Goal: Task Accomplishment & Management: Complete application form

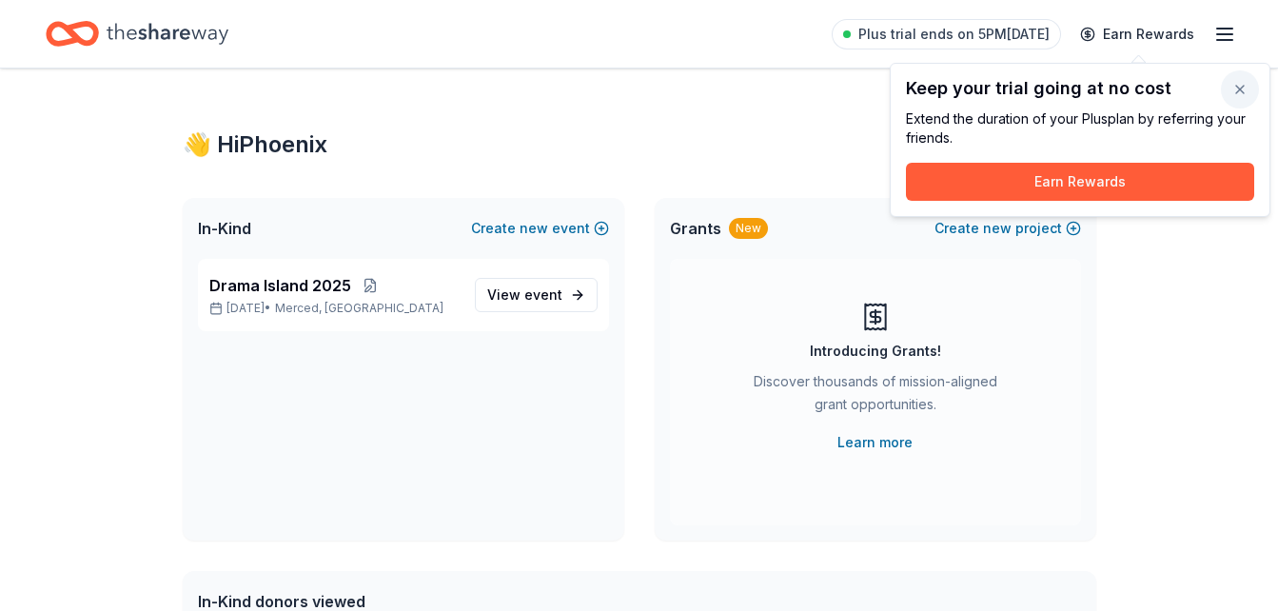
click at [1240, 89] on button "button" at bounding box center [1240, 89] width 38 height 38
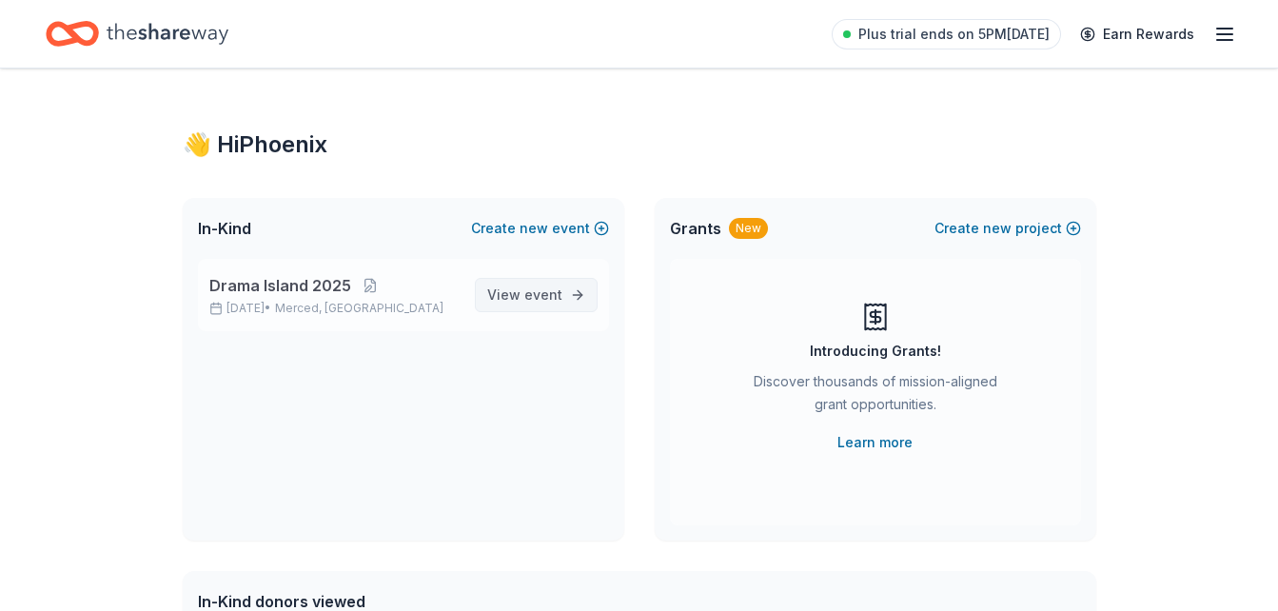
click at [504, 307] on link "View event" at bounding box center [536, 295] width 123 height 34
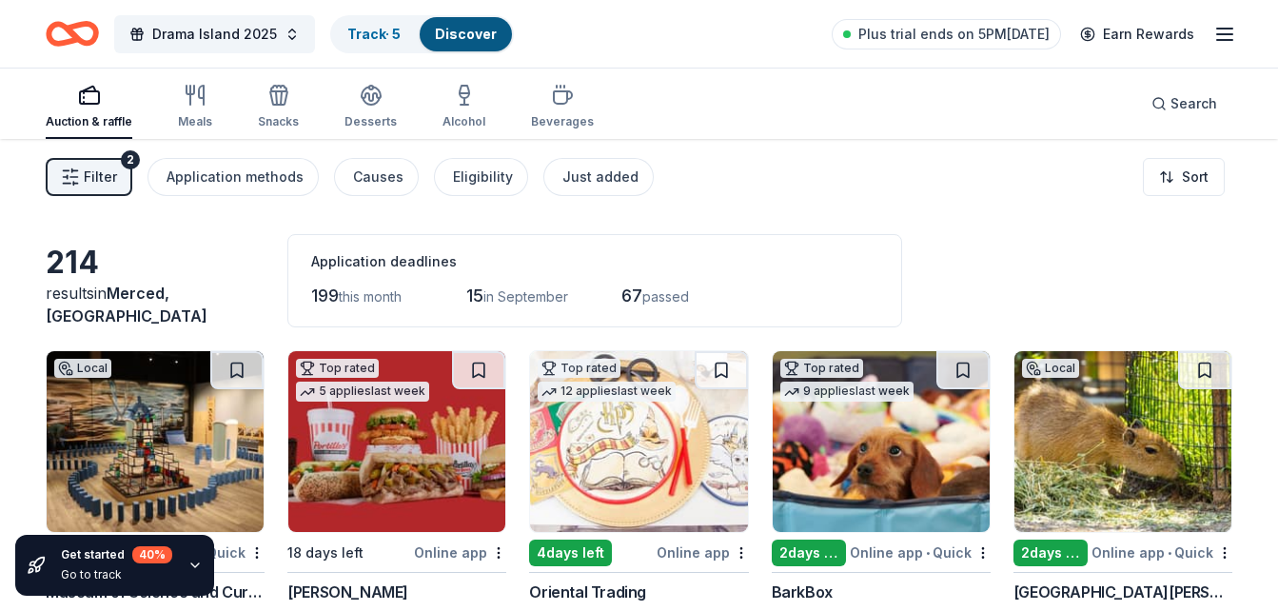
click at [90, 172] on span "Filter" at bounding box center [100, 177] width 33 height 23
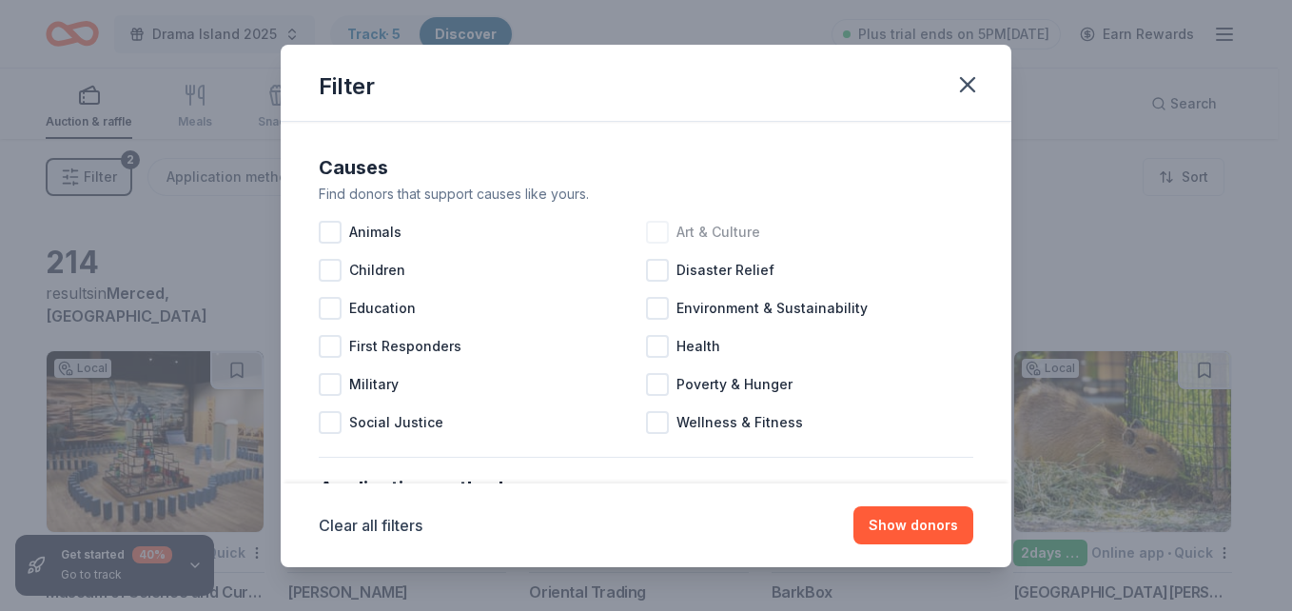
click at [652, 224] on div at bounding box center [657, 232] width 23 height 23
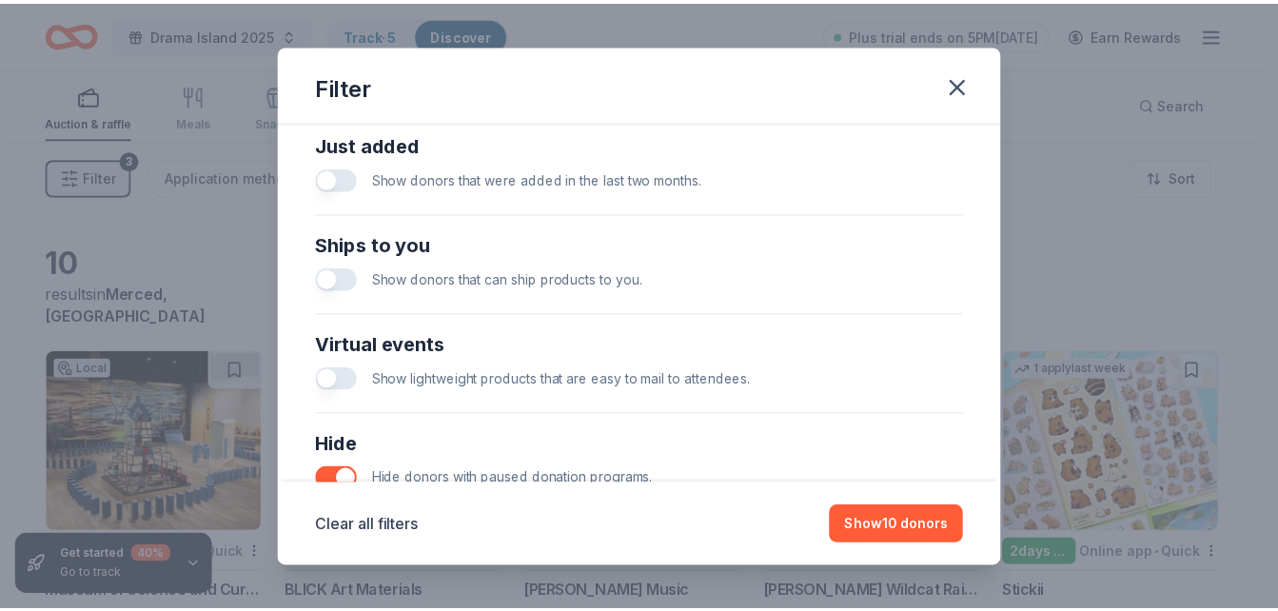
scroll to position [761, 0]
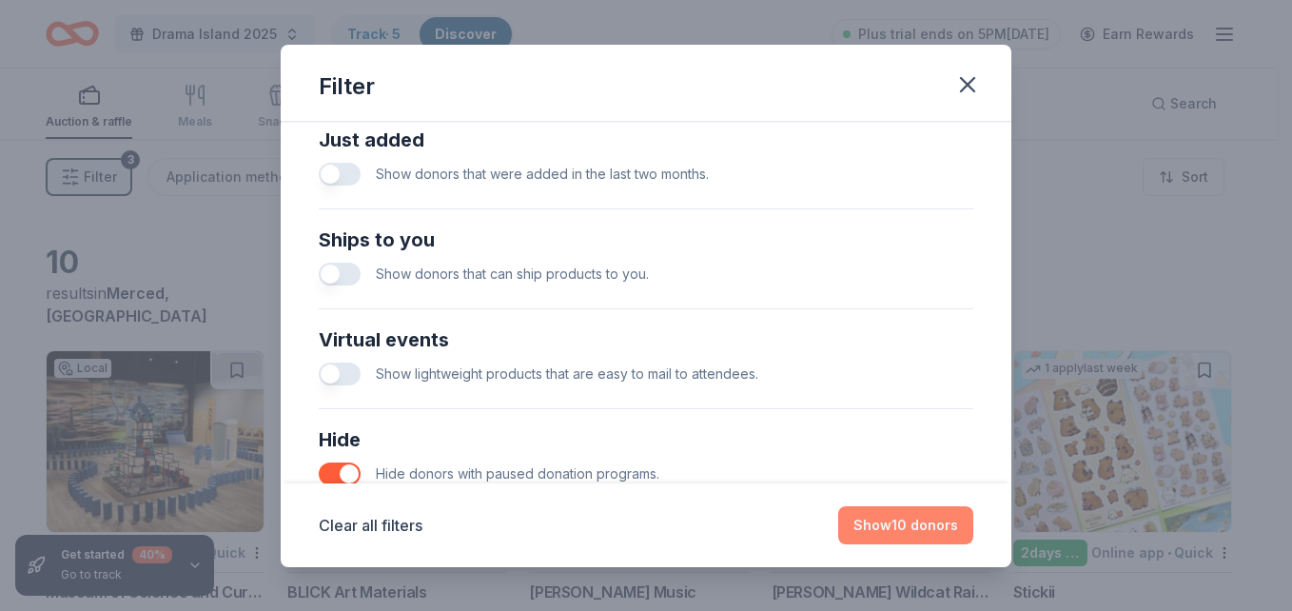
click at [944, 518] on button "Show 10 donors" at bounding box center [905, 525] width 135 height 38
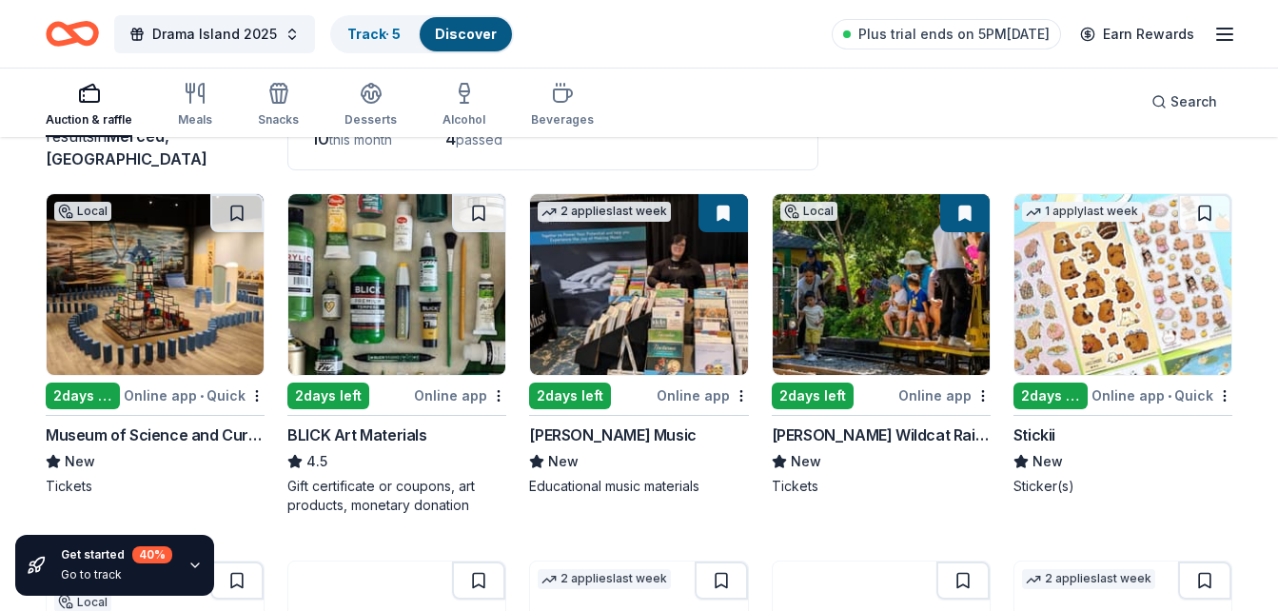
scroll to position [190, 0]
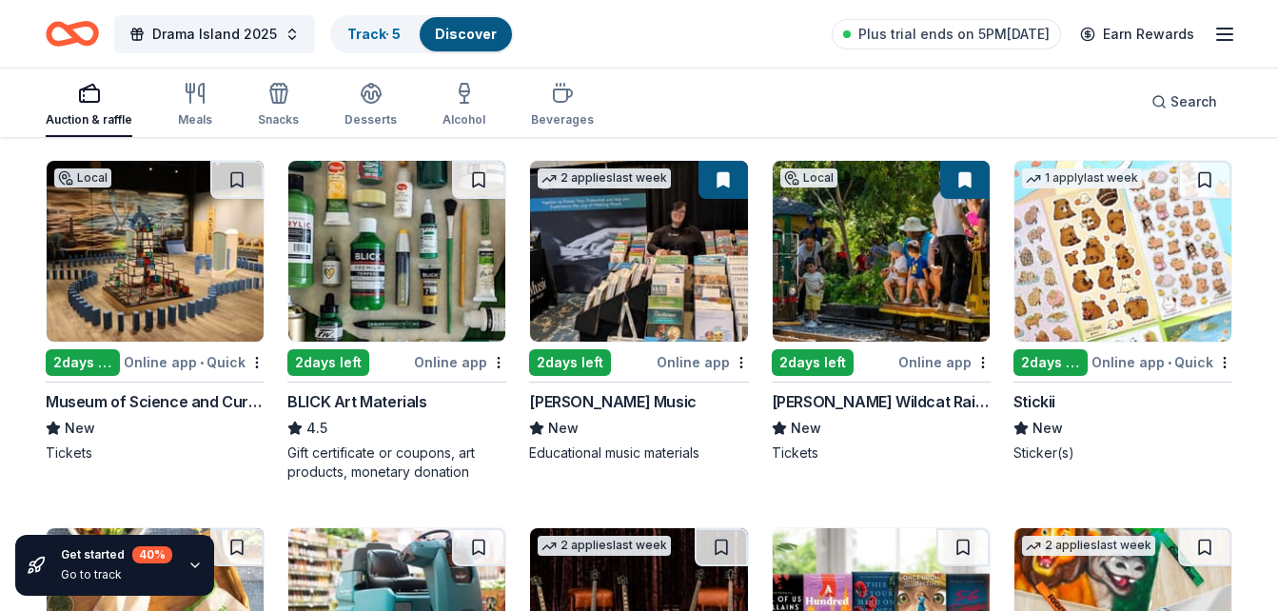
click at [79, 29] on icon "Home" at bounding box center [72, 33] width 53 height 45
click at [69, 27] on icon "Home" at bounding box center [81, 33] width 29 height 19
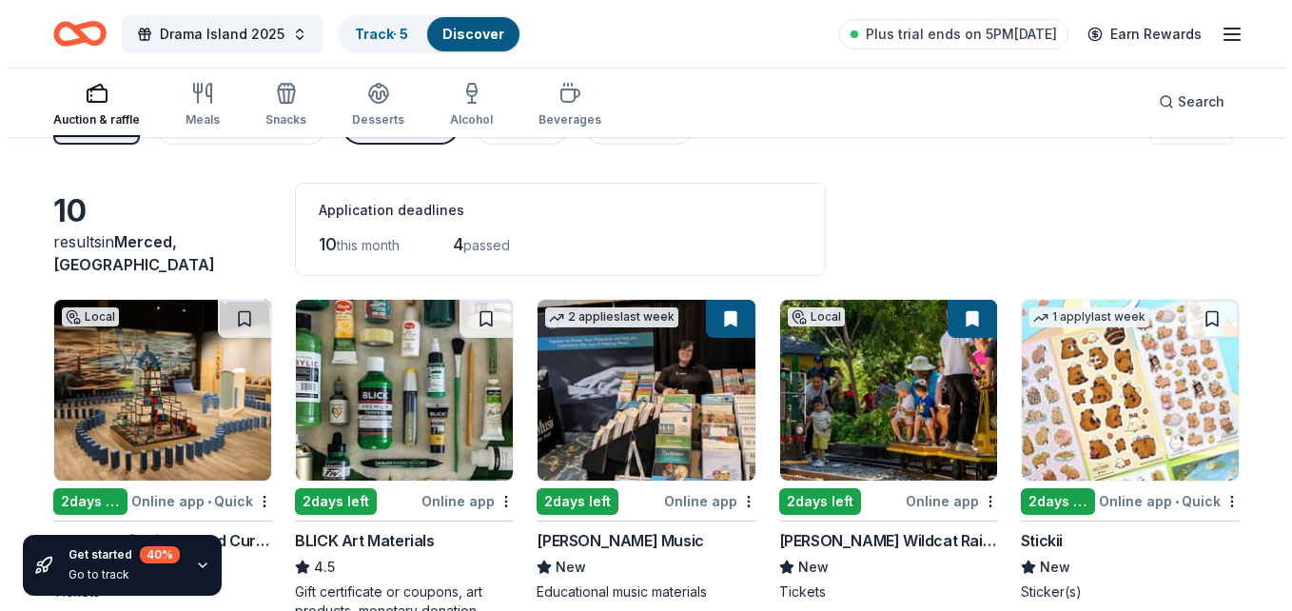
scroll to position [0, 0]
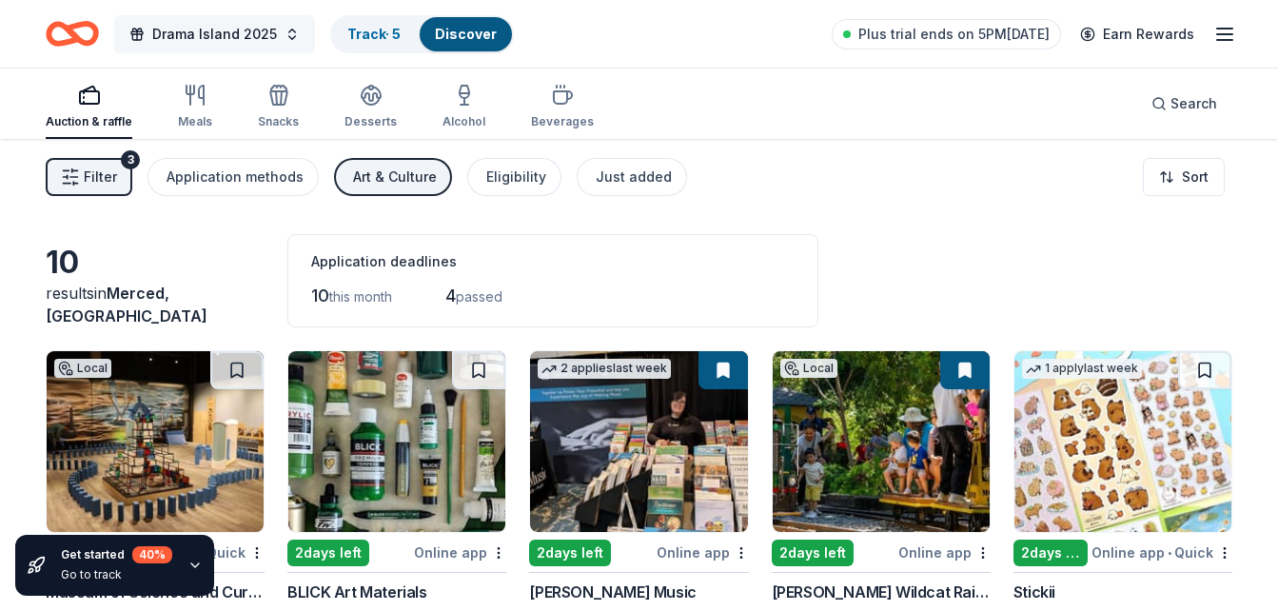
click at [256, 34] on span "Drama Island 2025" at bounding box center [214, 34] width 125 height 23
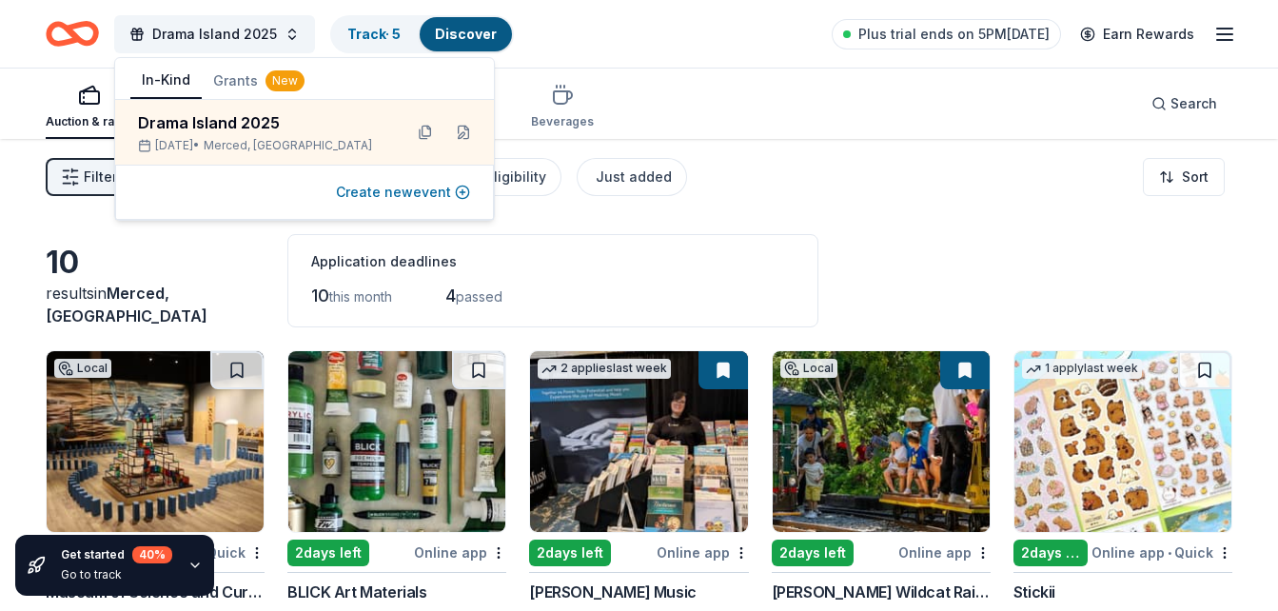
click at [374, 191] on button "Create new event" at bounding box center [403, 192] width 134 height 23
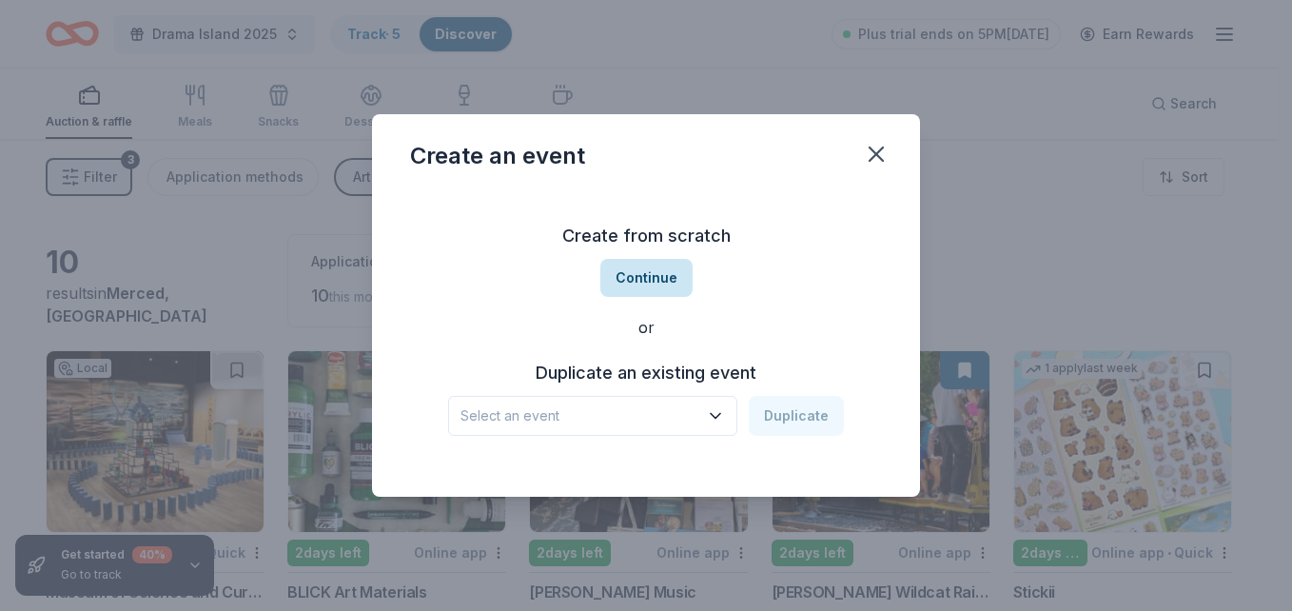
click at [636, 272] on button "Continue" at bounding box center [646, 278] width 92 height 38
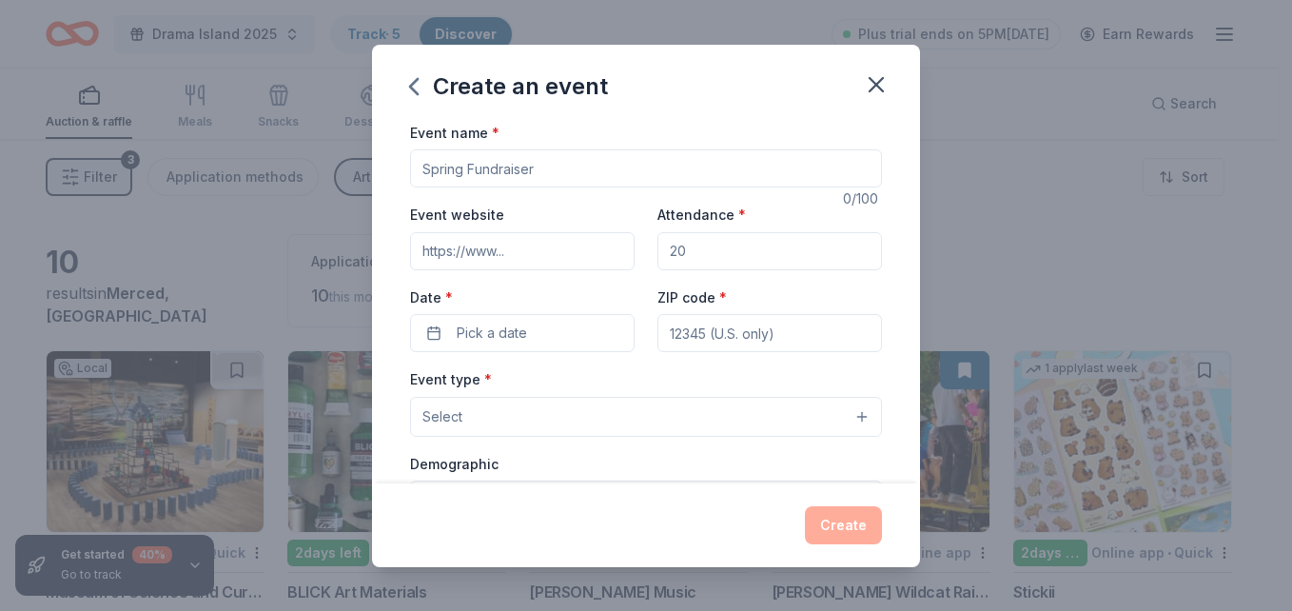
click at [525, 408] on button "Select" at bounding box center [646, 417] width 472 height 40
click at [526, 408] on button "Select" at bounding box center [646, 417] width 472 height 40
click at [485, 163] on input "Event name *" at bounding box center [646, 168] width 472 height 38
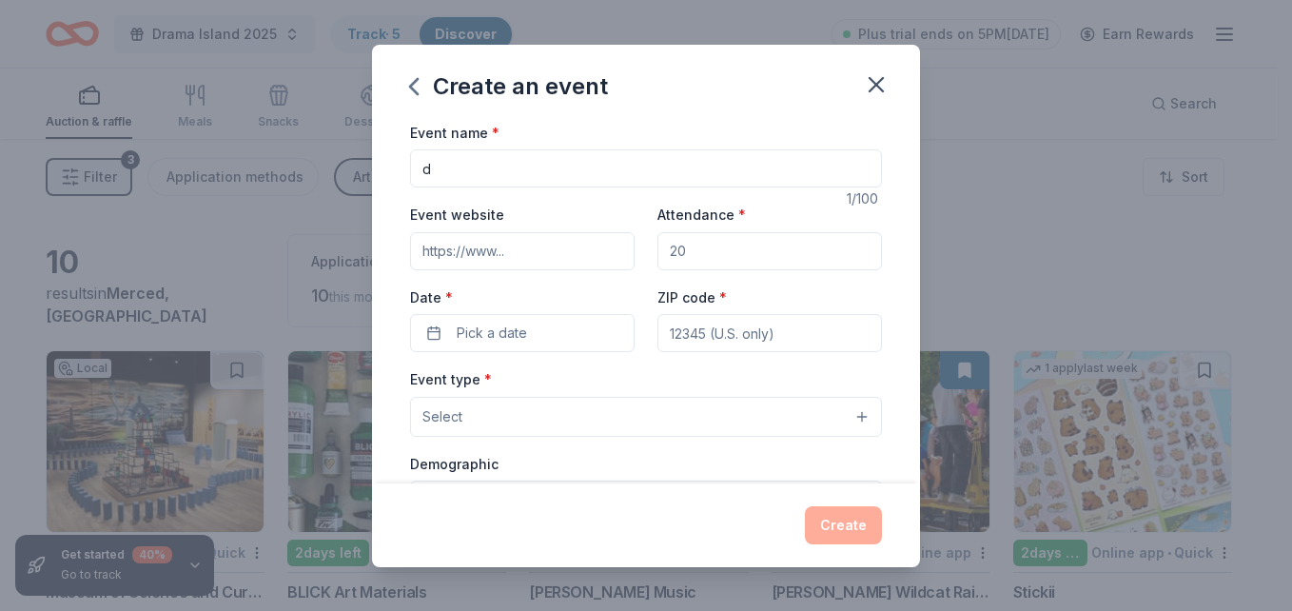
type input "Drama Island: Blood vs. Water"
drag, startPoint x: 678, startPoint y: 251, endPoint x: 675, endPoint y: 228, distance: 23.2
click at [678, 251] on input "Attendance *" at bounding box center [769, 251] width 225 height 38
type input "120"
click at [695, 330] on input "ZIP code *" at bounding box center [769, 333] width 225 height 38
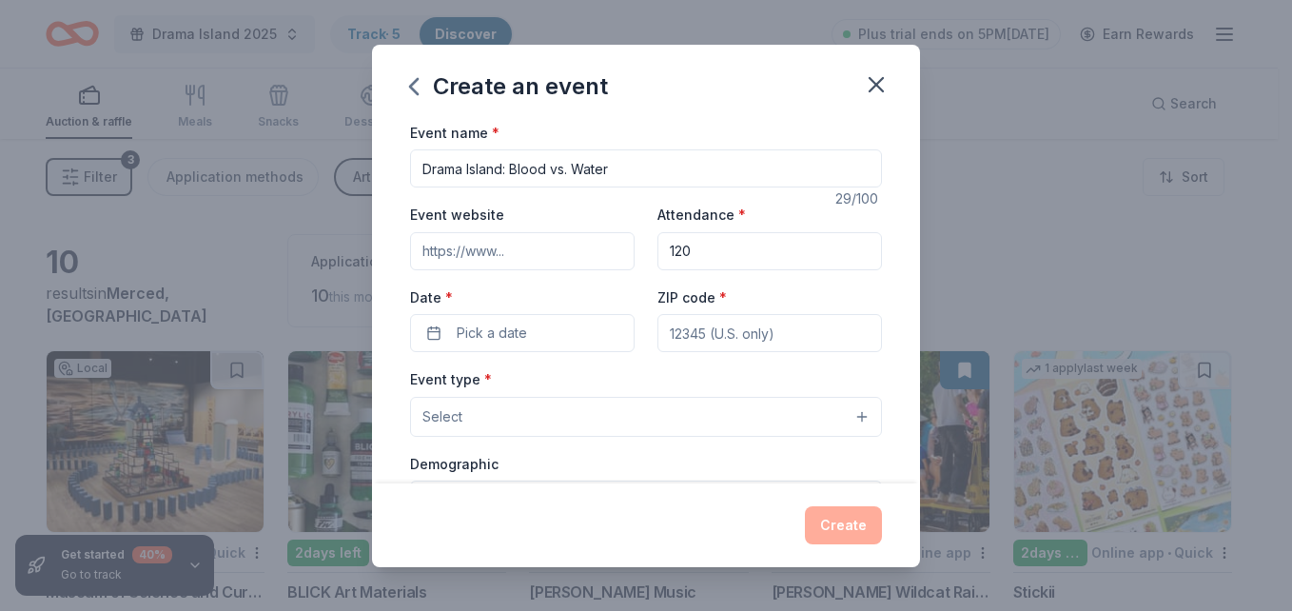
type input "95340"
click at [505, 335] on span "Pick a date" at bounding box center [492, 333] width 70 height 23
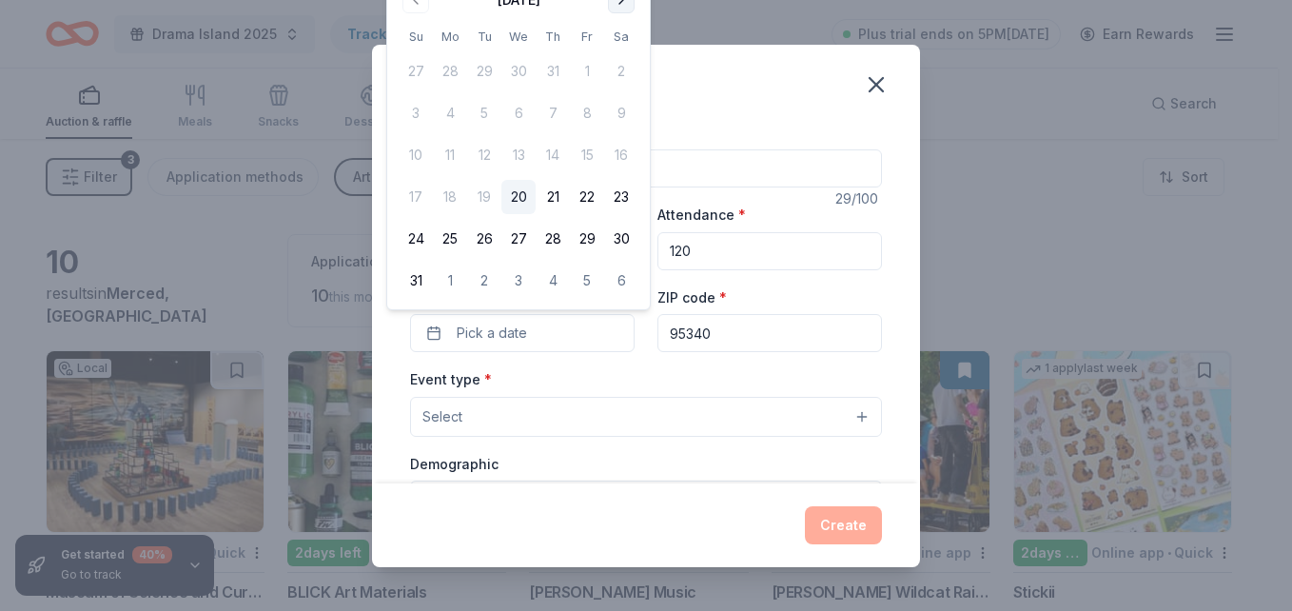
click at [620, 4] on button "Go to next month" at bounding box center [621, 0] width 27 height 27
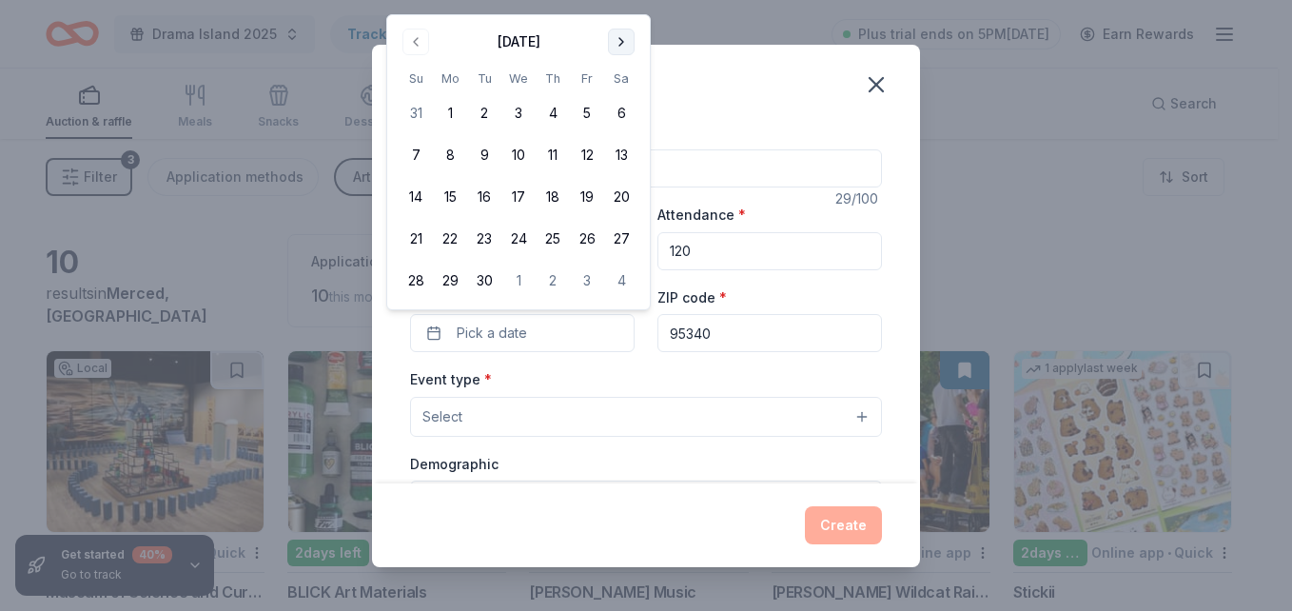
click at [622, 37] on button "Go to next month" at bounding box center [621, 42] width 27 height 27
click at [414, 191] on button "12" at bounding box center [416, 197] width 34 height 34
click at [415, 150] on button "5" at bounding box center [416, 155] width 34 height 34
click at [411, 193] on button "12" at bounding box center [416, 197] width 34 height 34
click at [544, 427] on button "Select" at bounding box center [646, 417] width 472 height 40
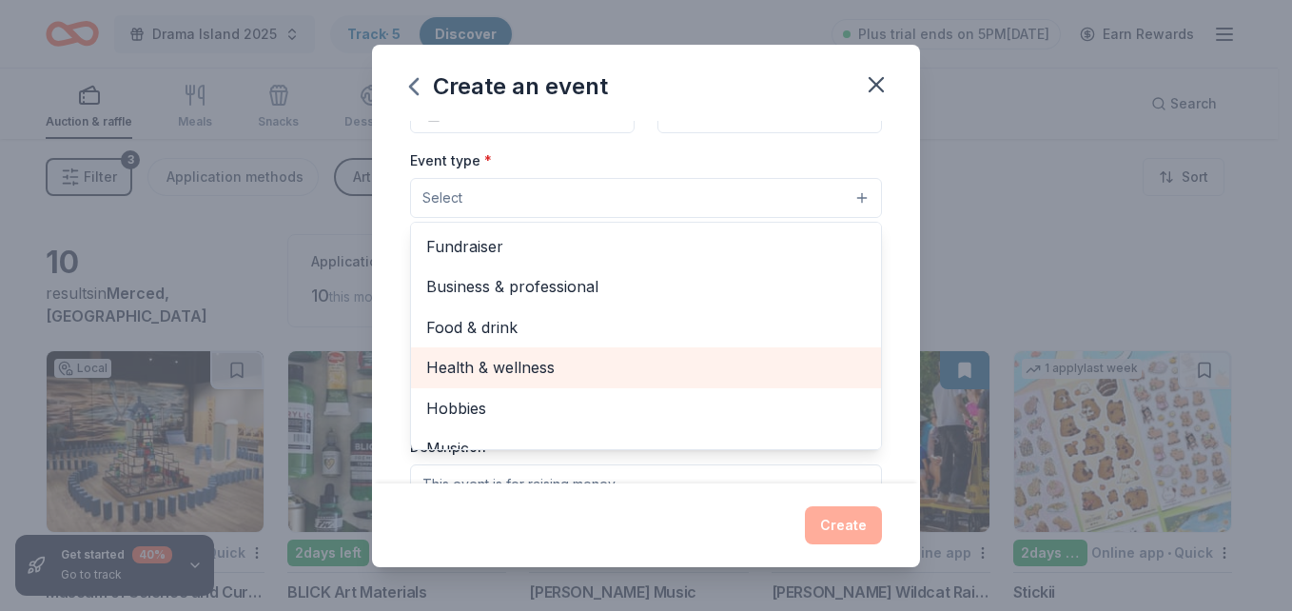
scroll to position [190, 0]
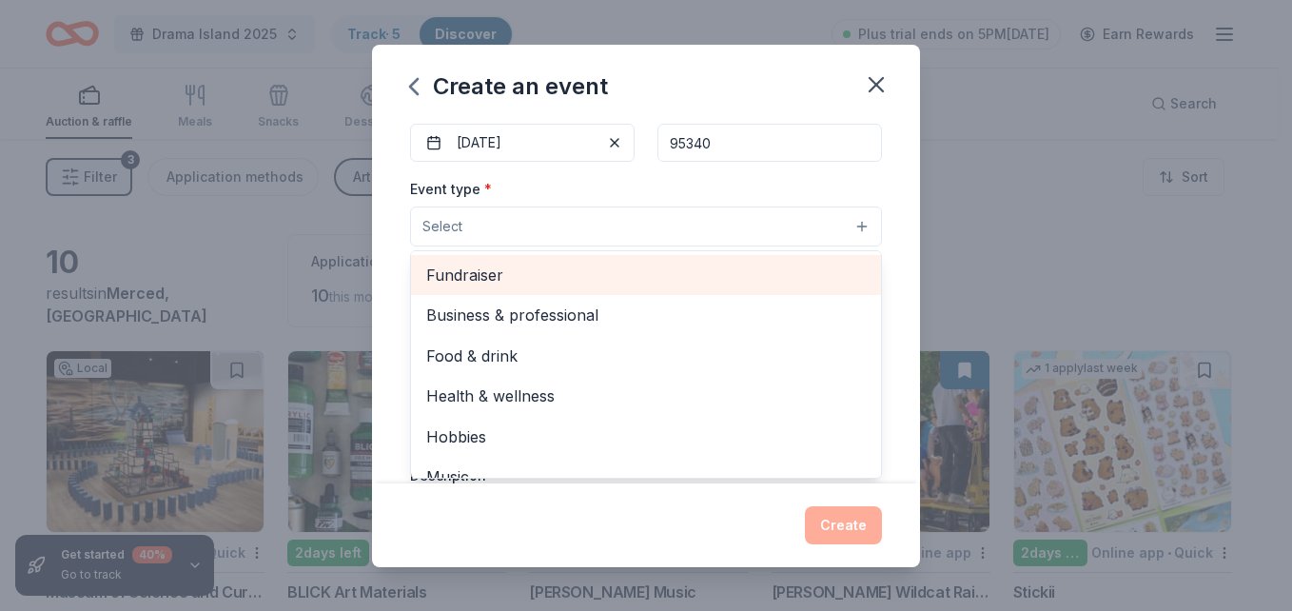
click at [521, 274] on span "Fundraiser" at bounding box center [646, 275] width 440 height 25
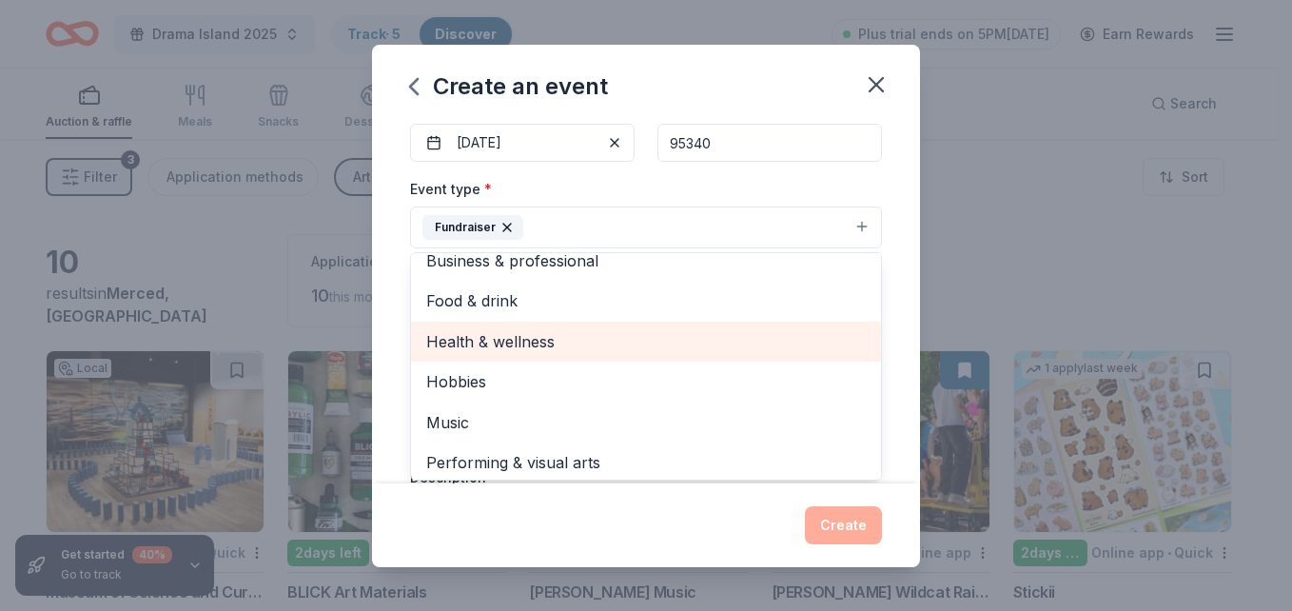
scroll to position [23, 0]
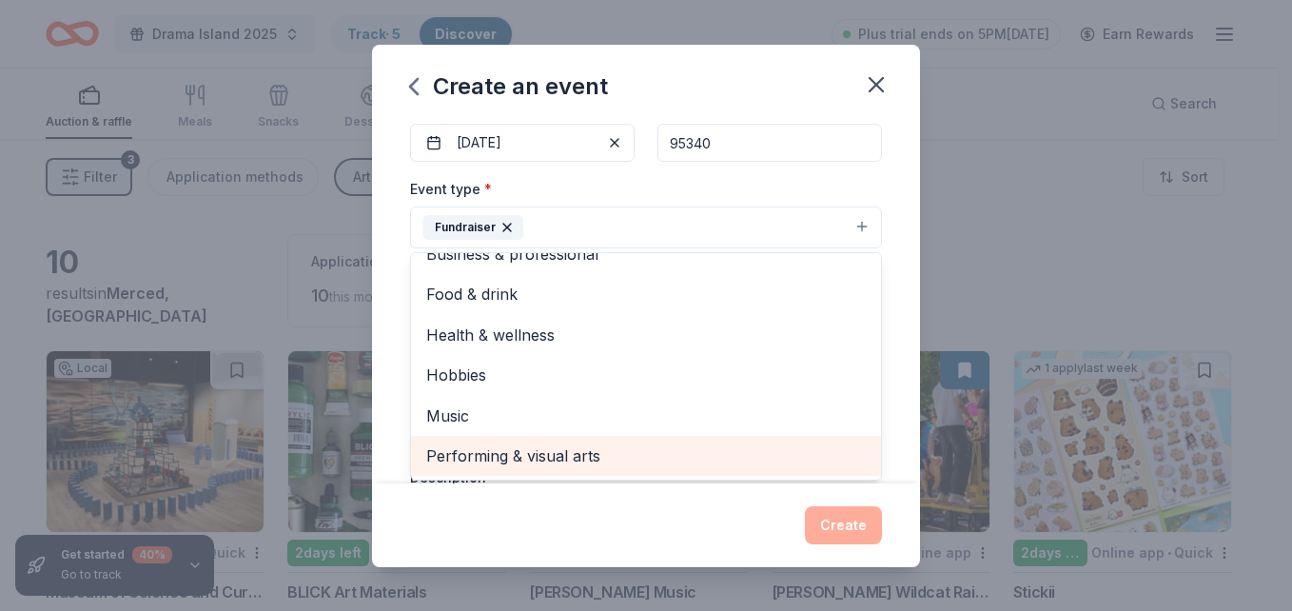
click at [548, 452] on span "Performing & visual arts" at bounding box center [646, 455] width 440 height 25
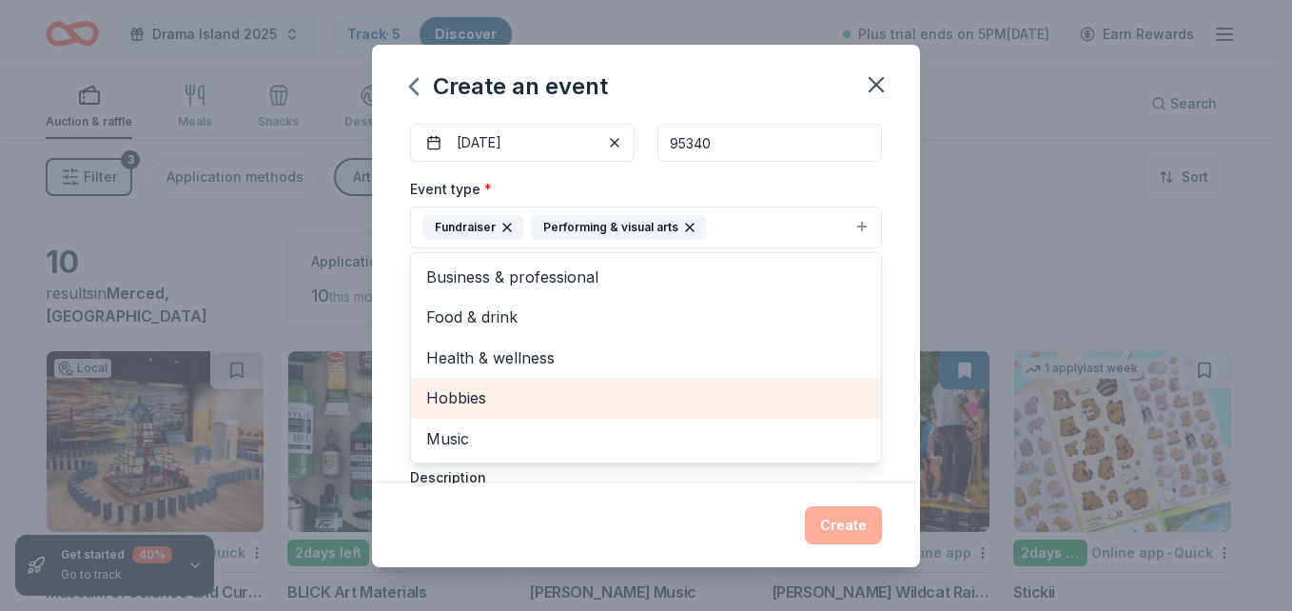
scroll to position [285, 0]
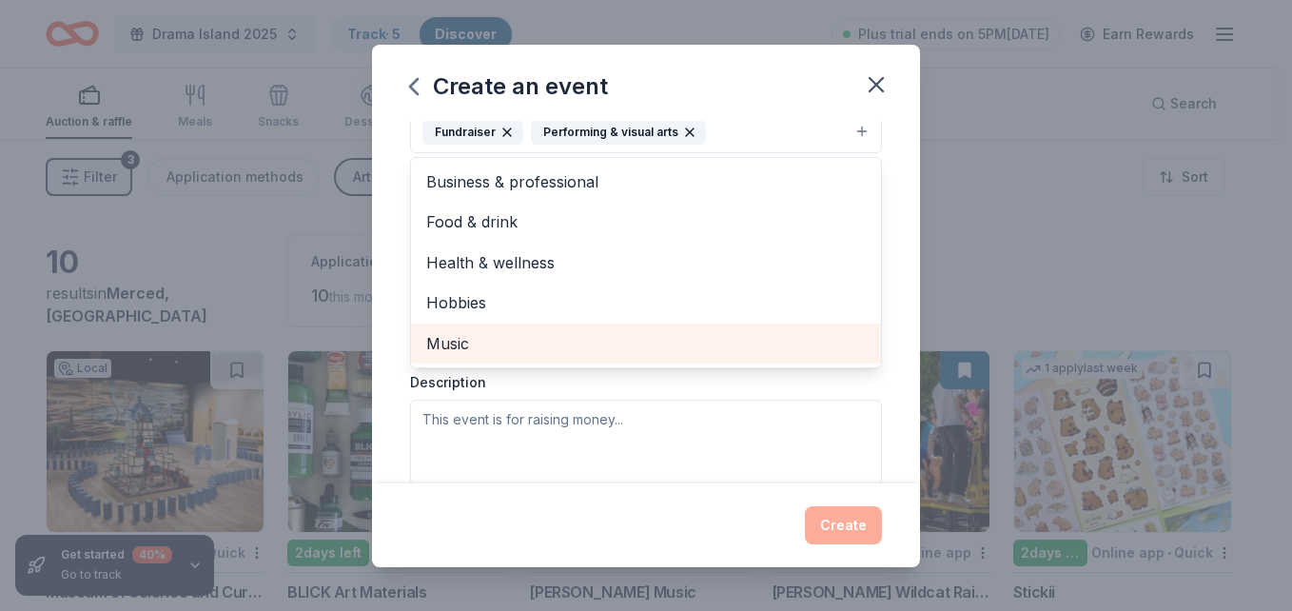
click at [462, 339] on span "Music" at bounding box center [646, 343] width 440 height 25
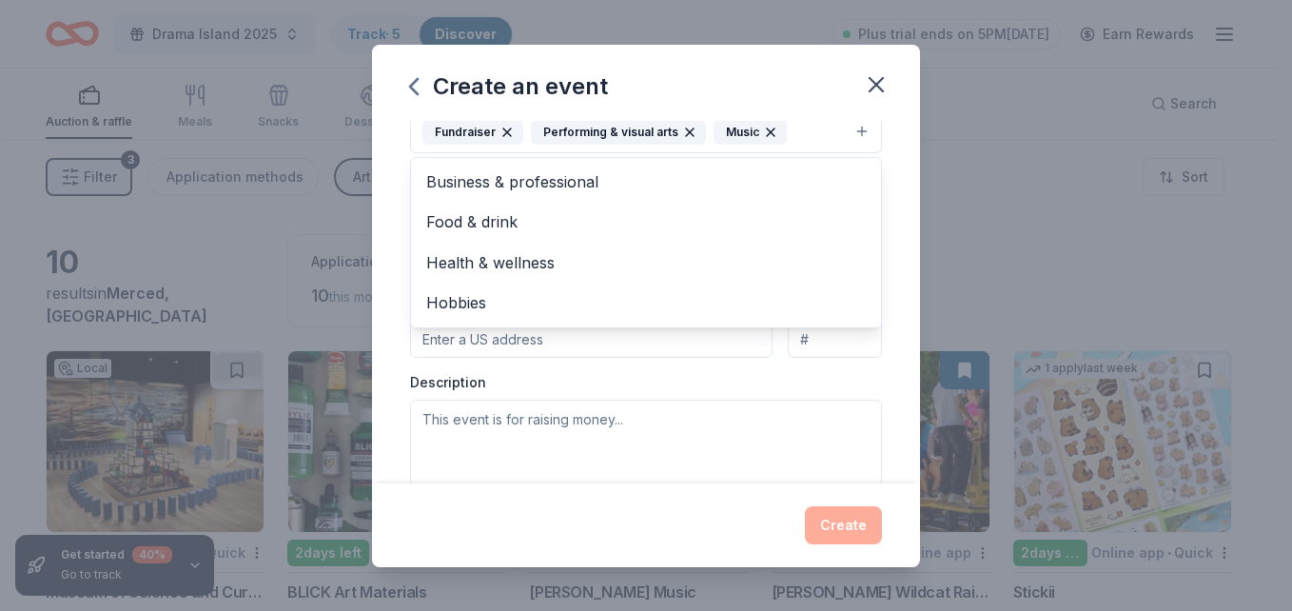
click at [536, 411] on div "Event type * Fundraiser Performing & visual arts Music Business & professional …" at bounding box center [646, 283] width 472 height 402
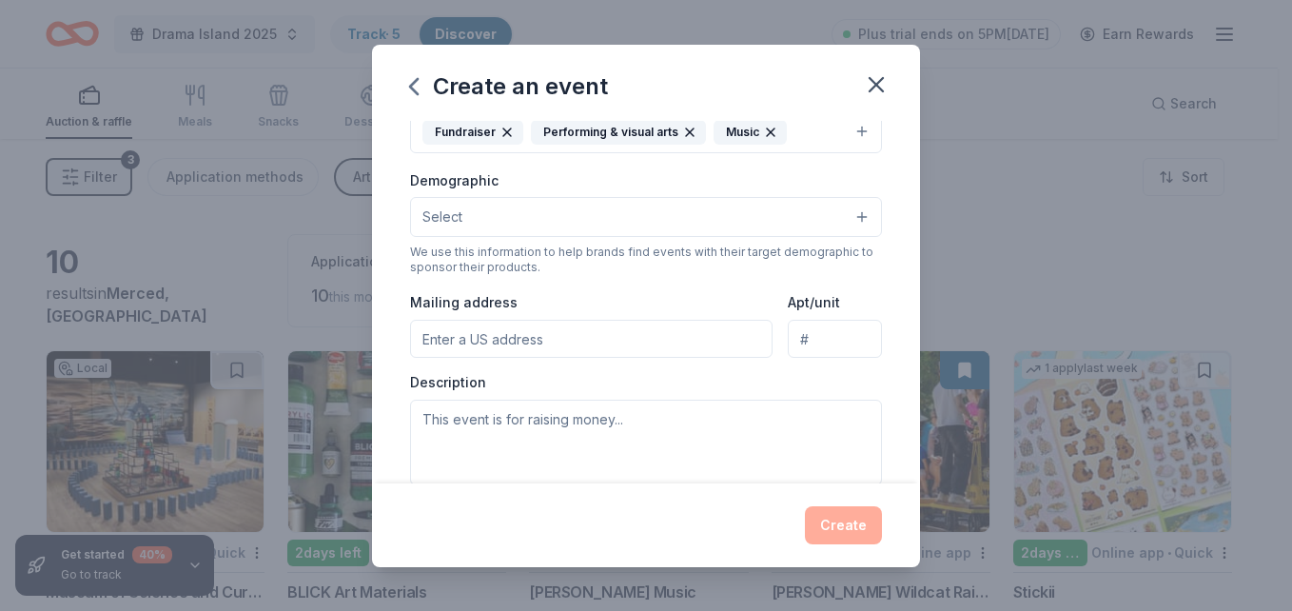
scroll to position [276, 0]
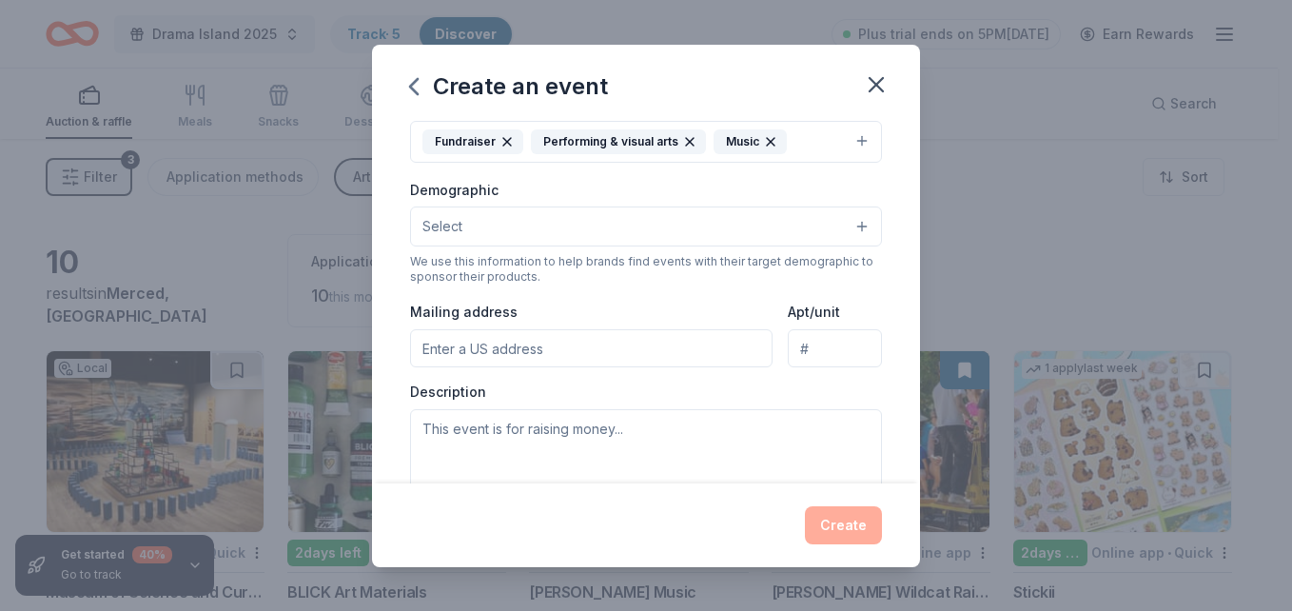
click at [540, 350] on input "Mailing address" at bounding box center [591, 348] width 363 height 38
click at [455, 341] on input "Mailing address" at bounding box center [591, 348] width 363 height 38
click at [447, 353] on input "Mailing address" at bounding box center [591, 348] width 363 height 38
type input "[STREET_ADDRESS]"
click at [517, 431] on textarea at bounding box center [646, 452] width 472 height 86
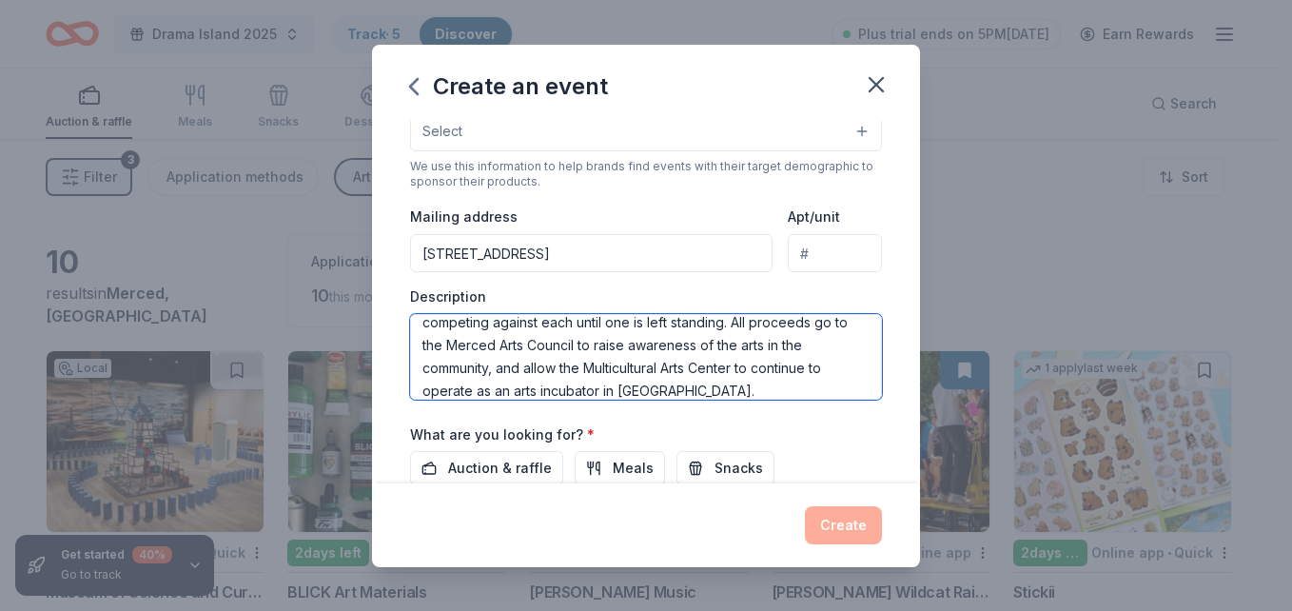
scroll to position [0, 0]
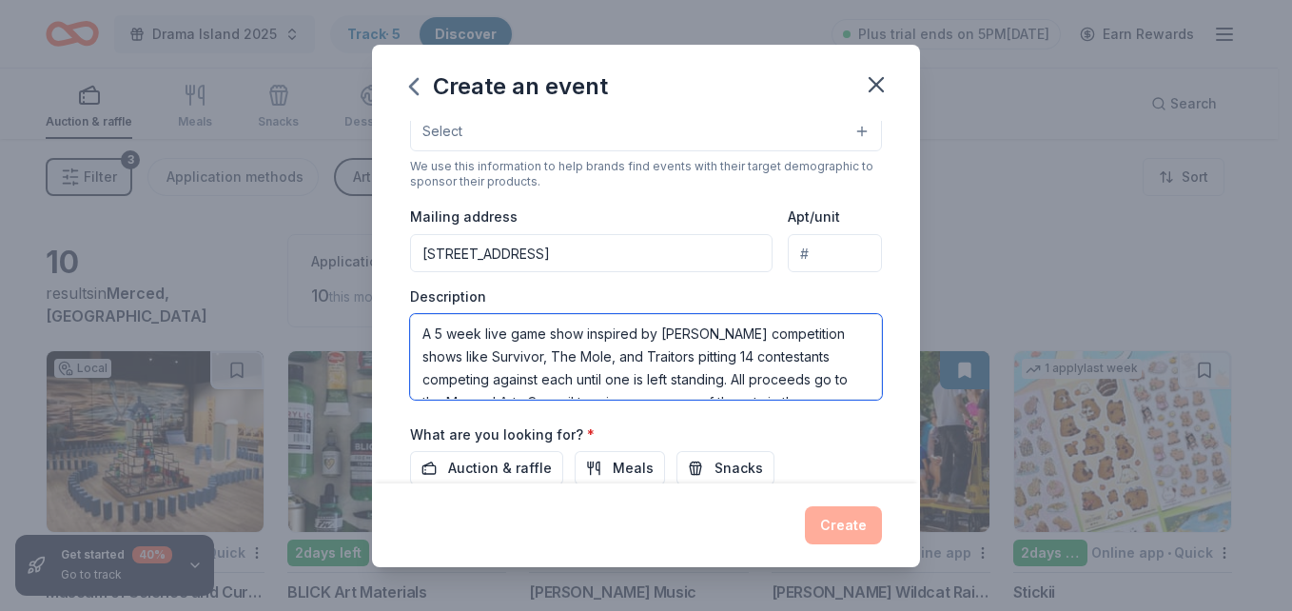
click at [617, 360] on textarea "A 5 week live game show inspired by [PERSON_NAME] competition shows like Surviv…" at bounding box center [646, 357] width 472 height 86
click at [530, 346] on textarea "A 5-week live game show inspired by [PERSON_NAME] competition shows like Surviv…" at bounding box center [646, 357] width 472 height 86
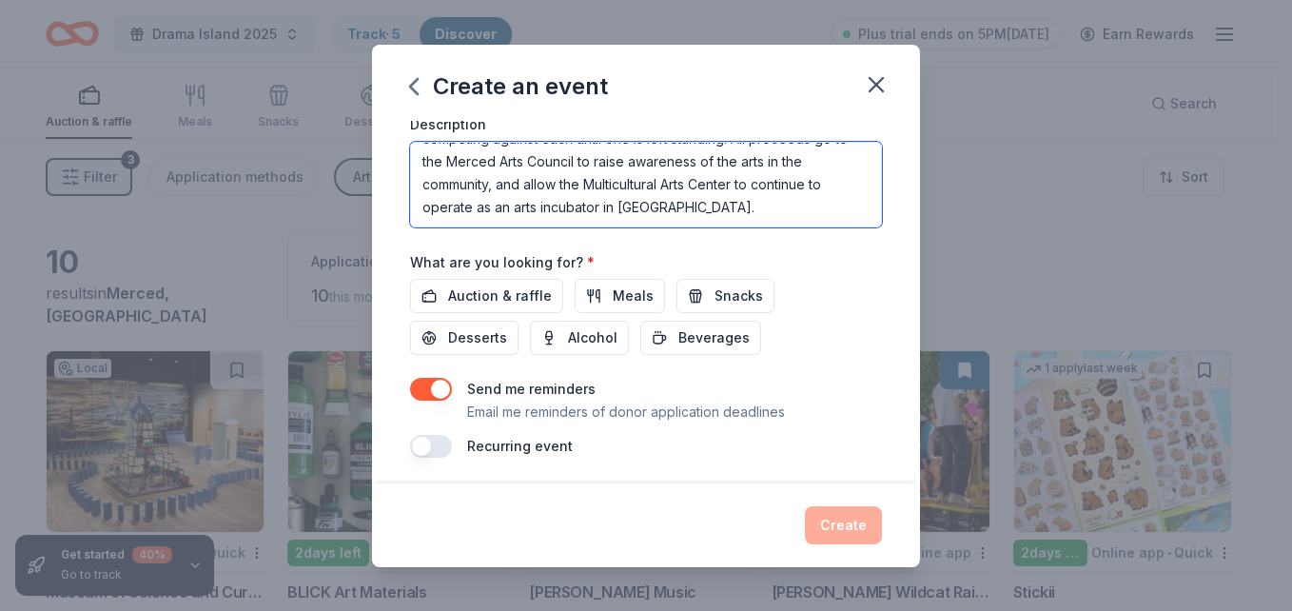
scroll to position [548, 0]
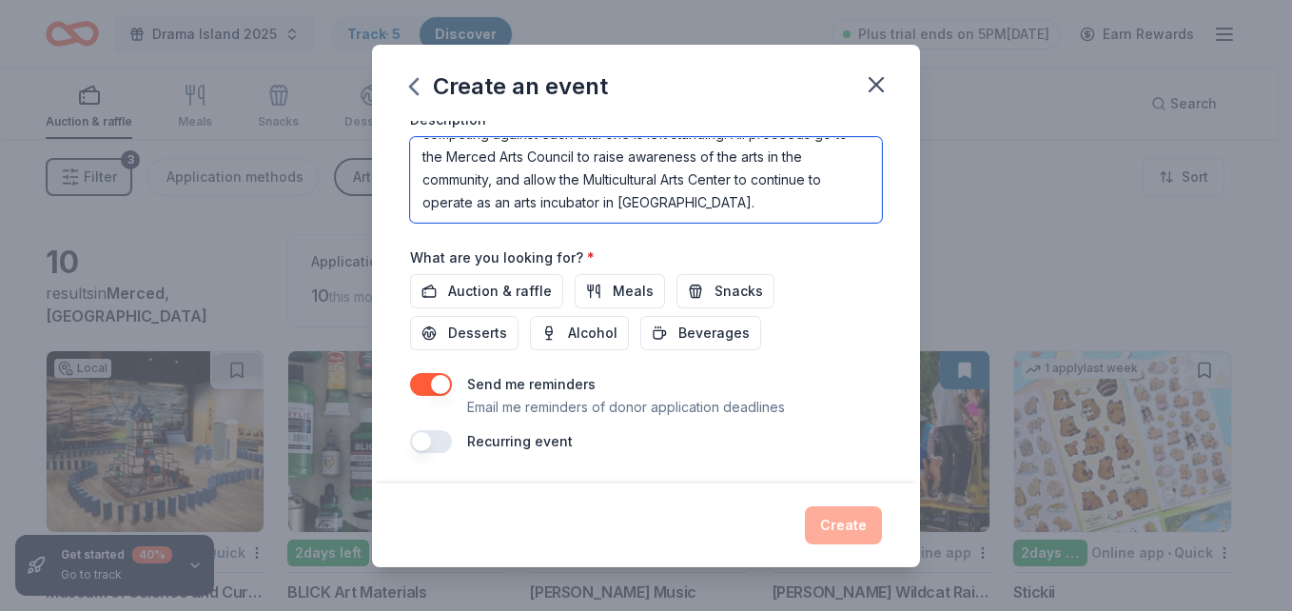
type textarea "A 5-week live game show inspired by [PERSON_NAME] competition shows like Surviv…"
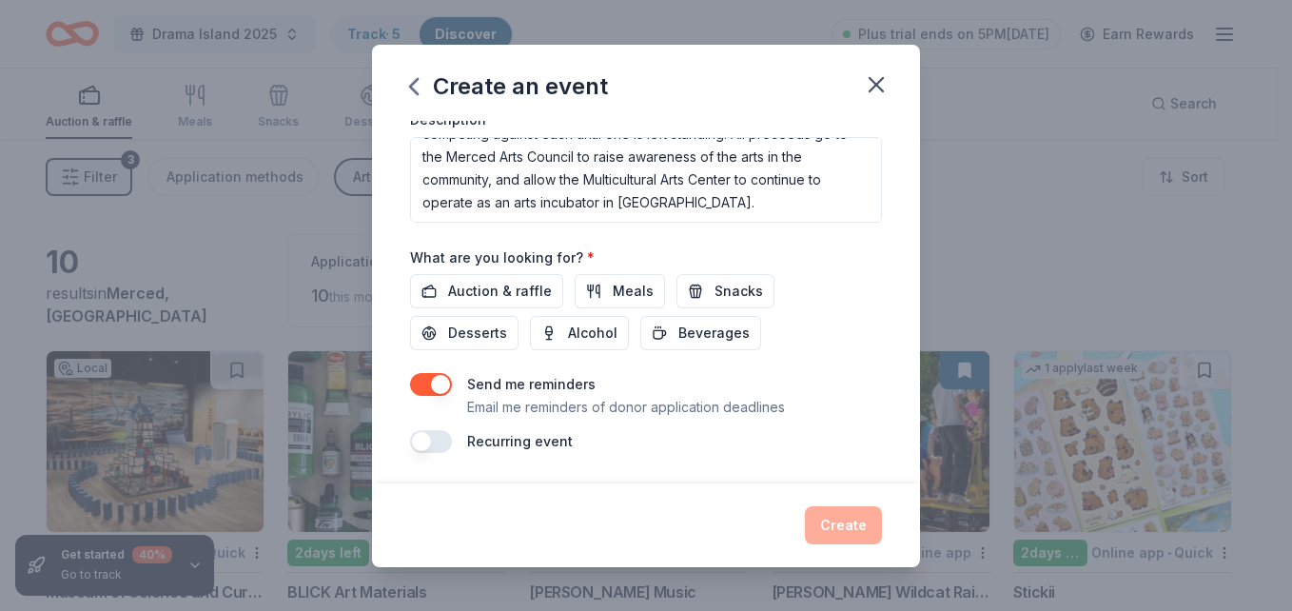
click at [425, 441] on button "button" at bounding box center [431, 441] width 42 height 23
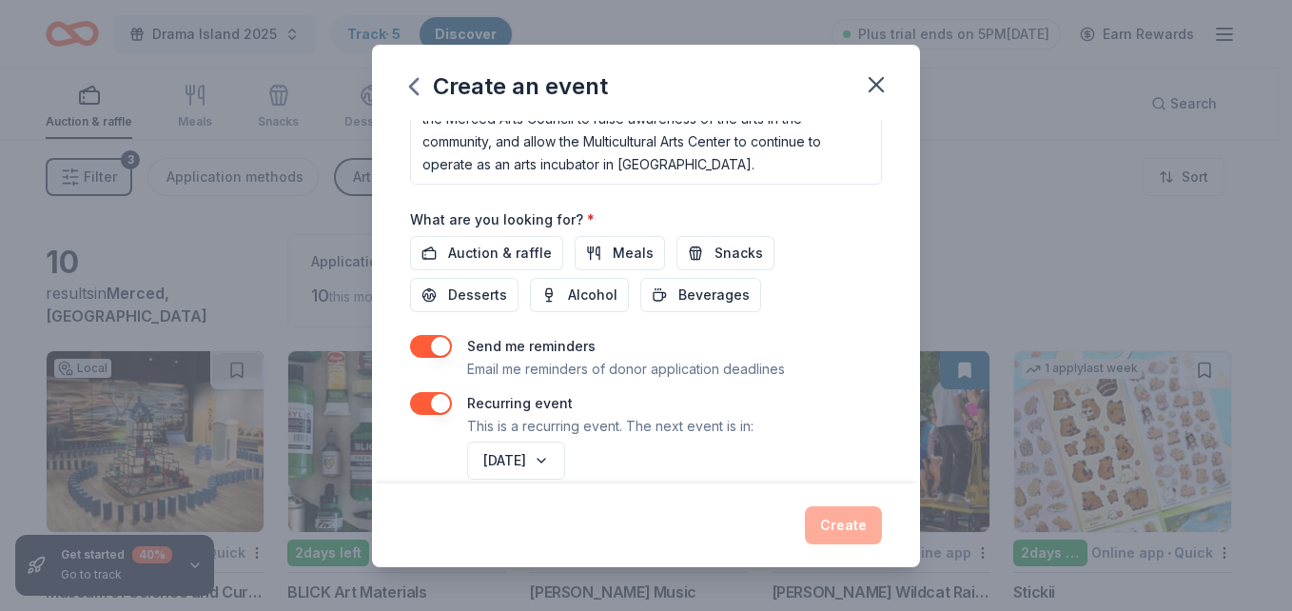
scroll to position [617, 0]
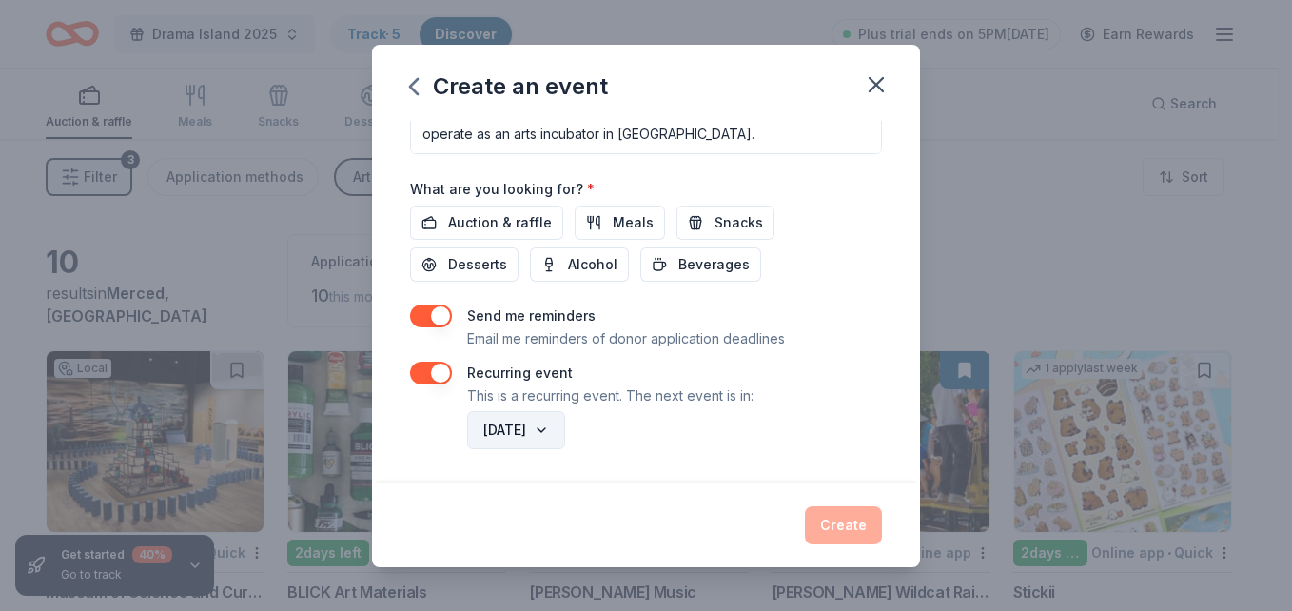
click at [565, 428] on button "[DATE]" at bounding box center [516, 430] width 98 height 38
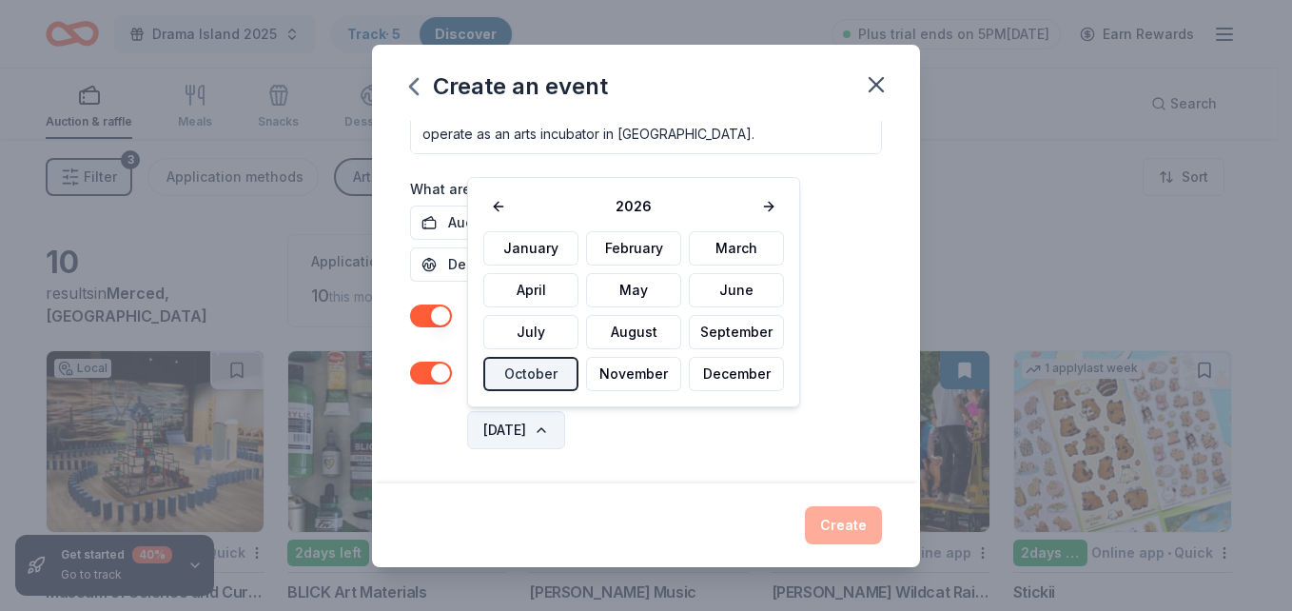
click at [565, 426] on button "[DATE]" at bounding box center [516, 430] width 98 height 38
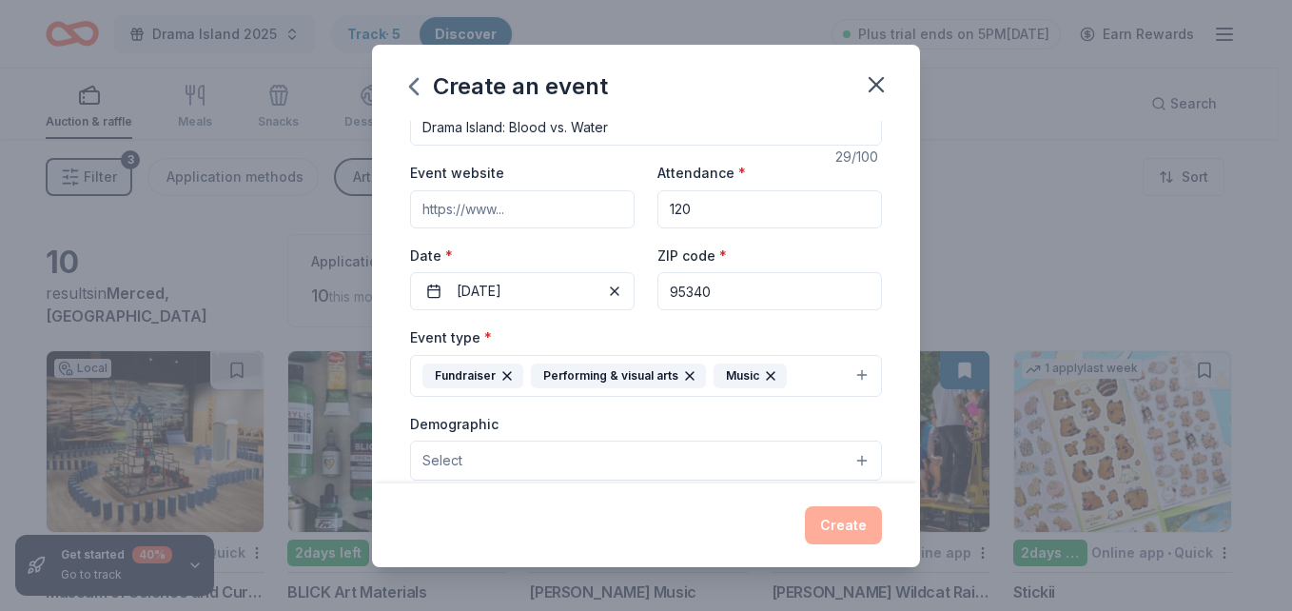
scroll to position [0, 0]
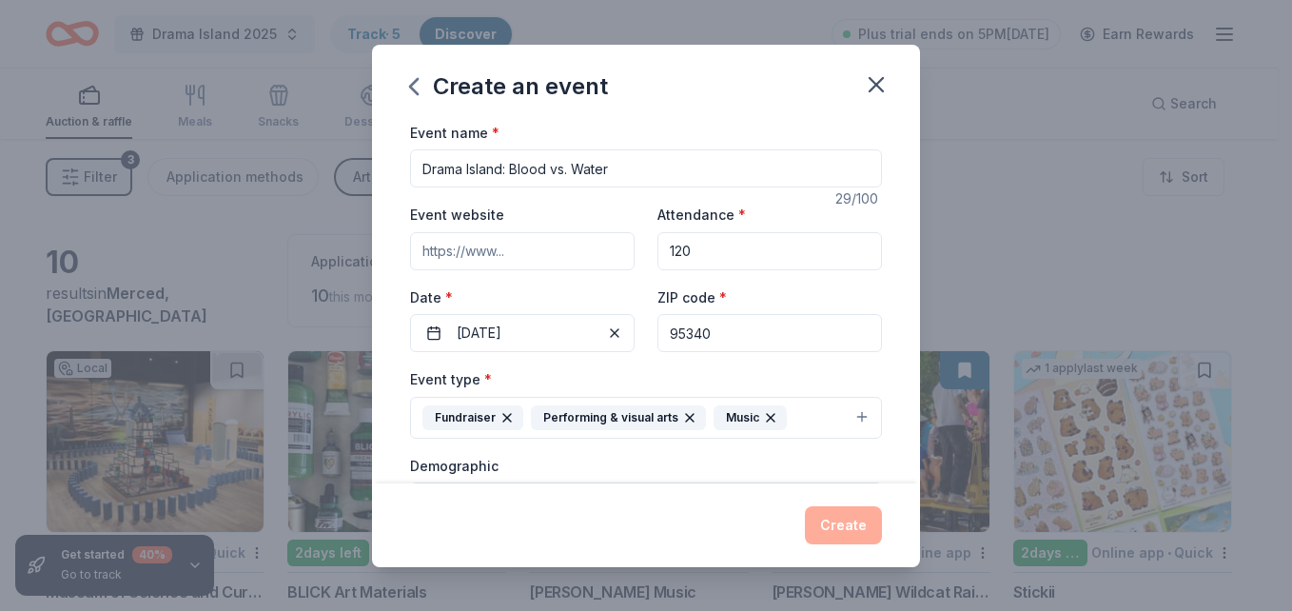
click at [513, 250] on input "Event website" at bounding box center [522, 251] width 225 height 38
paste input "[URL][DOMAIN_NAME][DOMAIN_NAME]"
drag, startPoint x: 559, startPoint y: 251, endPoint x: 473, endPoint y: 245, distance: 85.8
click at [303, 263] on div "Create an event Event name * Drama Island: Blood vs. Water 29 /100 Event websit…" at bounding box center [646, 305] width 1292 height 611
type input "2664812"
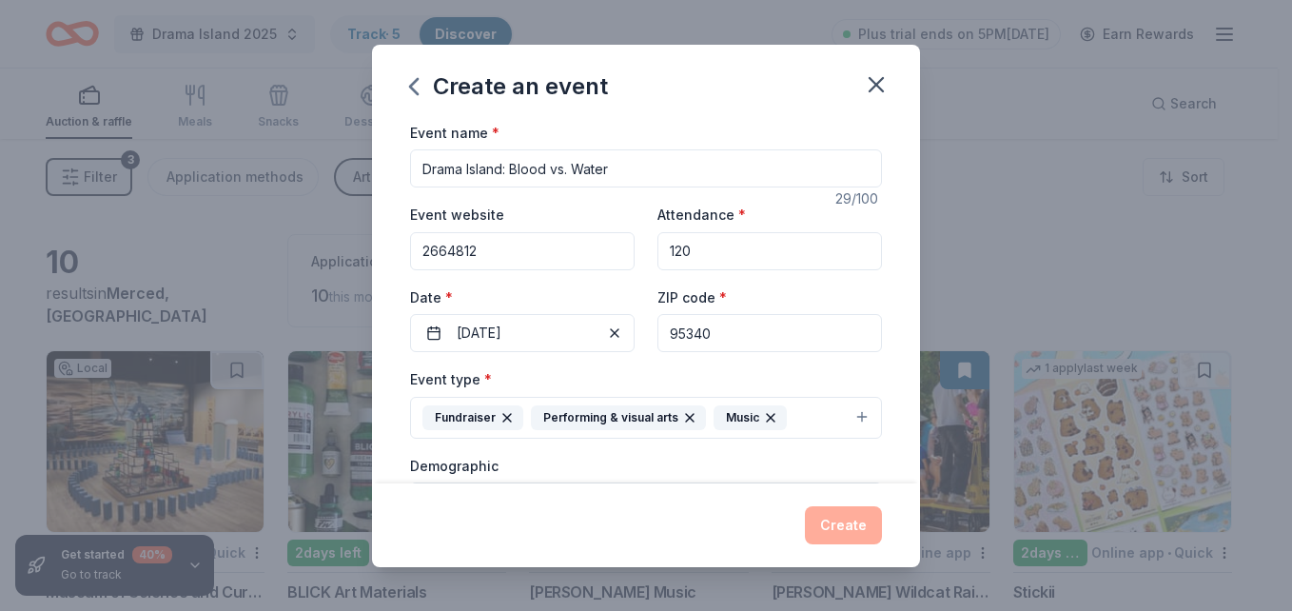
drag, startPoint x: 564, startPoint y: 253, endPoint x: 393, endPoint y: 258, distance: 171.3
click at [393, 258] on div "Event name * Drama Island: Blood vs. Water 29 /100 Event website 2664812 Attend…" at bounding box center [646, 302] width 548 height 363
type input "[DOMAIN_NAME]"
click at [853, 524] on div "Create" at bounding box center [646, 525] width 472 height 38
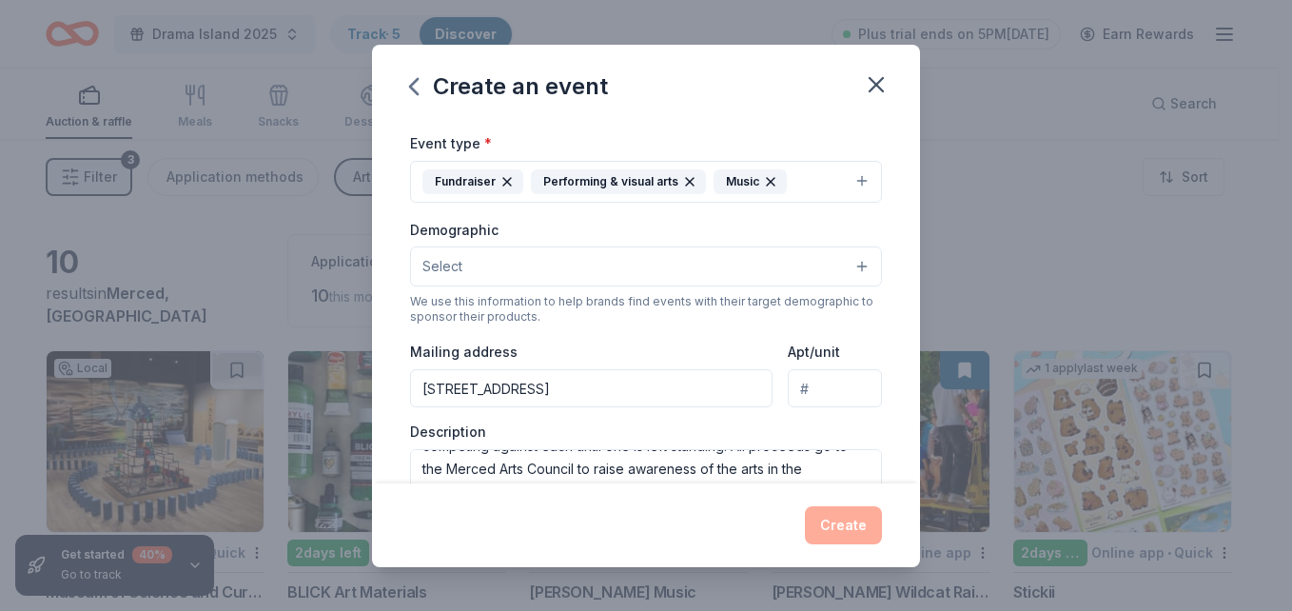
scroll to position [285, 0]
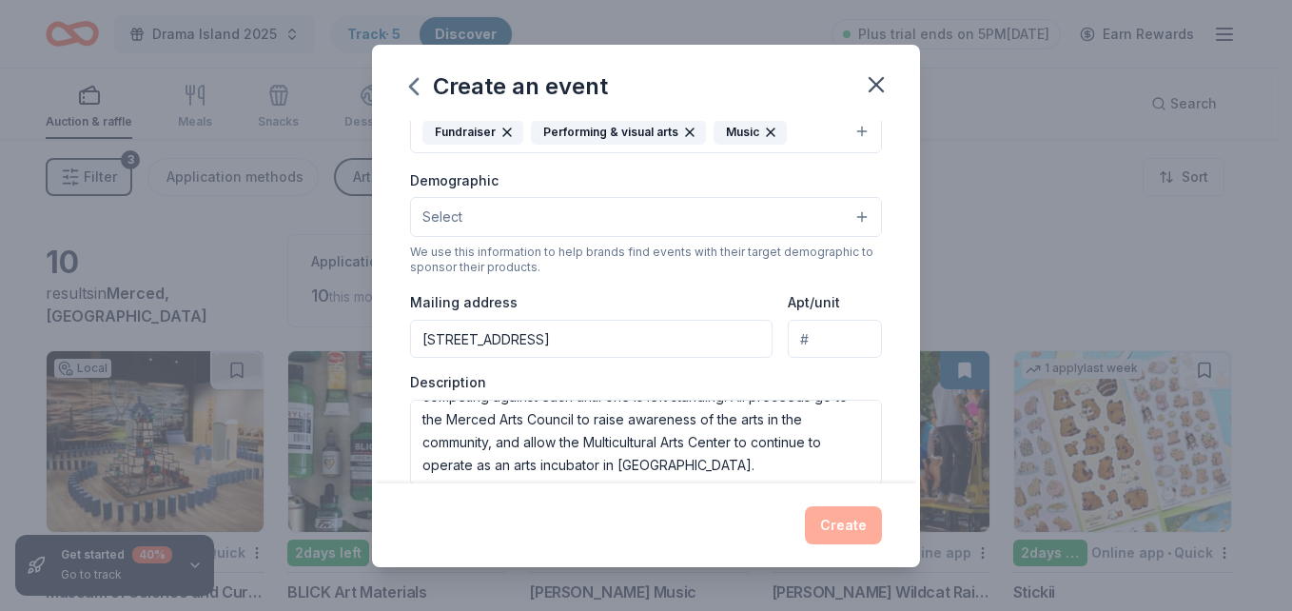
click at [755, 214] on button "Select" at bounding box center [646, 217] width 472 height 40
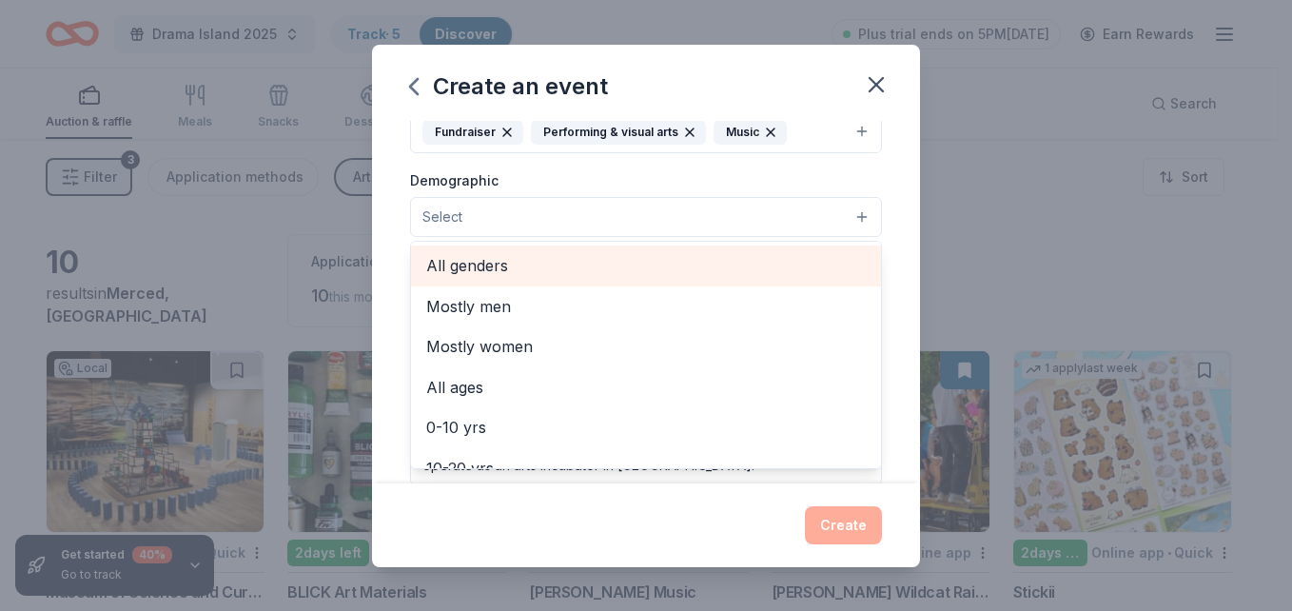
click at [493, 262] on span "All genders" at bounding box center [646, 265] width 440 height 25
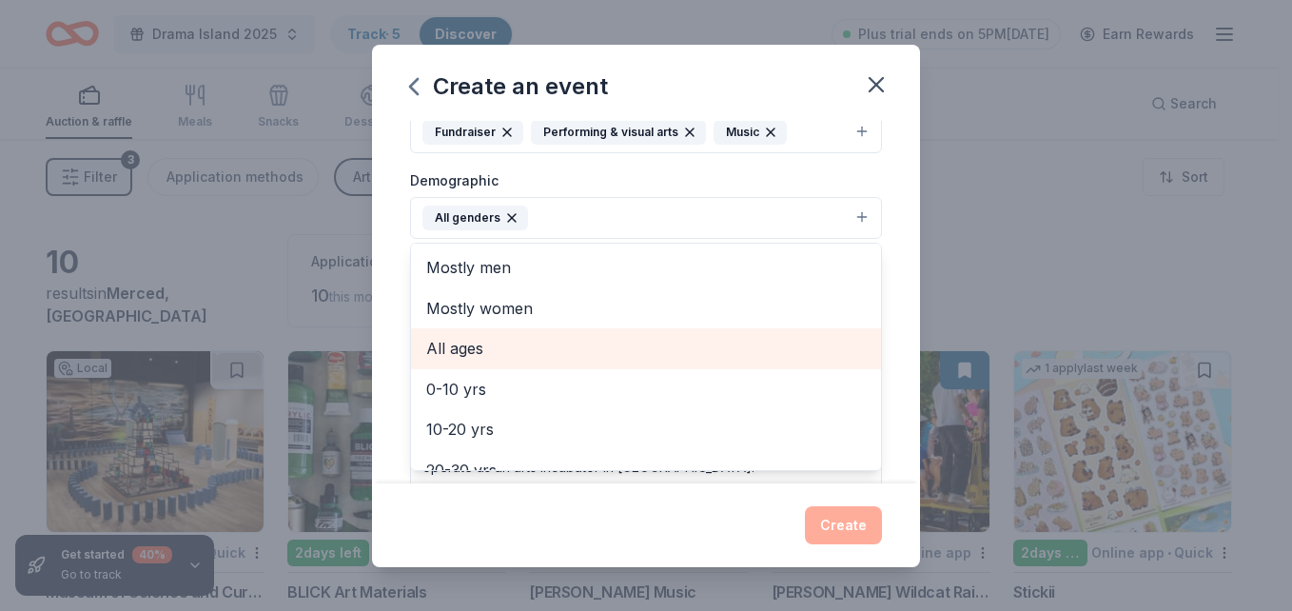
click at [475, 346] on span "All ages" at bounding box center [646, 348] width 440 height 25
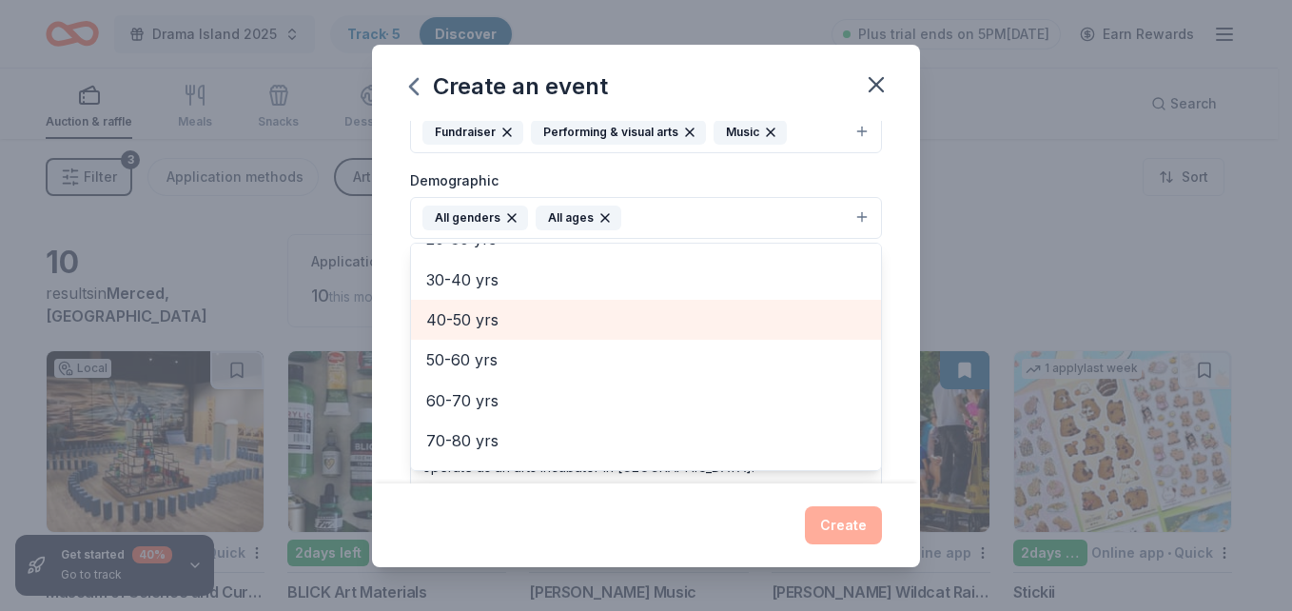
scroll to position [225, 0]
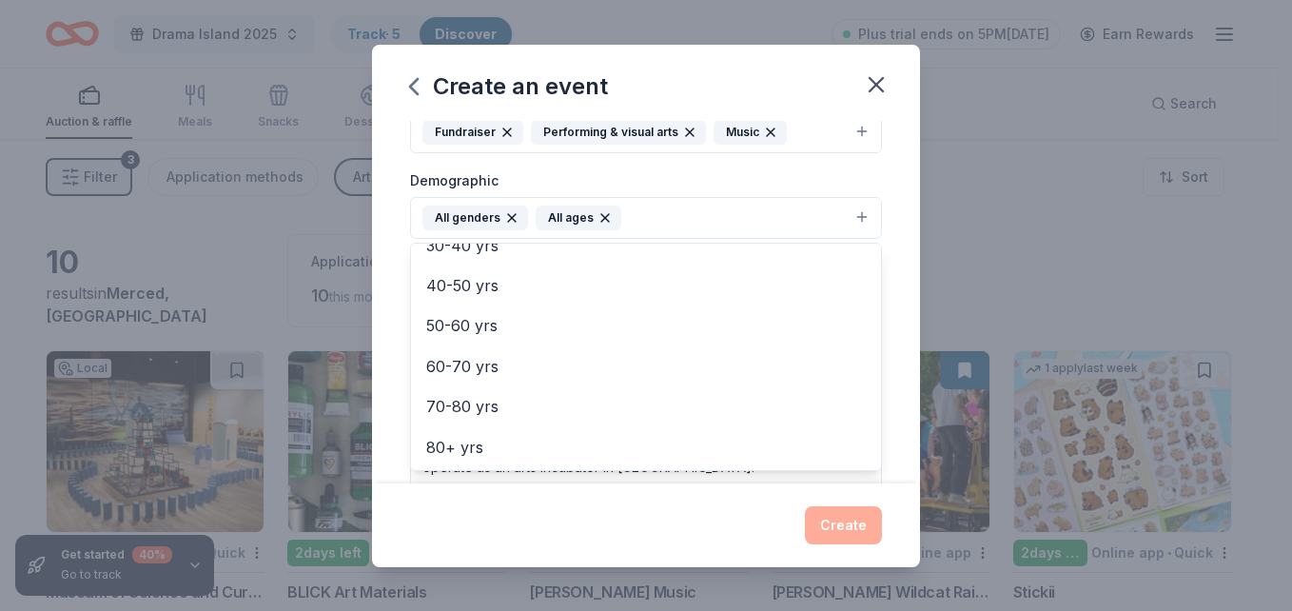
click at [595, 530] on div "Create an event Event name * Drama Island: Blood vs. Water 29 /100 Event websit…" at bounding box center [646, 306] width 548 height 522
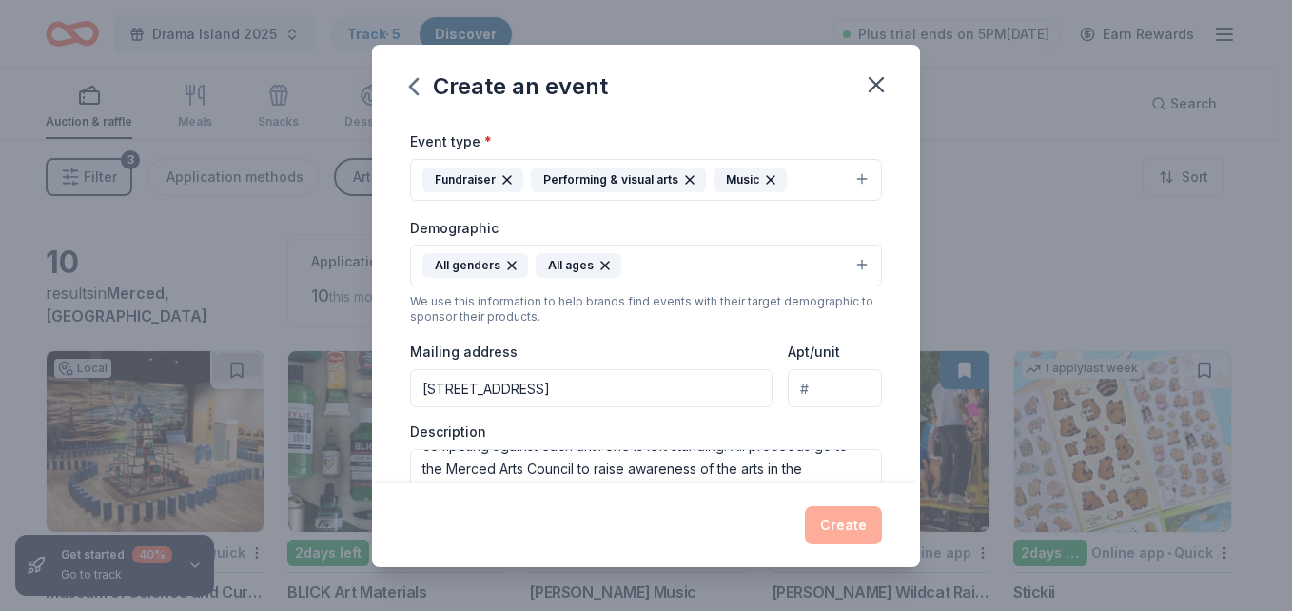
scroll to position [0, 0]
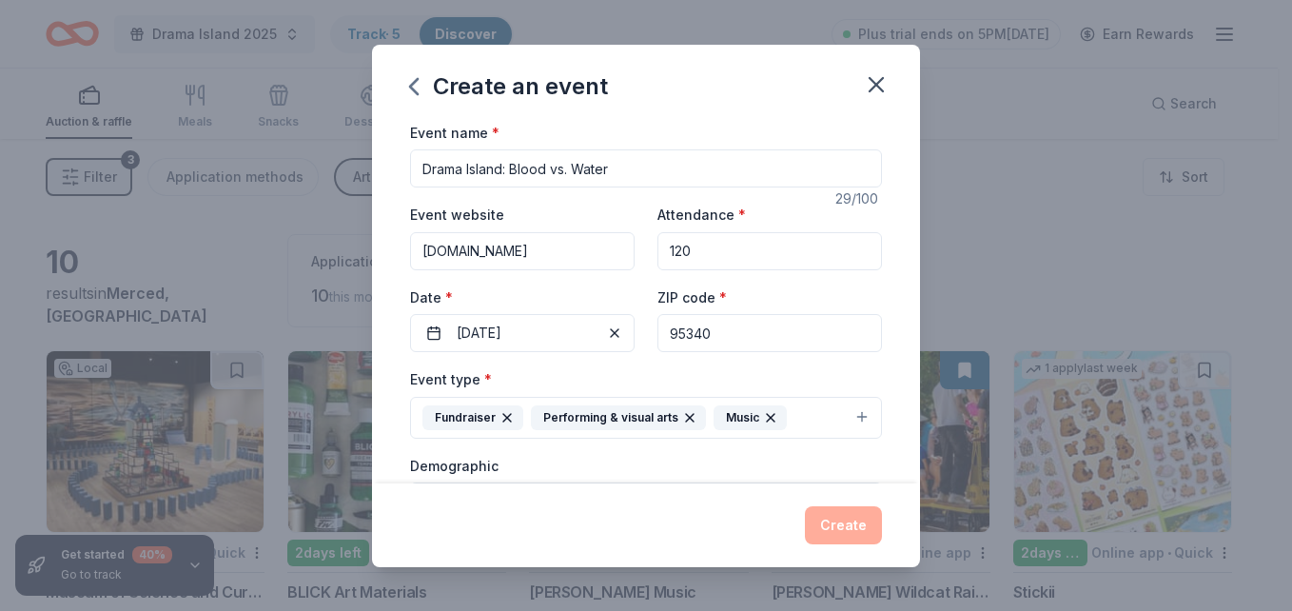
click at [743, 238] on input "120" at bounding box center [769, 251] width 225 height 38
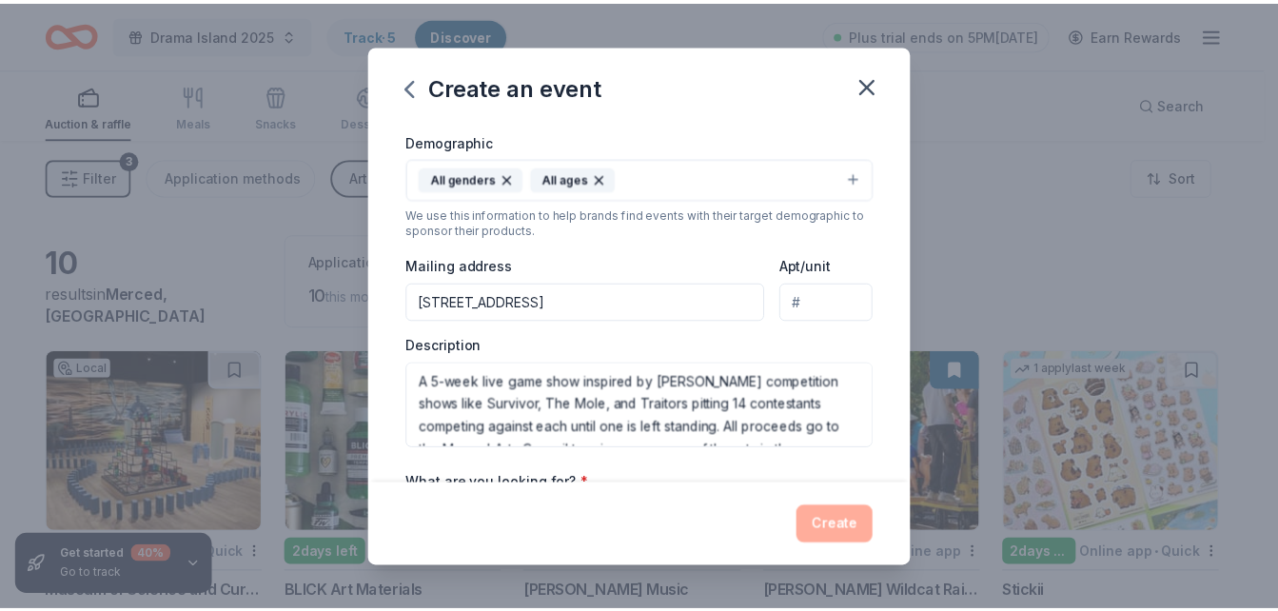
scroll to position [539, 0]
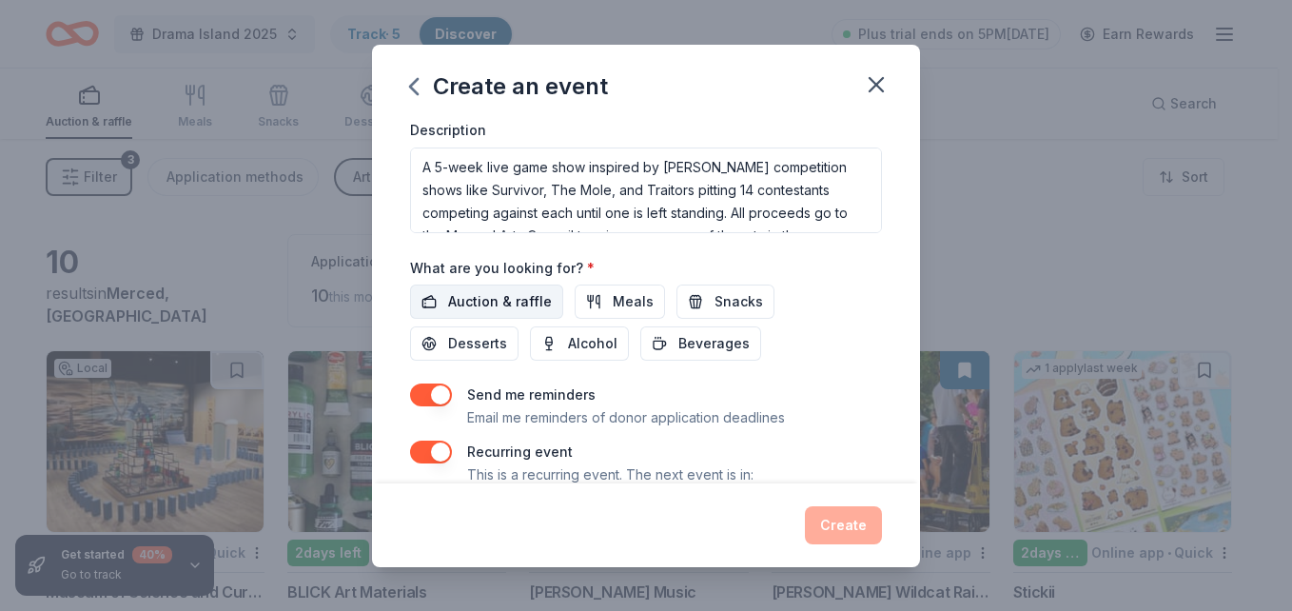
click at [513, 296] on span "Auction & raffle" at bounding box center [500, 301] width 104 height 23
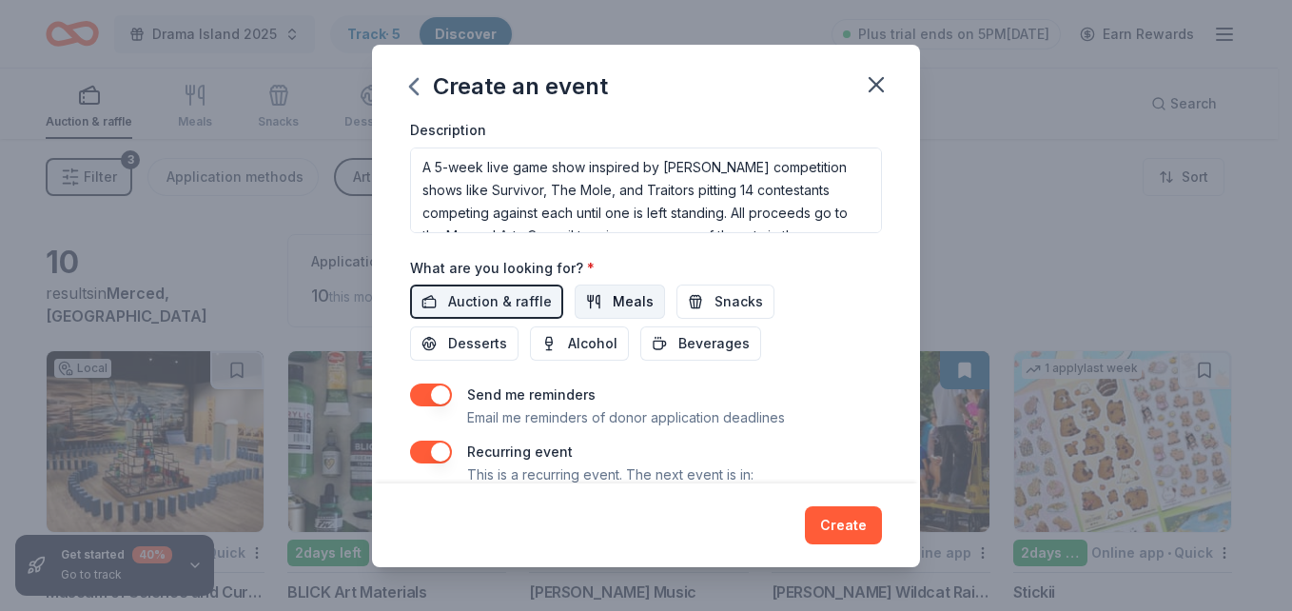
click at [613, 299] on span "Meals" at bounding box center [633, 301] width 41 height 23
click at [842, 523] on button "Create" at bounding box center [843, 525] width 77 height 38
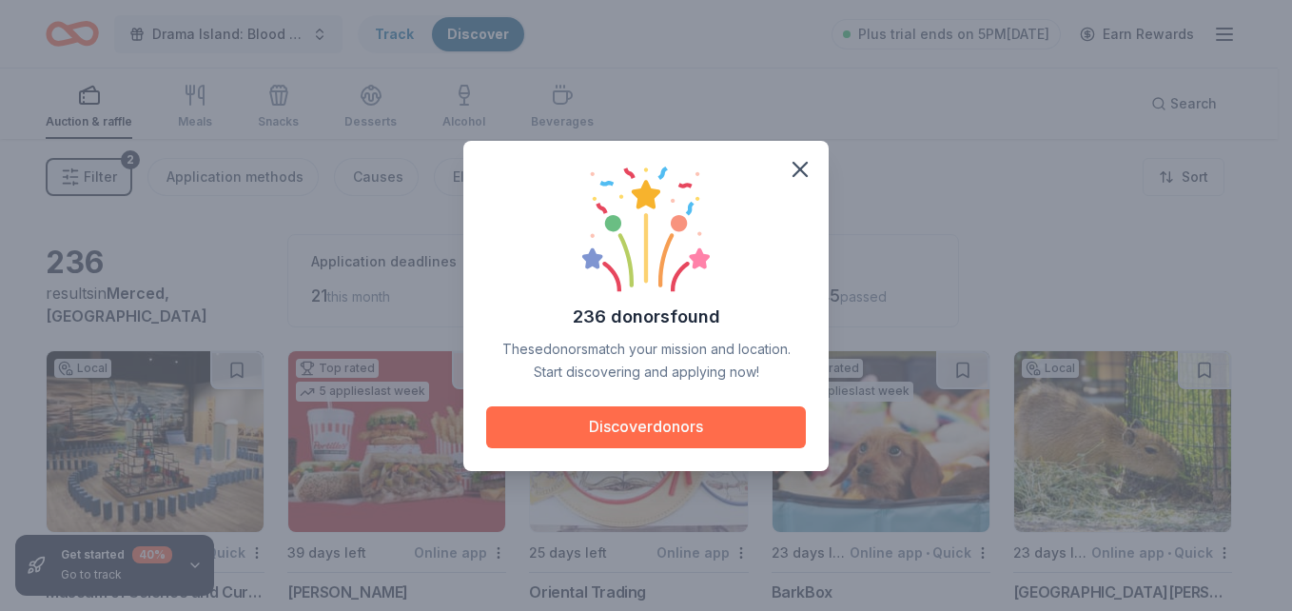
click at [676, 421] on button "Discover donors" at bounding box center [646, 427] width 320 height 42
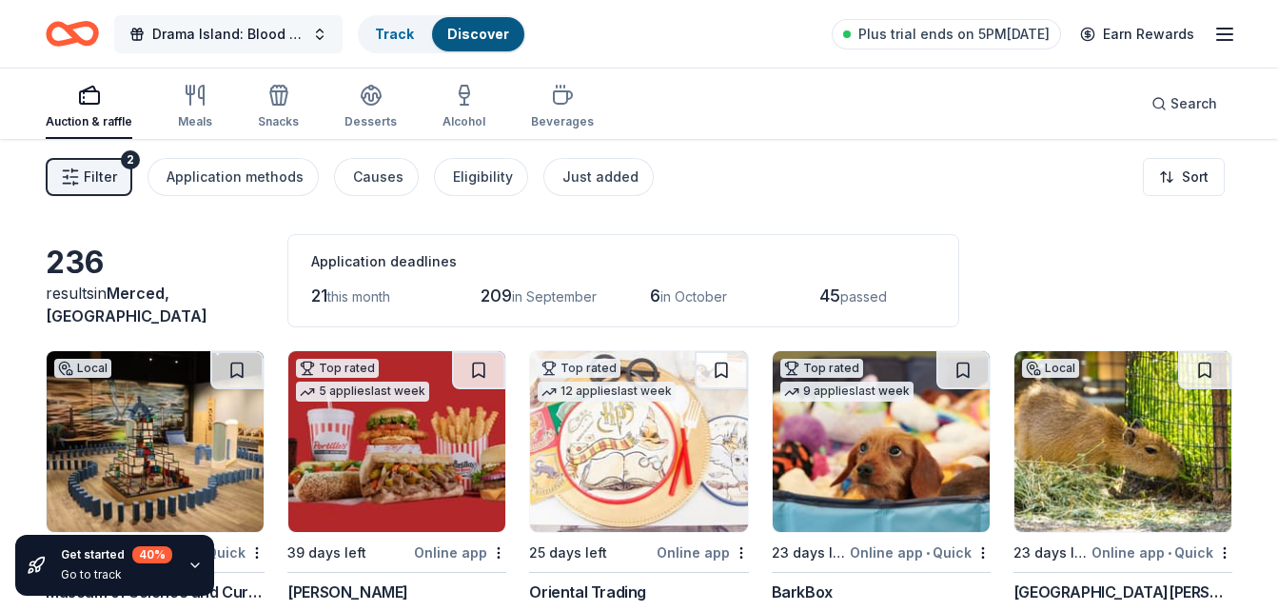
click at [291, 39] on span "Drama Island: Blood vs. Water" at bounding box center [228, 34] width 152 height 23
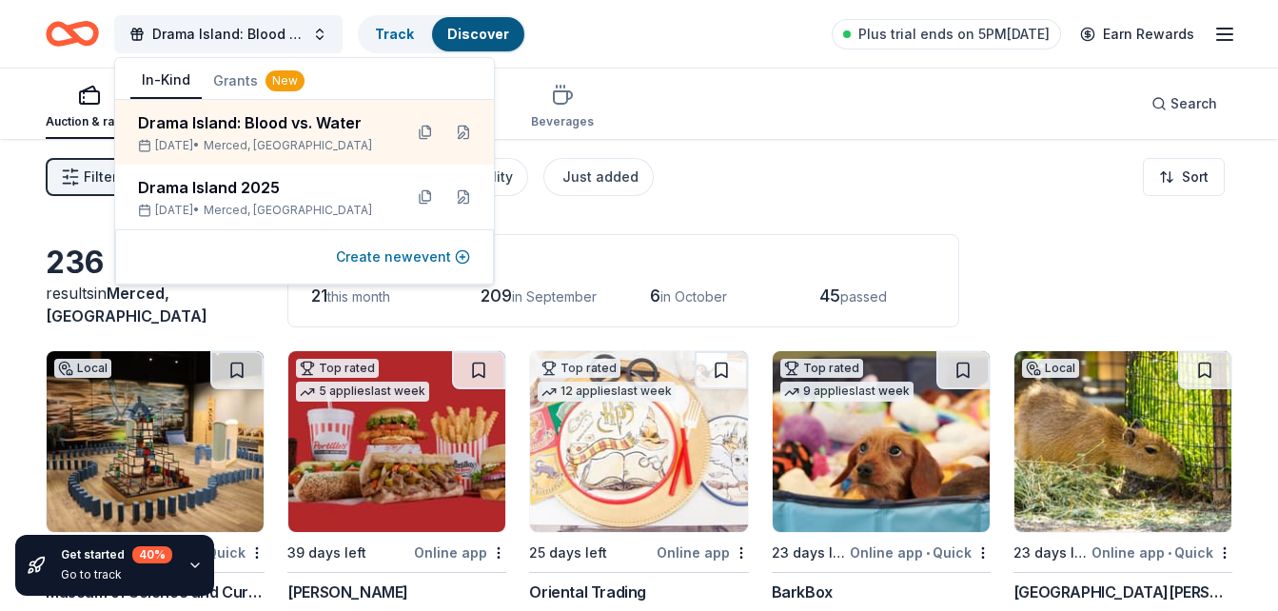
click at [414, 253] on button "Create new event" at bounding box center [403, 256] width 134 height 23
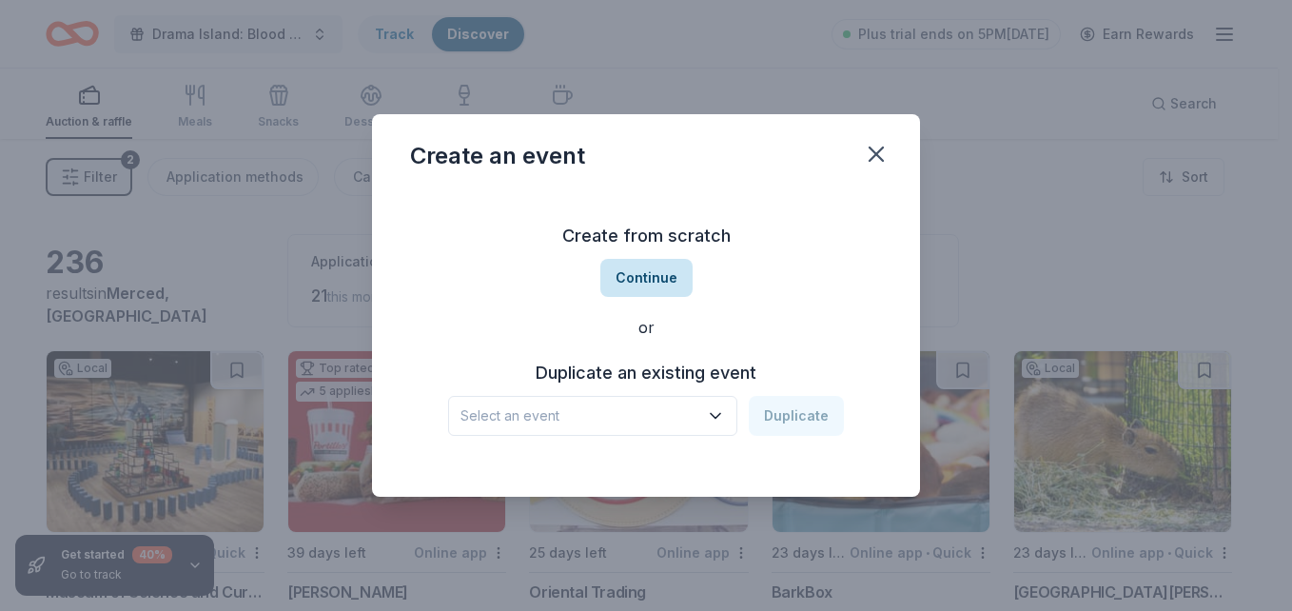
click at [640, 277] on button "Continue" at bounding box center [646, 278] width 92 height 38
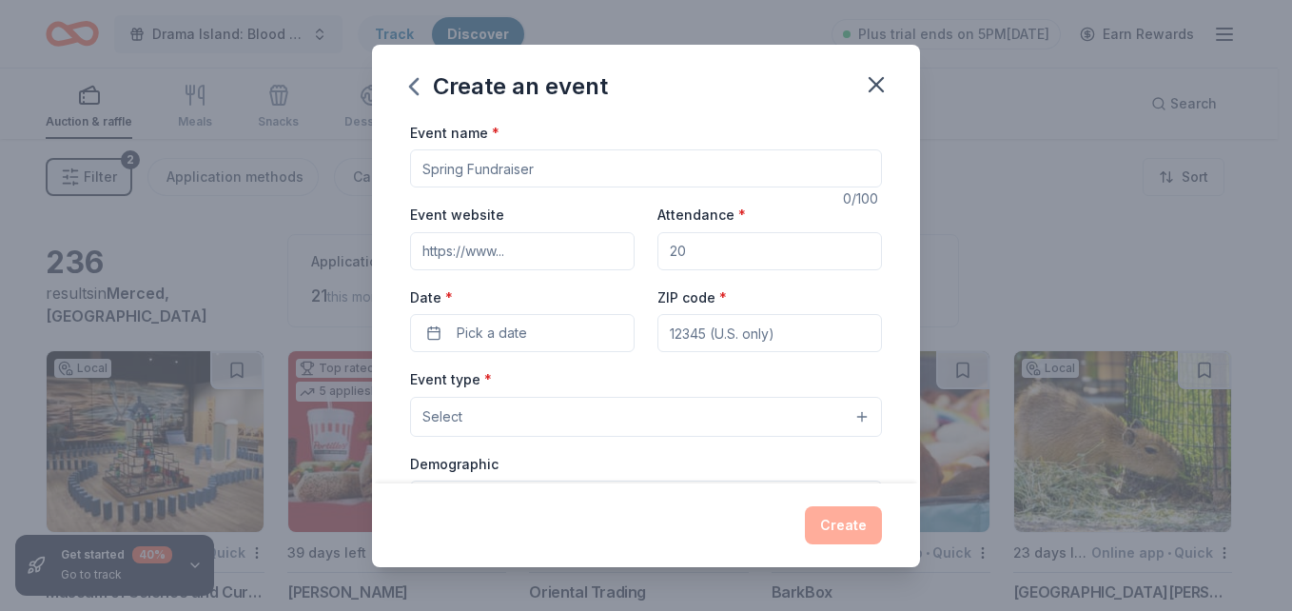
click at [525, 173] on input "Event name *" at bounding box center [646, 168] width 472 height 38
click at [479, 174] on input "Event name *" at bounding box center [646, 168] width 472 height 38
type input "[DATE]"
type input "[DOMAIN_NAME]"
type input "120"
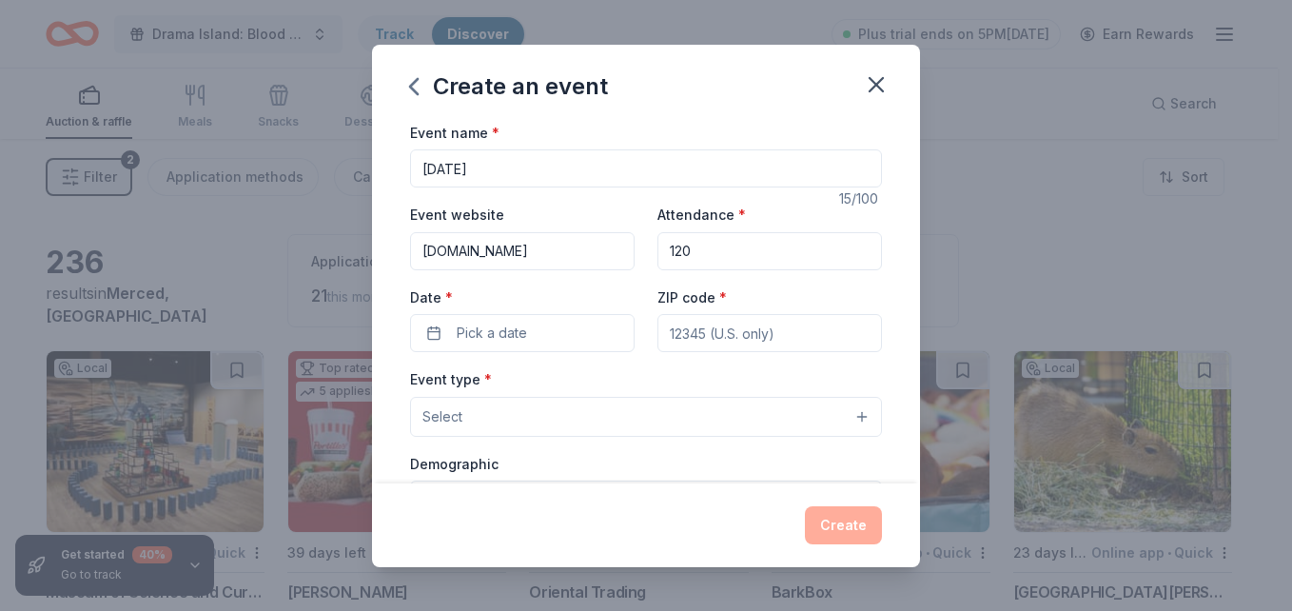
type input "95340"
type input "[STREET_ADDRESS]"
click at [703, 256] on input "120" at bounding box center [769, 251] width 225 height 38
type input "1"
type input "200"
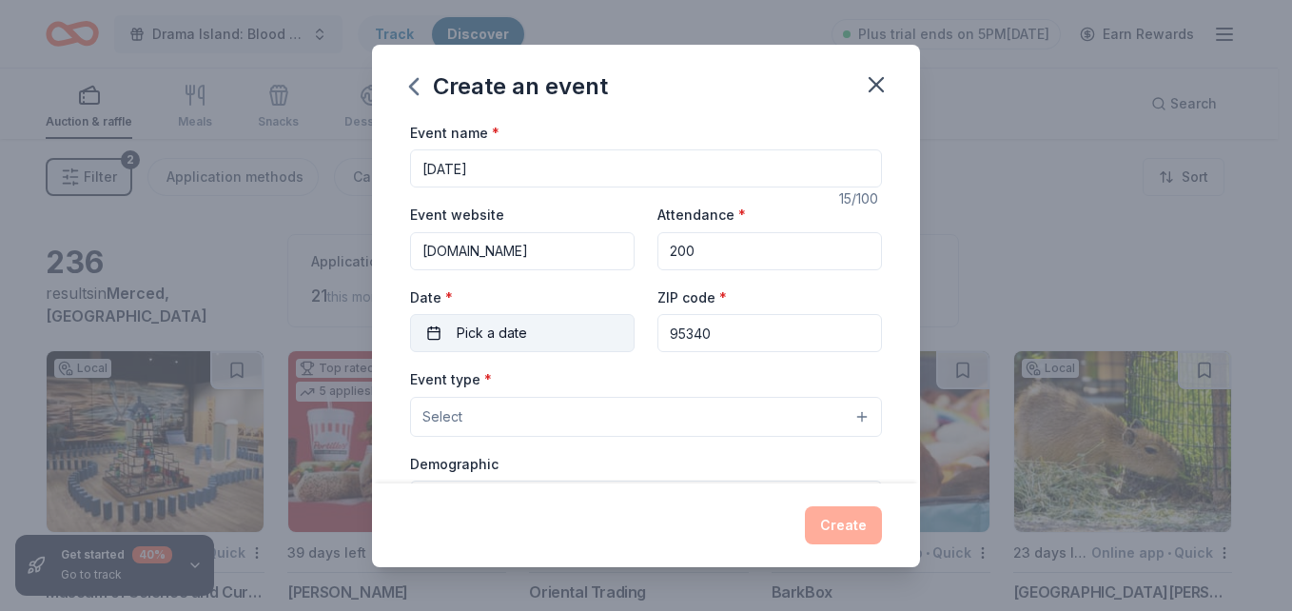
click at [489, 328] on span "Pick a date" at bounding box center [492, 333] width 70 height 23
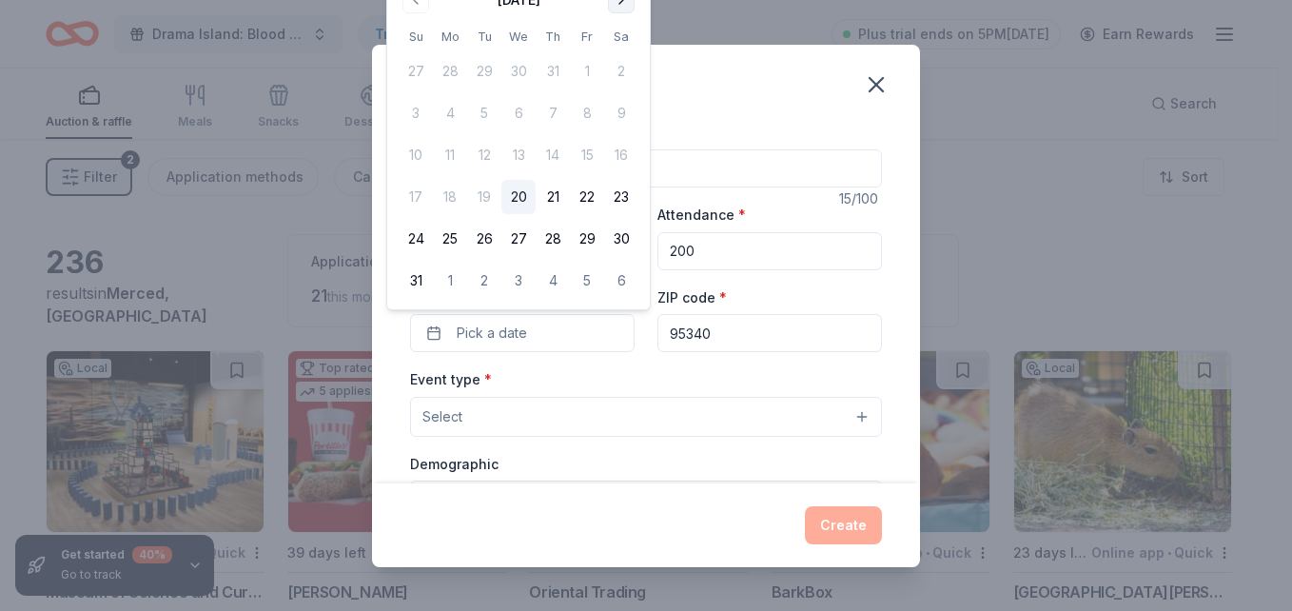
click at [620, 6] on button "Go to next month" at bounding box center [621, 0] width 27 height 27
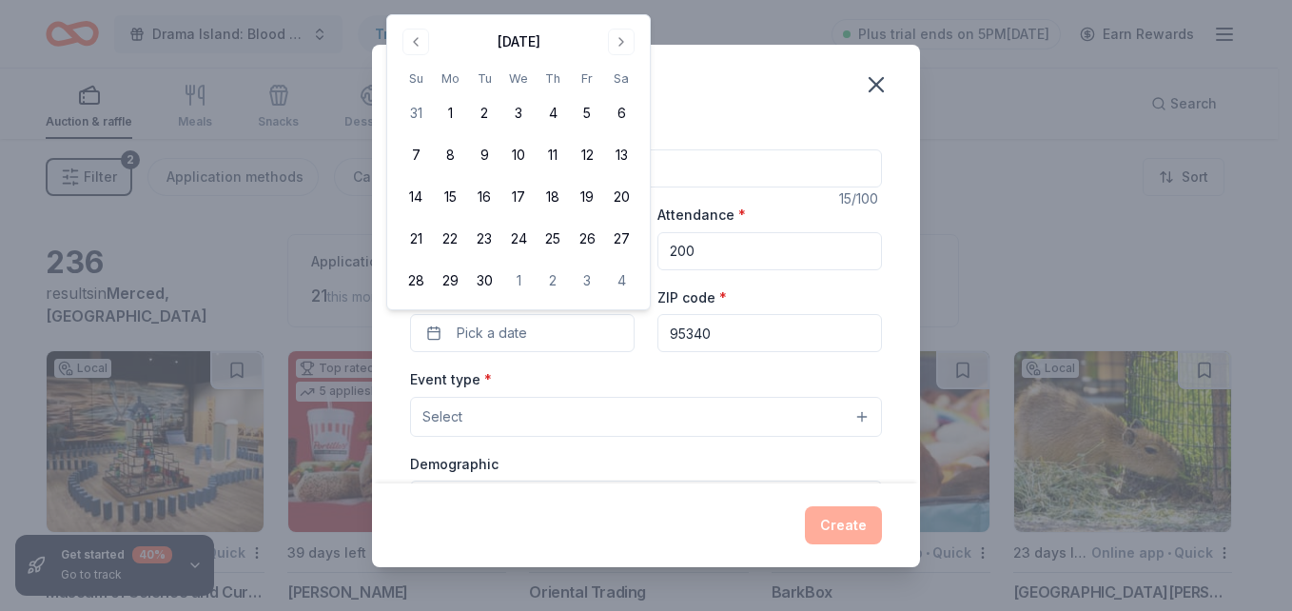
click at [621, 6] on div "Create an event Event name * [DATE] 15 /100 Event website [DOMAIN_NAME] Attenda…" at bounding box center [646, 305] width 1292 height 611
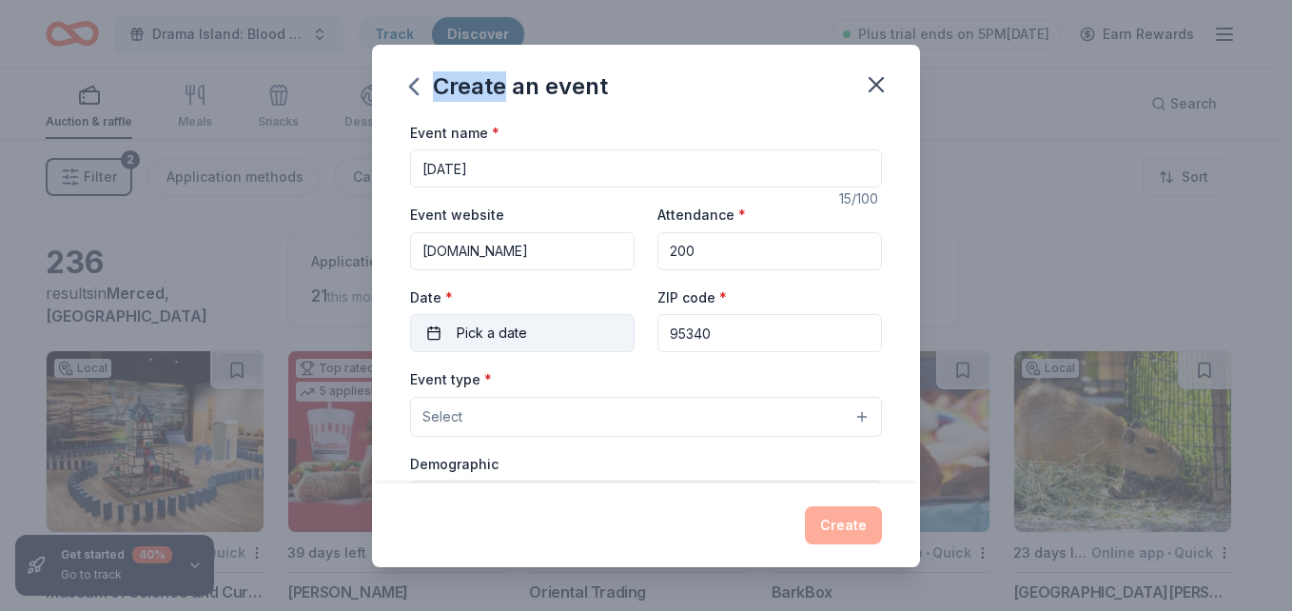
click at [553, 341] on button "Pick a date" at bounding box center [522, 333] width 225 height 38
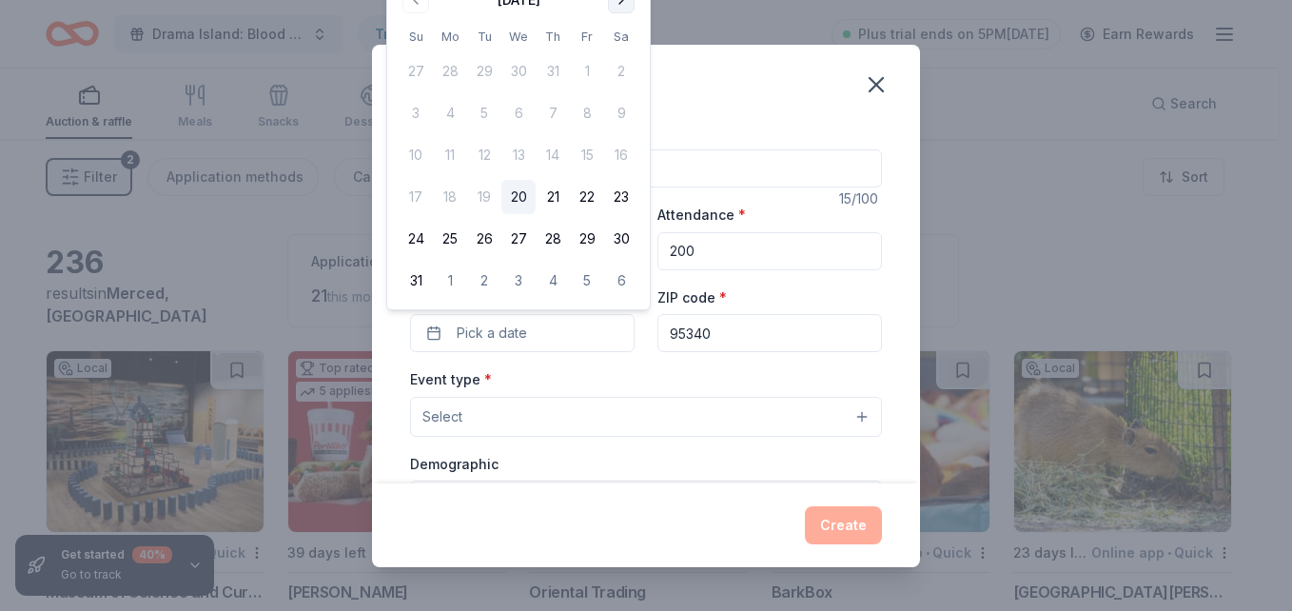
click at [618, 3] on button "Go to next month" at bounding box center [621, 0] width 27 height 27
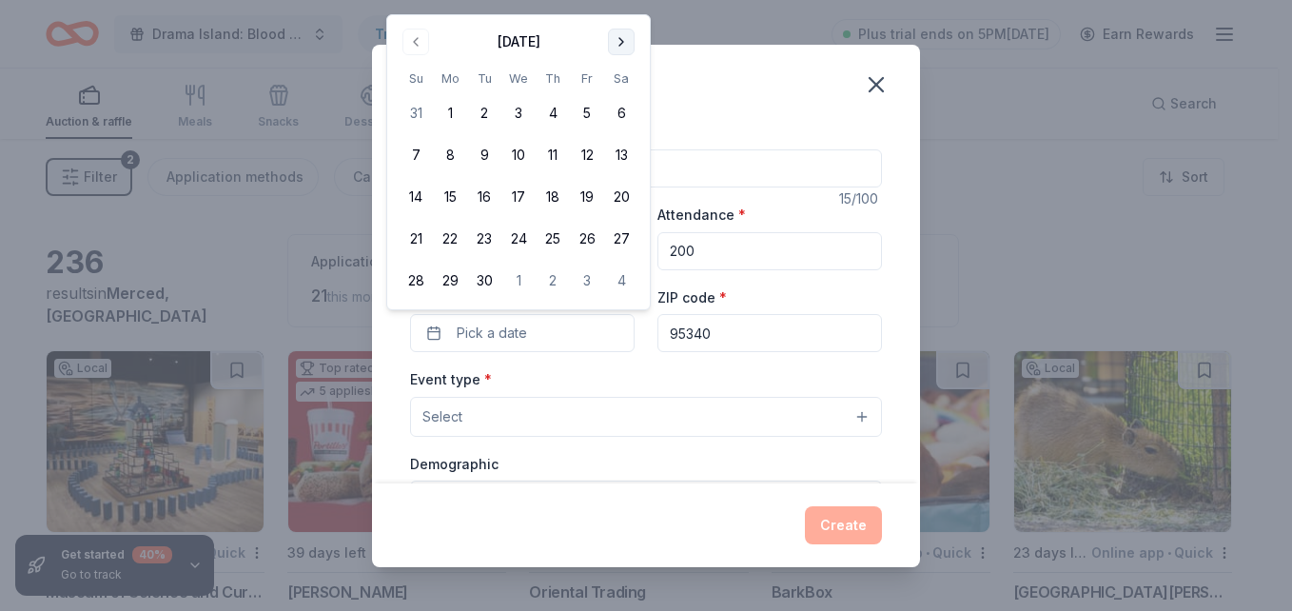
click at [621, 37] on button "Go to next month" at bounding box center [621, 42] width 27 height 27
click at [620, 37] on button "Go to next month" at bounding box center [621, 42] width 27 height 27
click at [620, 37] on th "Sa" at bounding box center [621, 37] width 34 height 20
click at [619, 6] on button "Go to next month" at bounding box center [621, 0] width 27 height 27
click at [619, 33] on button "Go to next month" at bounding box center [621, 42] width 27 height 27
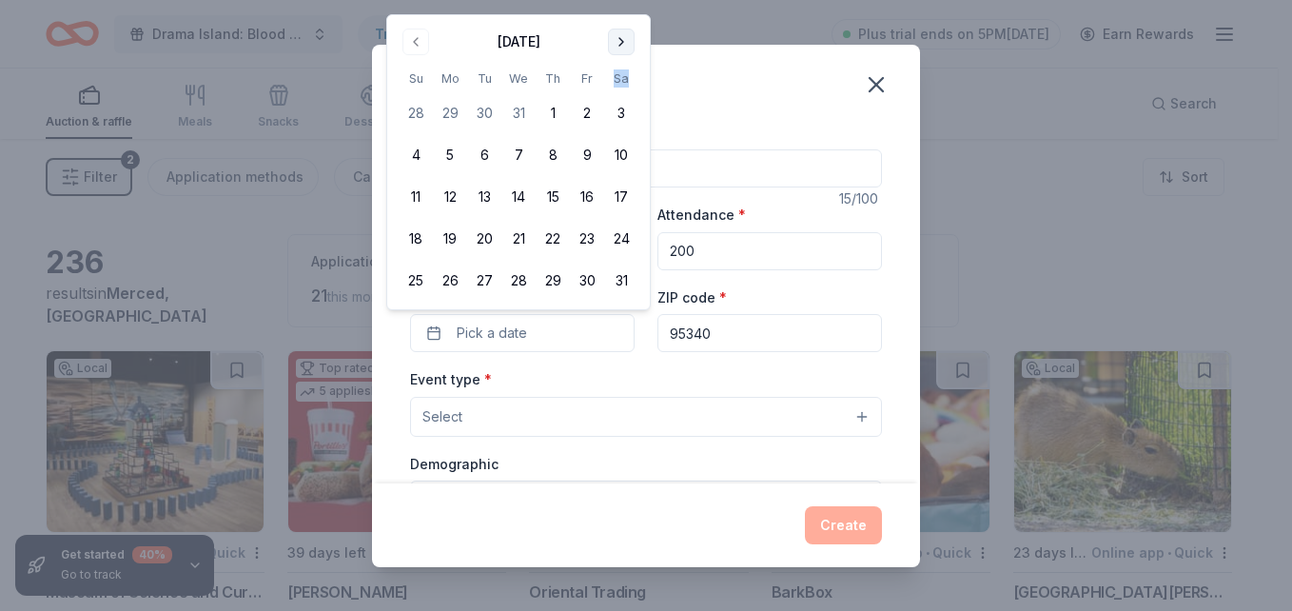
click at [619, 33] on button "Go to next month" at bounding box center [621, 42] width 27 height 27
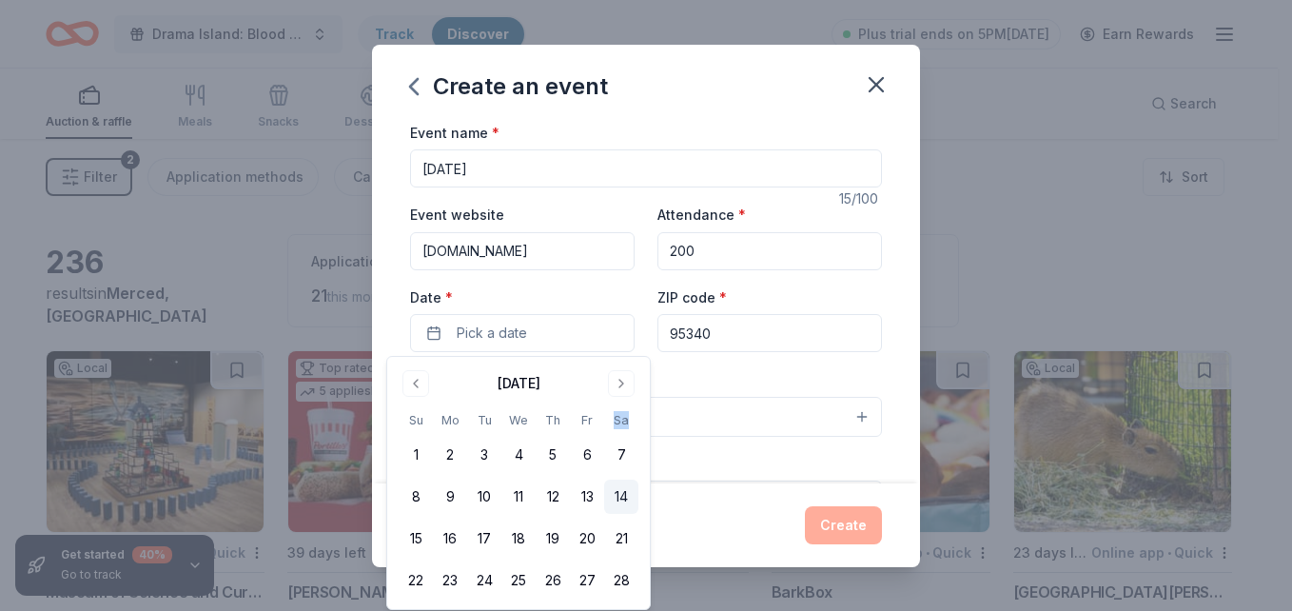
click at [623, 496] on button "14" at bounding box center [621, 497] width 34 height 34
click at [792, 384] on div "Event type * Select" at bounding box center [646, 401] width 472 height 69
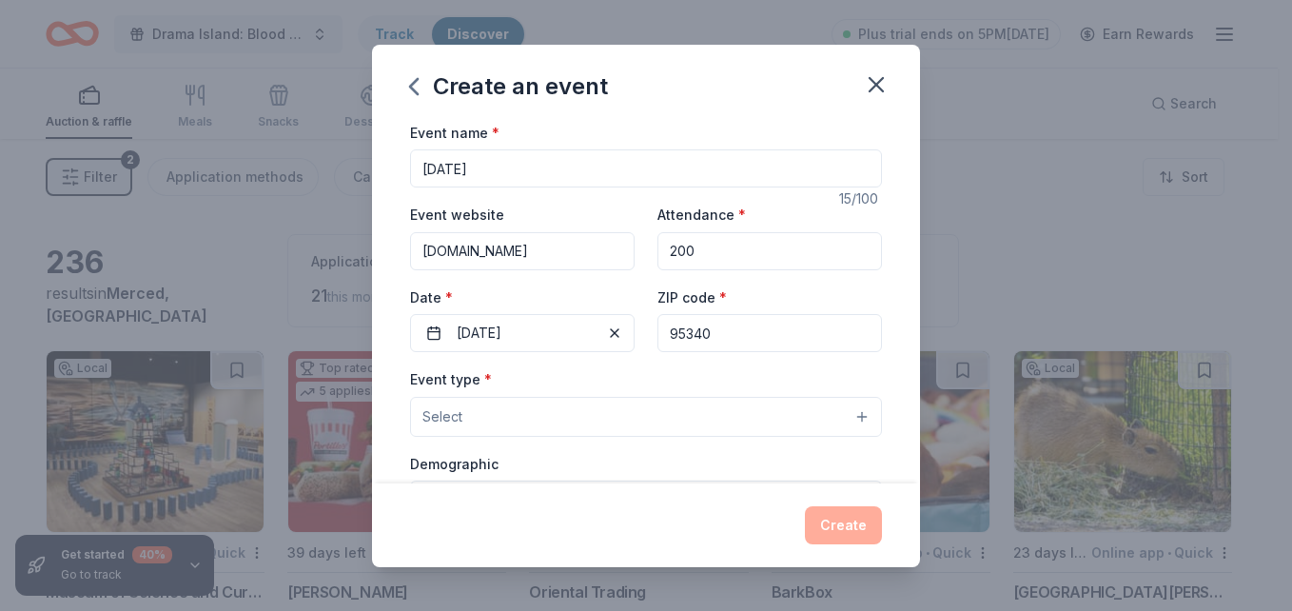
click at [576, 416] on button "Select" at bounding box center [646, 417] width 472 height 40
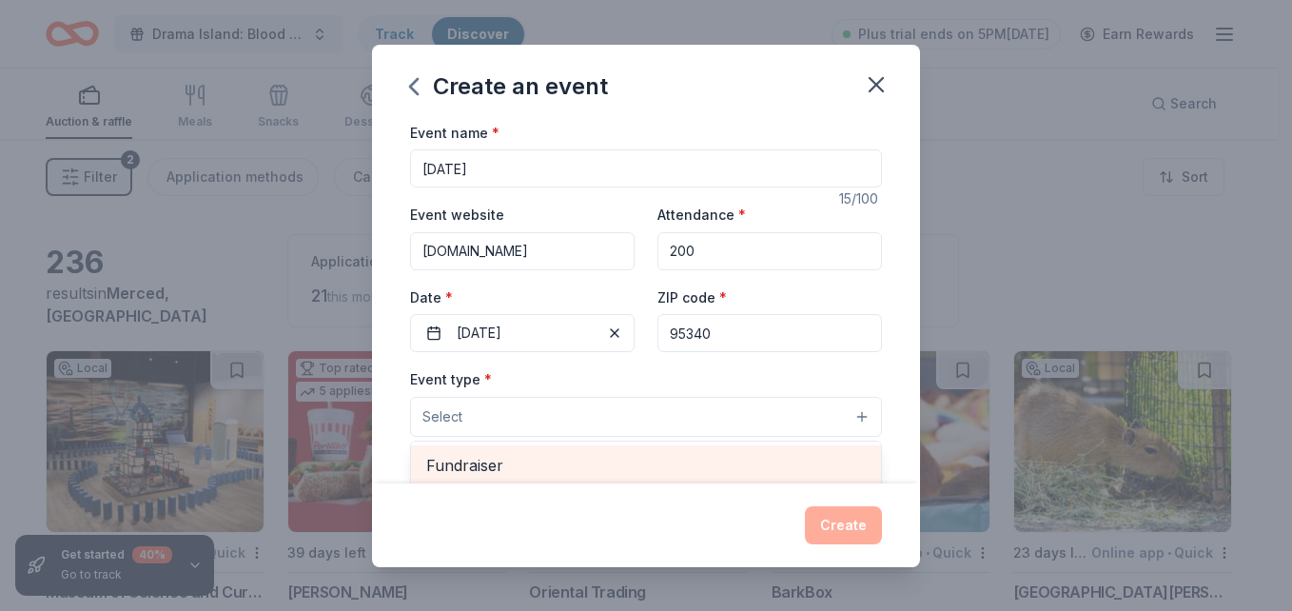
drag, startPoint x: 538, startPoint y: 463, endPoint x: 545, endPoint y: 453, distance: 12.9
click at [539, 463] on span "Fundraiser" at bounding box center [646, 465] width 440 height 25
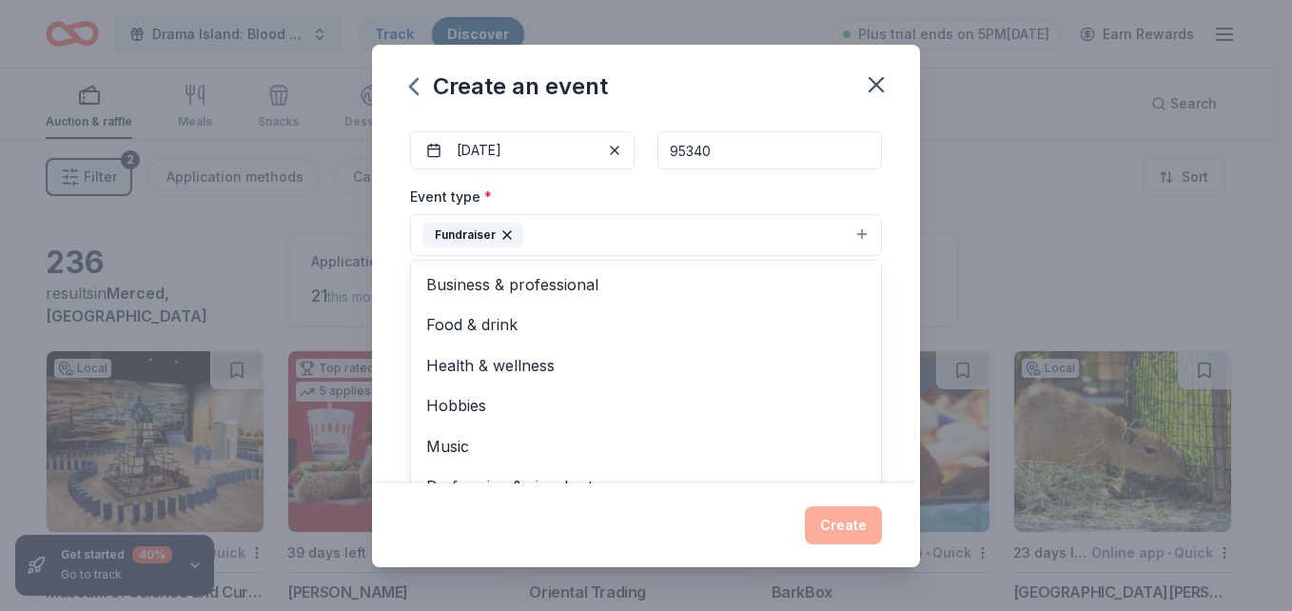
scroll to position [195, 0]
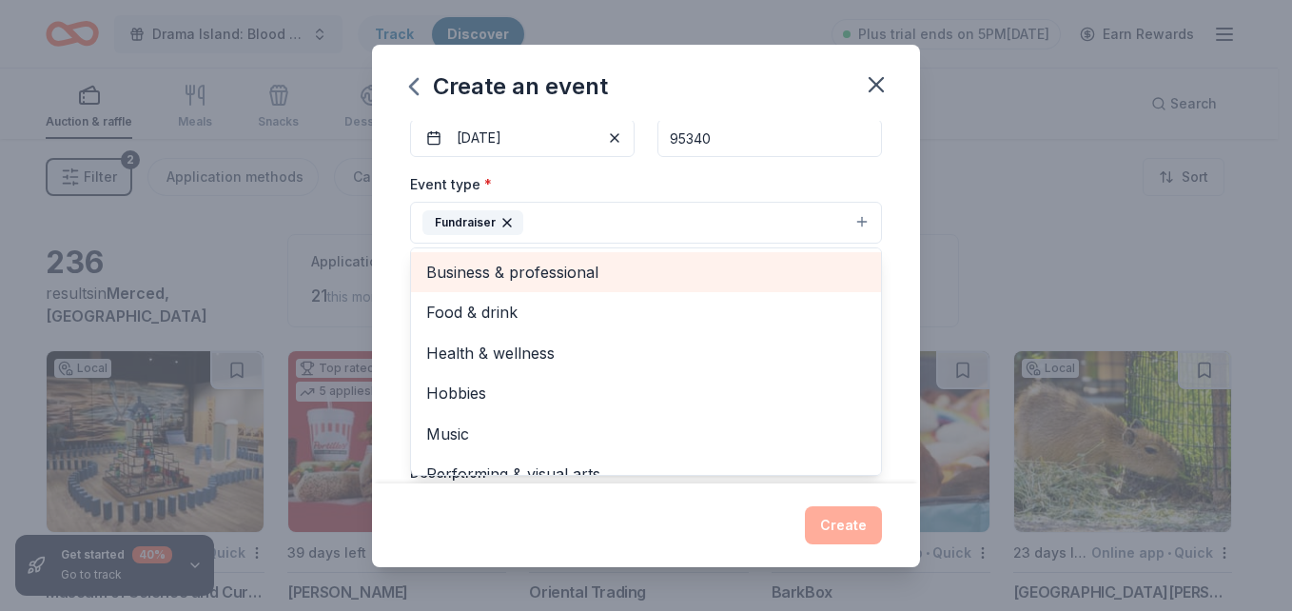
click at [536, 270] on span "Business & professional" at bounding box center [646, 272] width 440 height 25
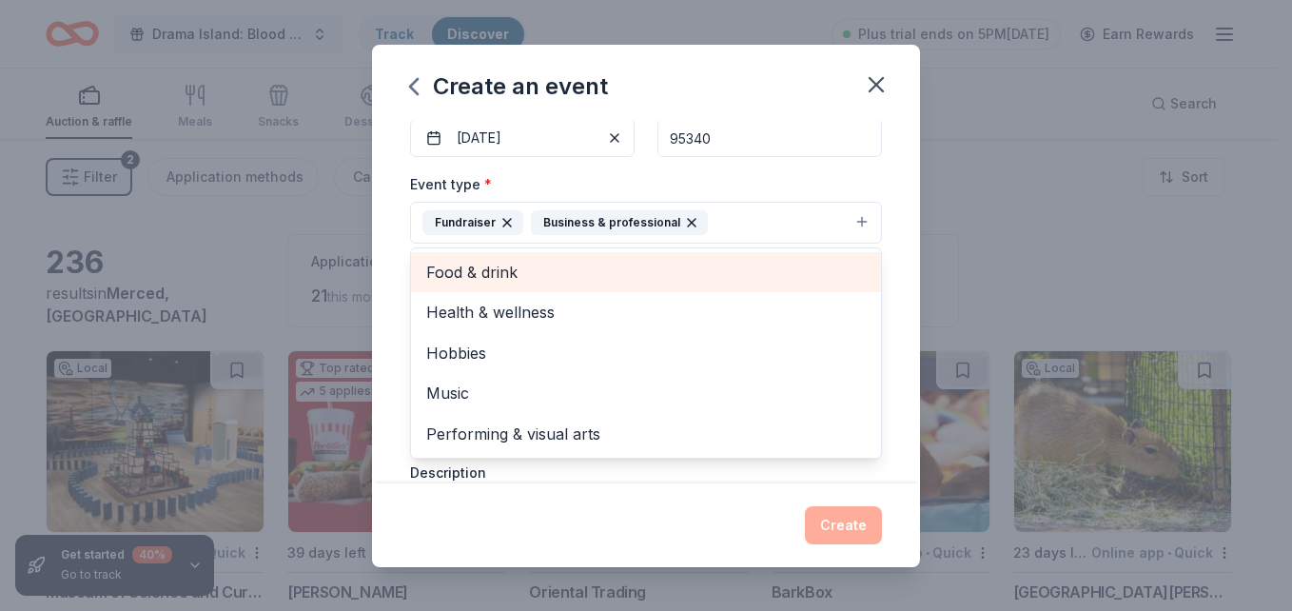
click at [499, 268] on span "Food & drink" at bounding box center [646, 272] width 440 height 25
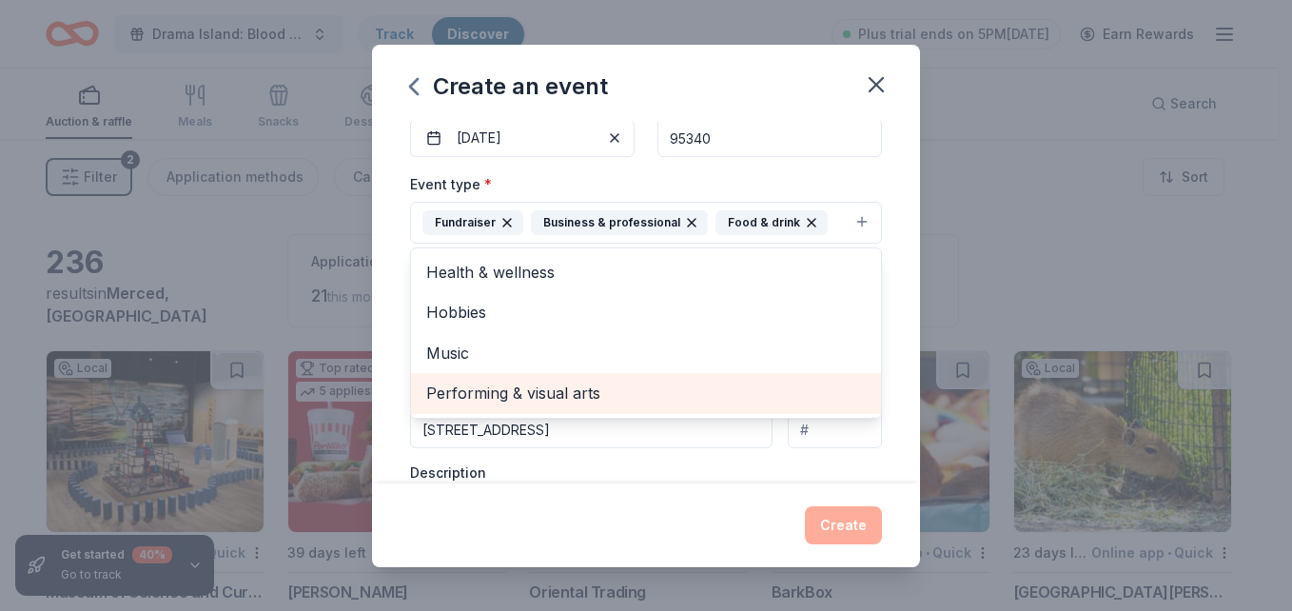
click at [474, 399] on span "Performing & visual arts" at bounding box center [646, 393] width 440 height 25
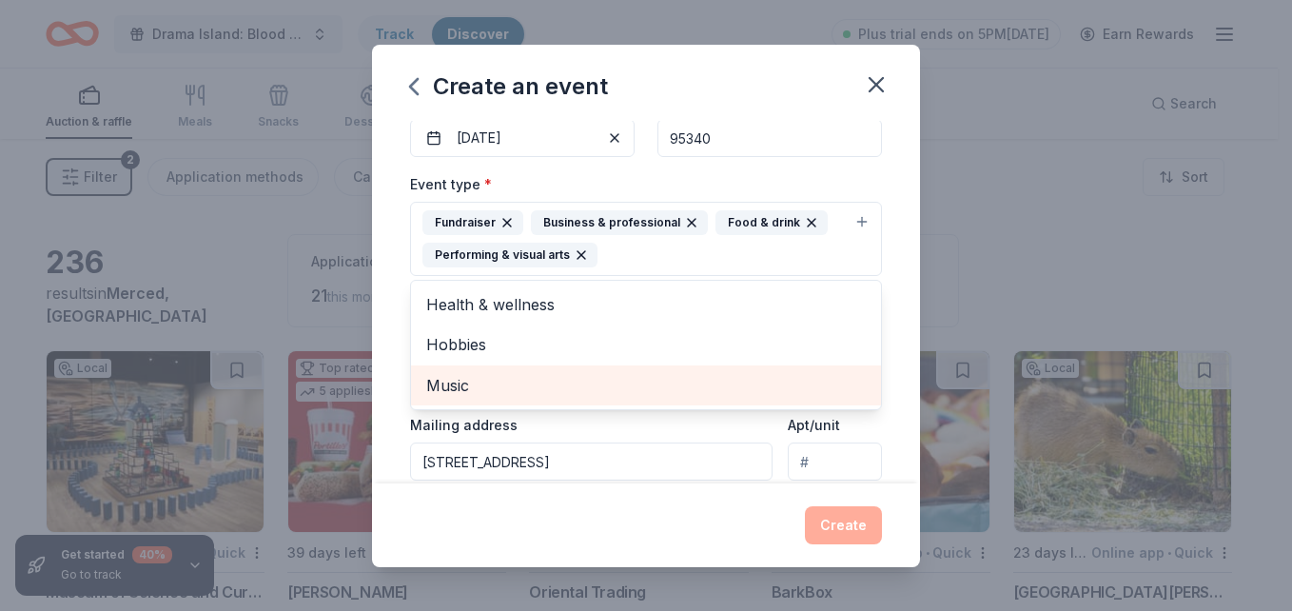
click at [467, 377] on span "Music" at bounding box center [646, 385] width 440 height 25
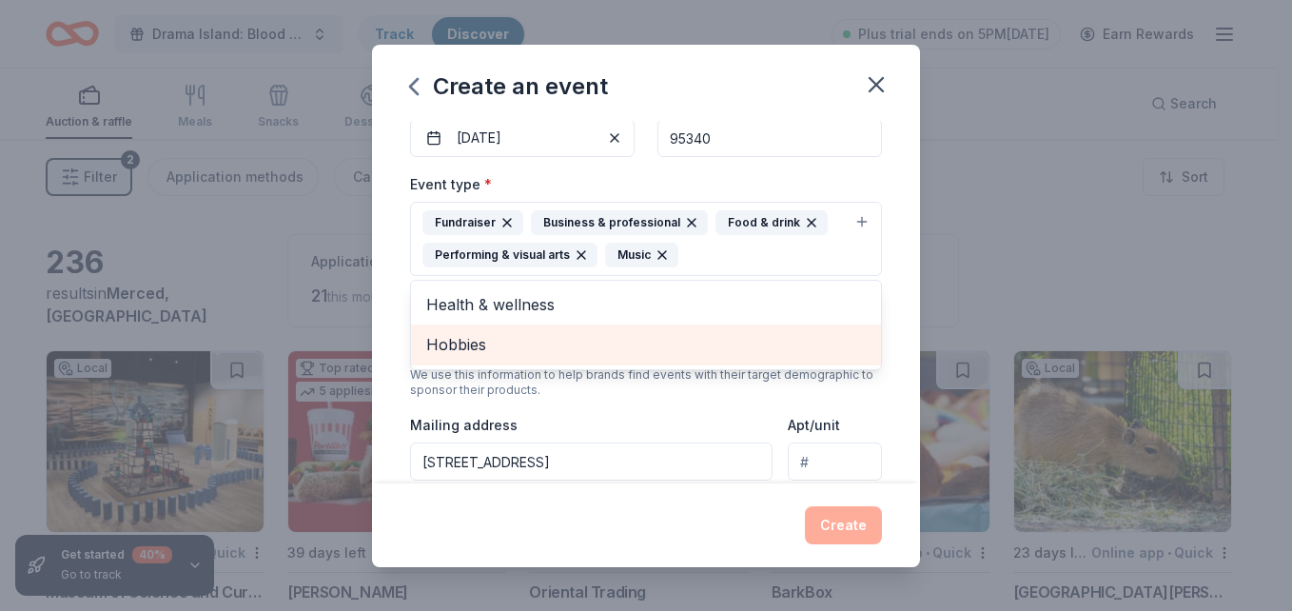
drag, startPoint x: 485, startPoint y: 343, endPoint x: 499, endPoint y: 347, distance: 14.1
click at [485, 342] on span "Hobbies" at bounding box center [646, 344] width 440 height 25
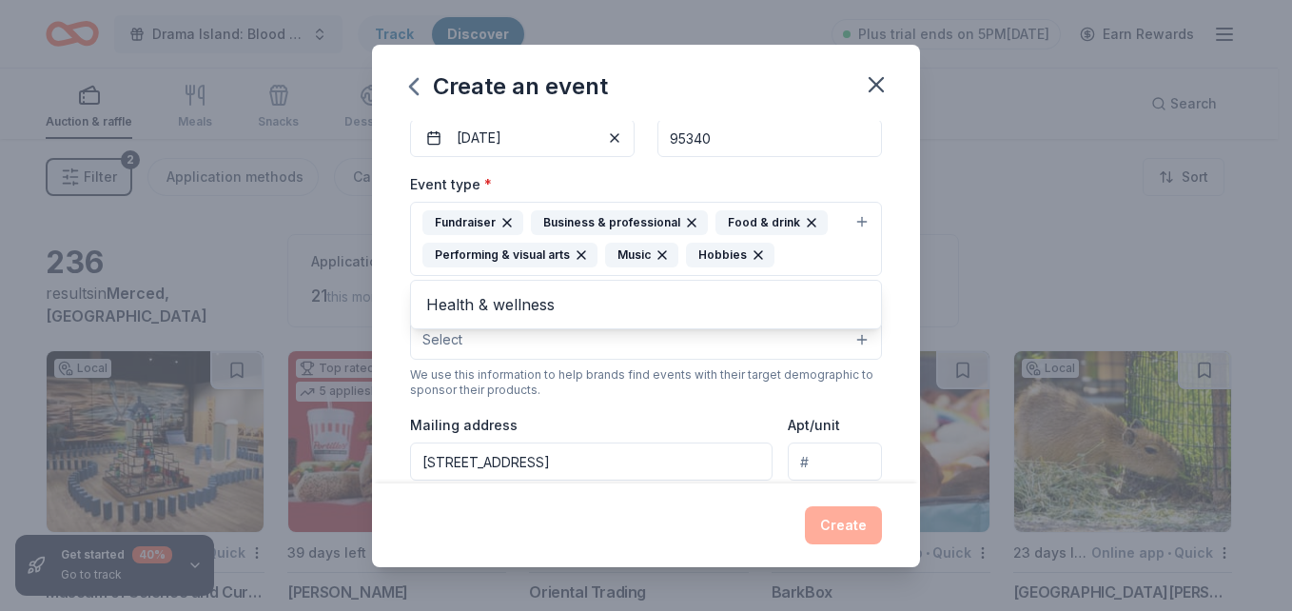
scroll to position [385, 0]
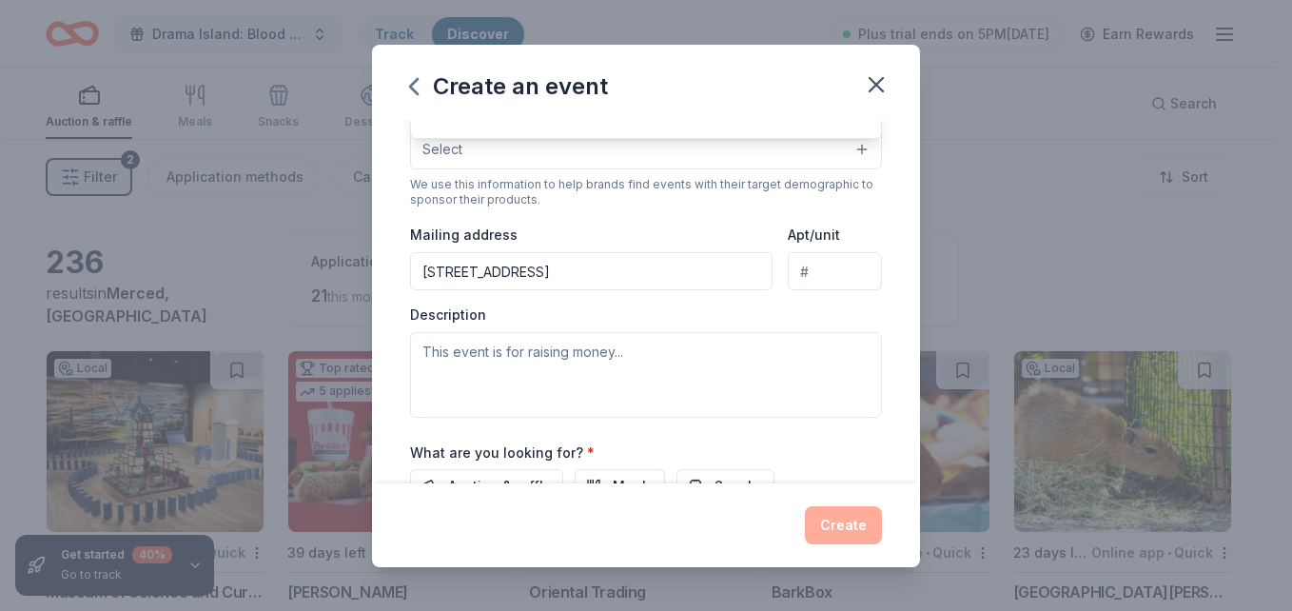
click at [555, 344] on div "Event type * Fundraiser Business & professional Food & drink Performing & visua…" at bounding box center [646, 199] width 472 height 435
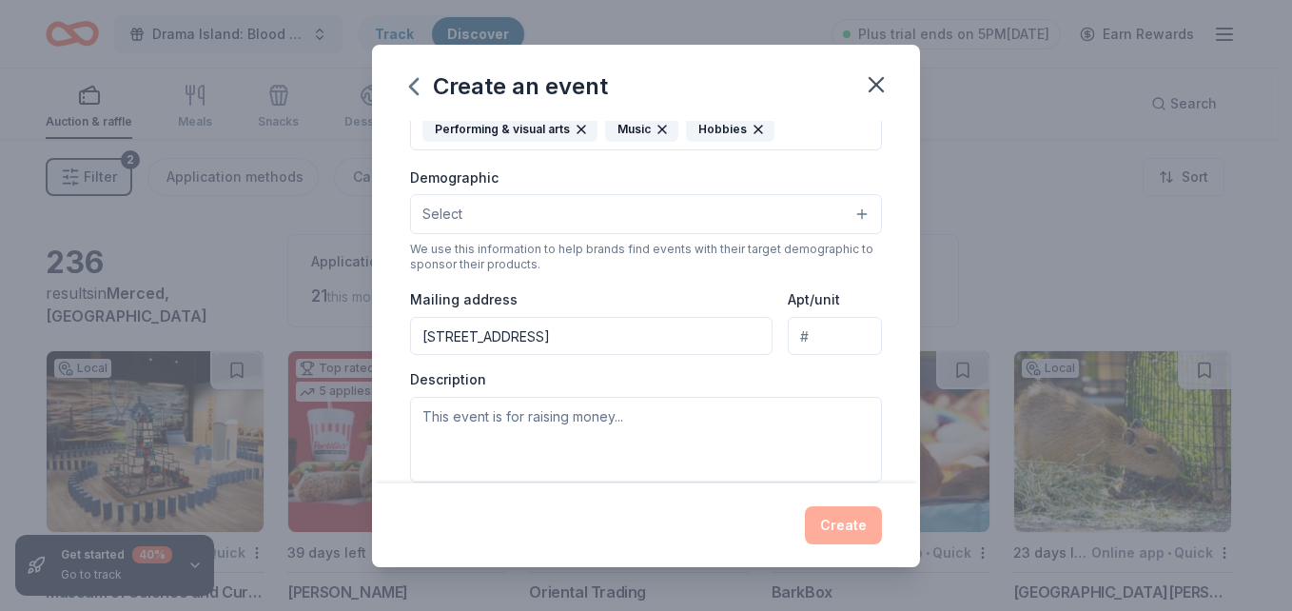
scroll to position [323, 0]
click at [516, 215] on button "Select" at bounding box center [646, 212] width 472 height 40
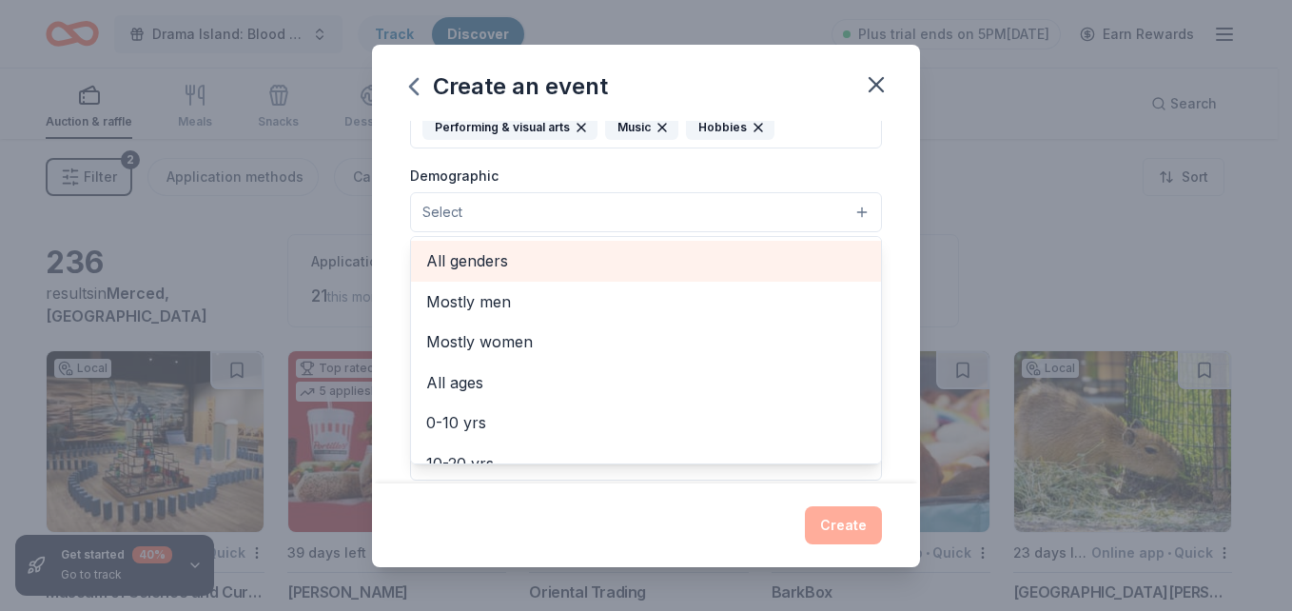
click at [487, 255] on span "All genders" at bounding box center [646, 260] width 440 height 25
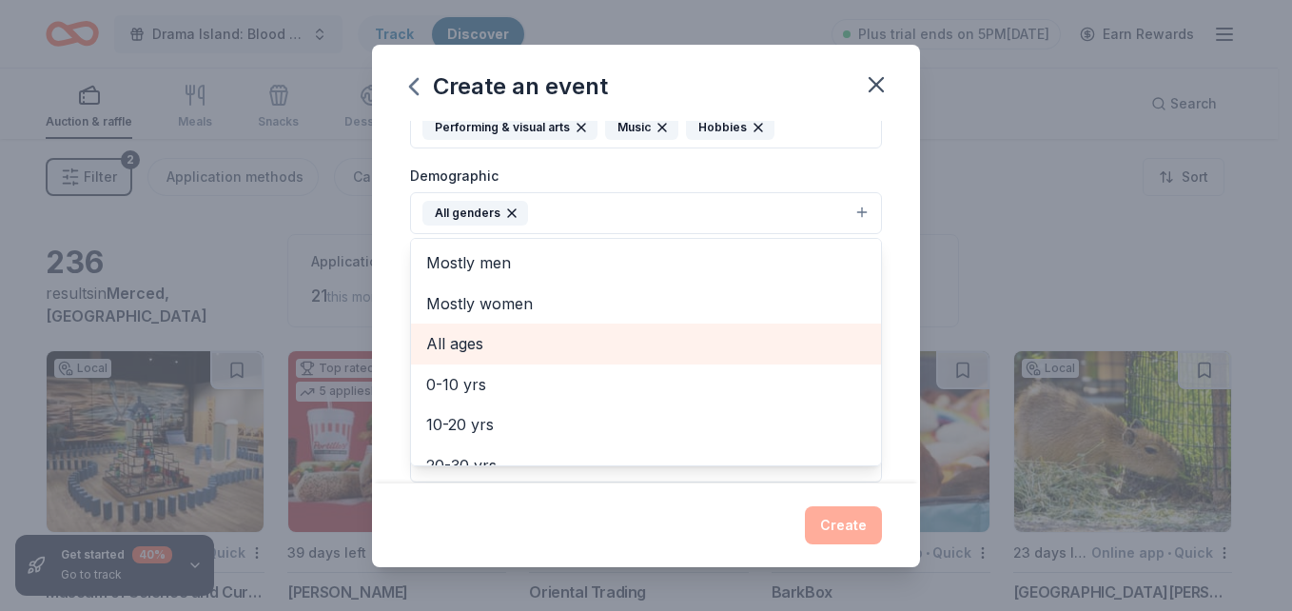
click at [474, 345] on span "All ages" at bounding box center [646, 343] width 440 height 25
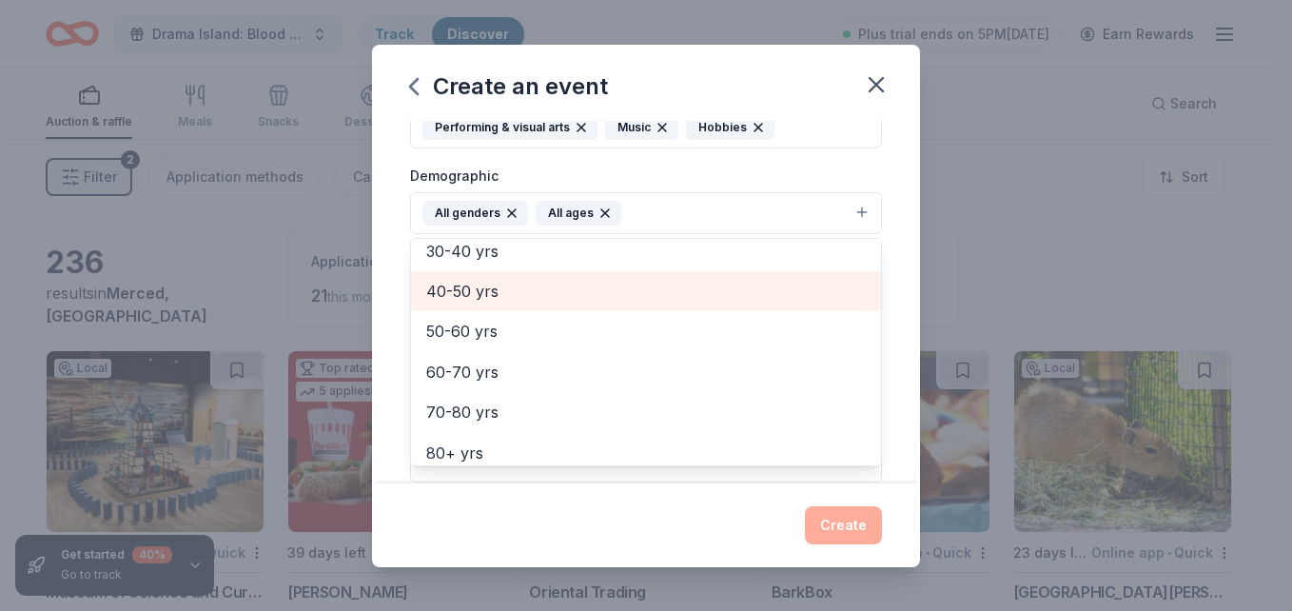
scroll to position [225, 0]
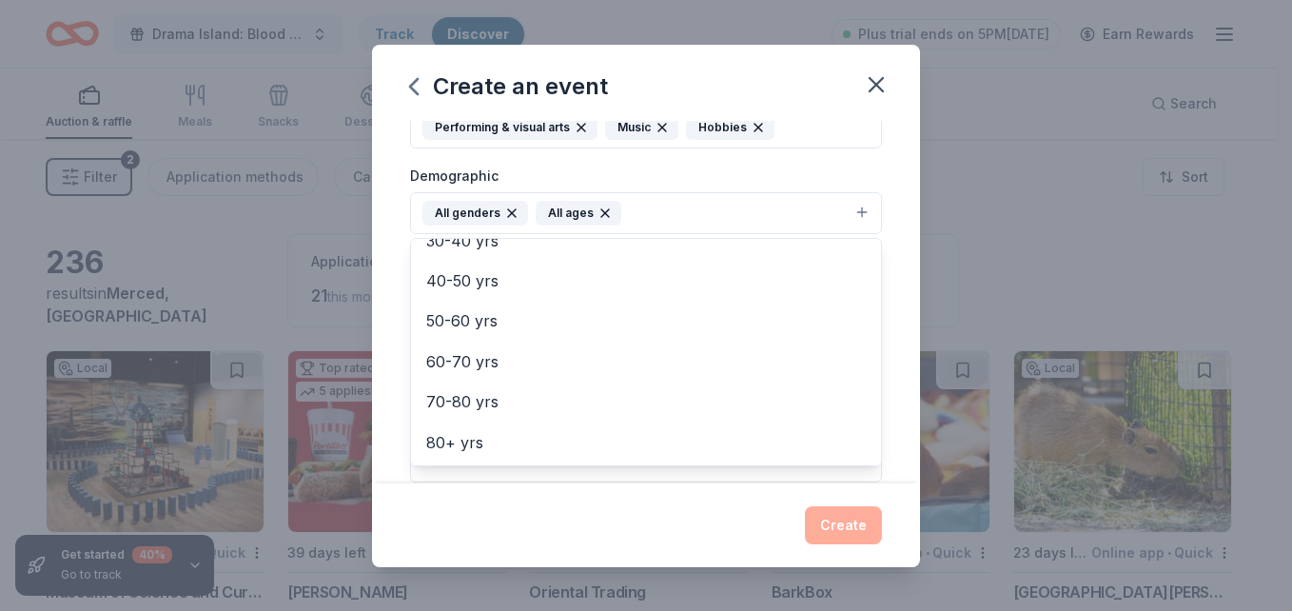
click at [488, 523] on div "Create an event Event name * [DATE] 15 /100 Event website [DOMAIN_NAME] Attenda…" at bounding box center [646, 306] width 548 height 522
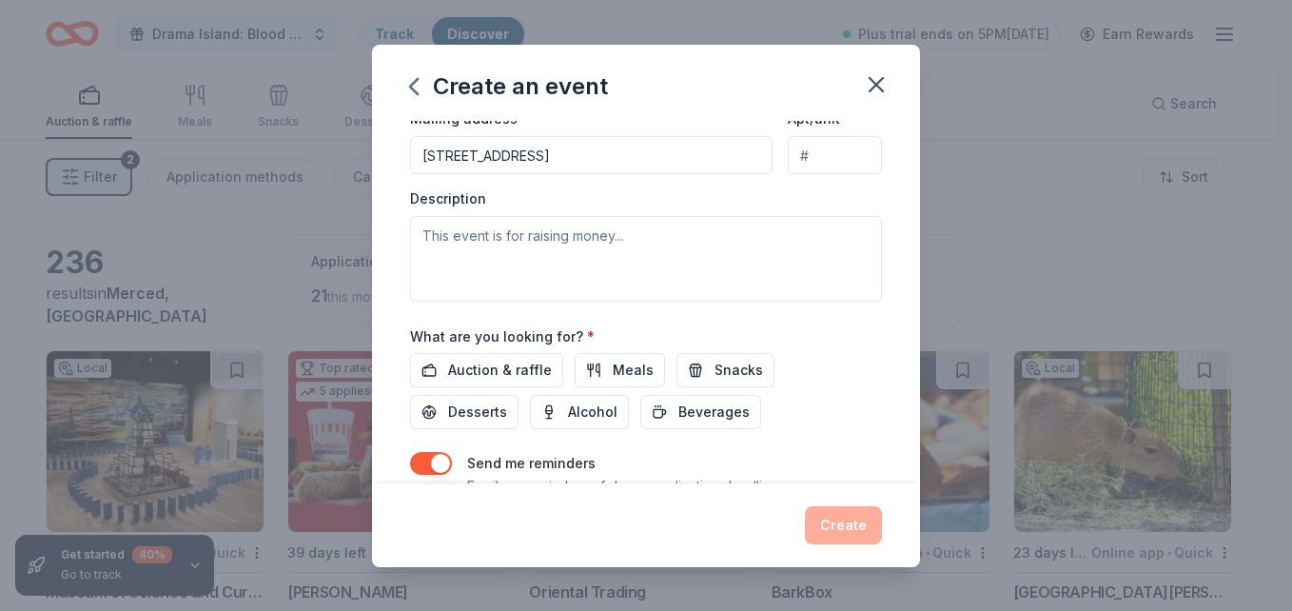
scroll to position [513, 0]
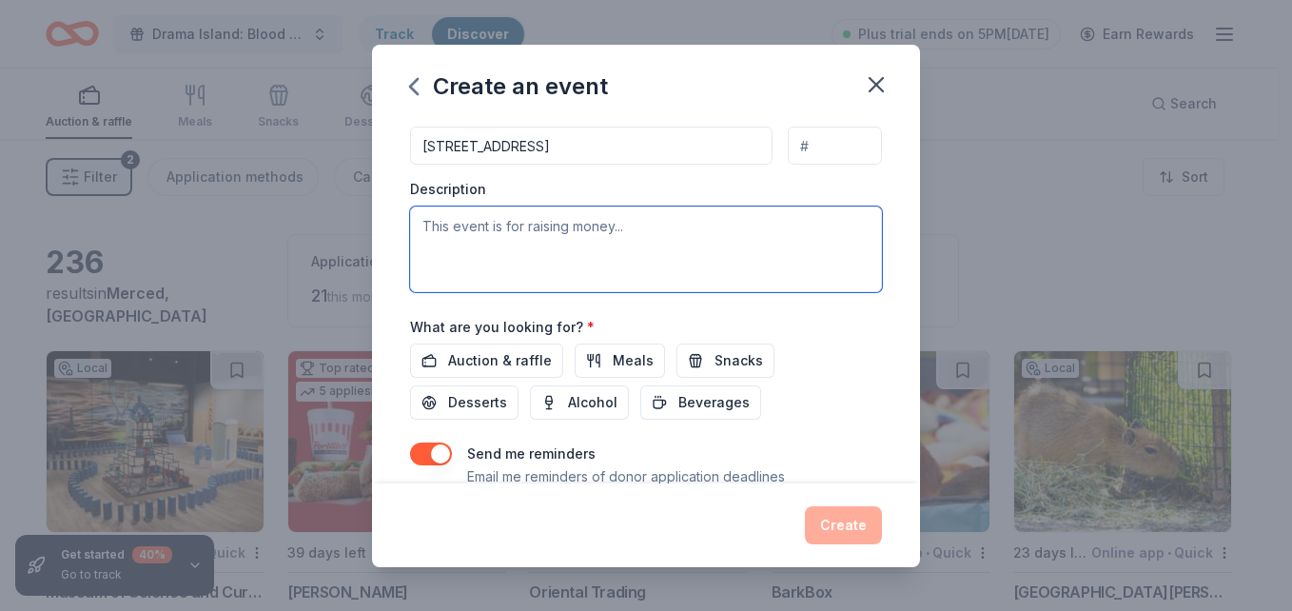
click at [520, 231] on textarea at bounding box center [646, 249] width 472 height 86
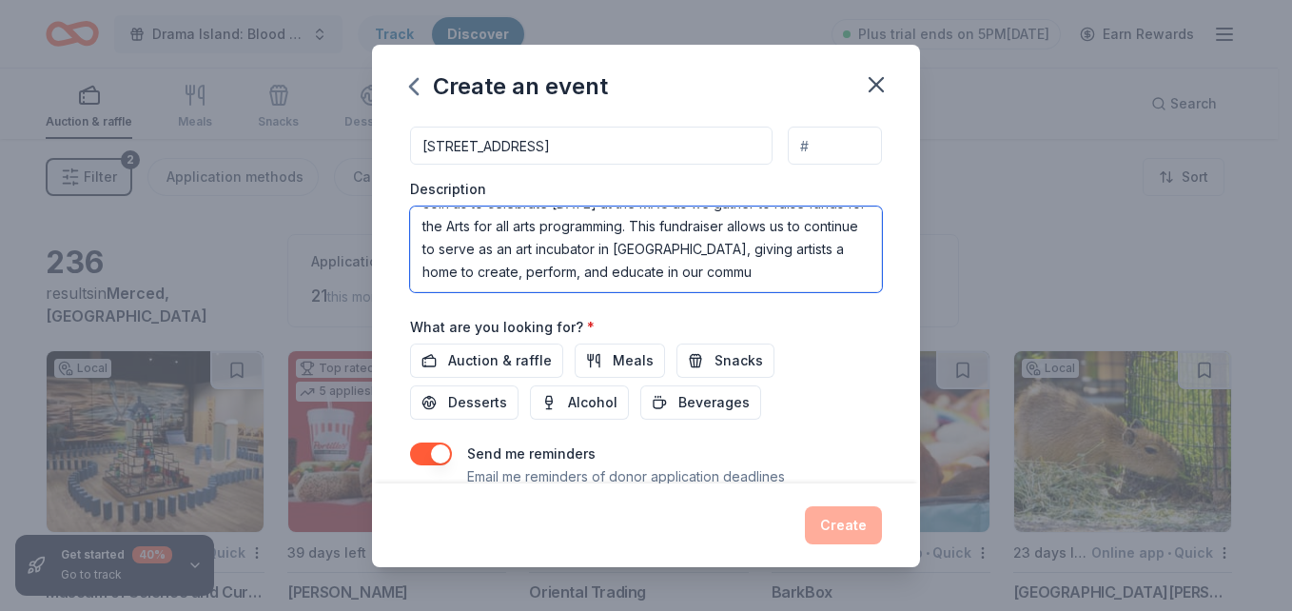
scroll to position [34, 0]
type textarea "Join us to celebrate [DATE] at the MAC as we gather to raise funds for the Arts…"
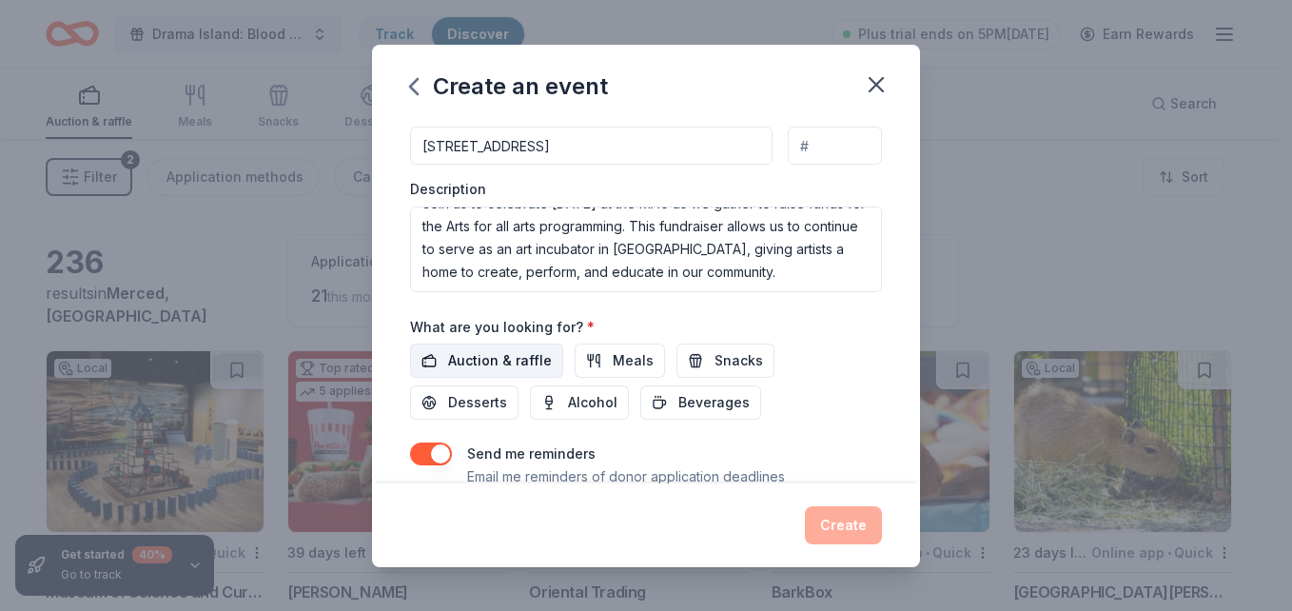
click at [526, 363] on span "Auction & raffle" at bounding box center [500, 360] width 104 height 23
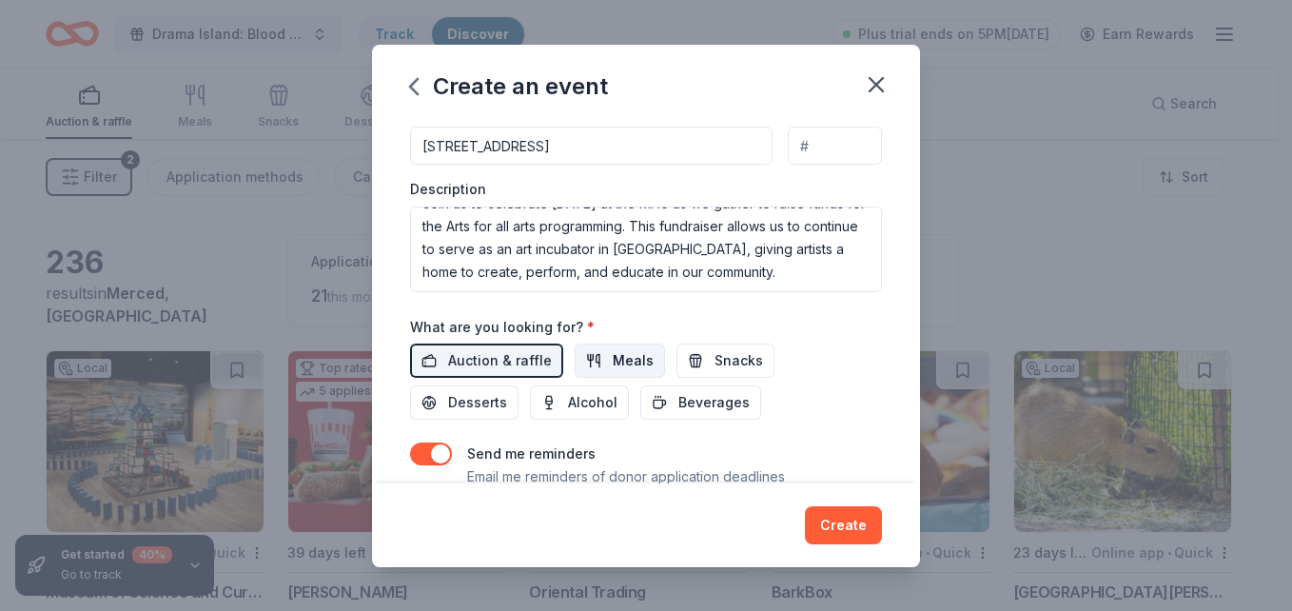
click at [613, 353] on span "Meals" at bounding box center [633, 360] width 41 height 23
click at [484, 397] on span "Desserts" at bounding box center [477, 402] width 59 height 23
click at [581, 401] on span "Alcohol" at bounding box center [592, 402] width 49 height 23
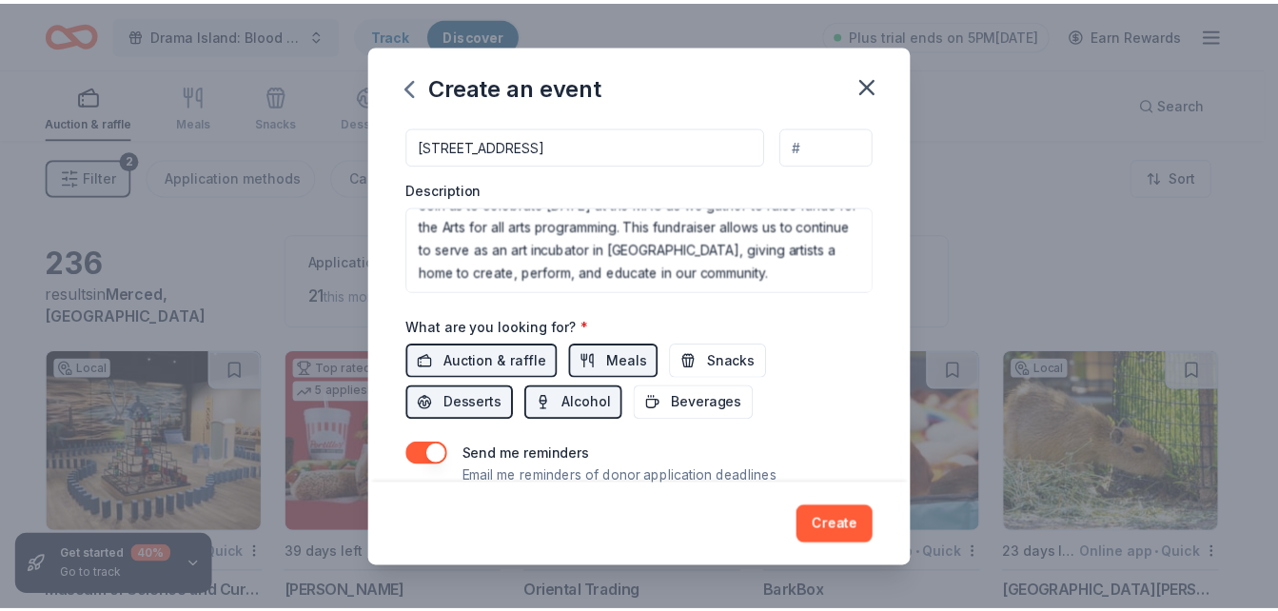
scroll to position [582, 0]
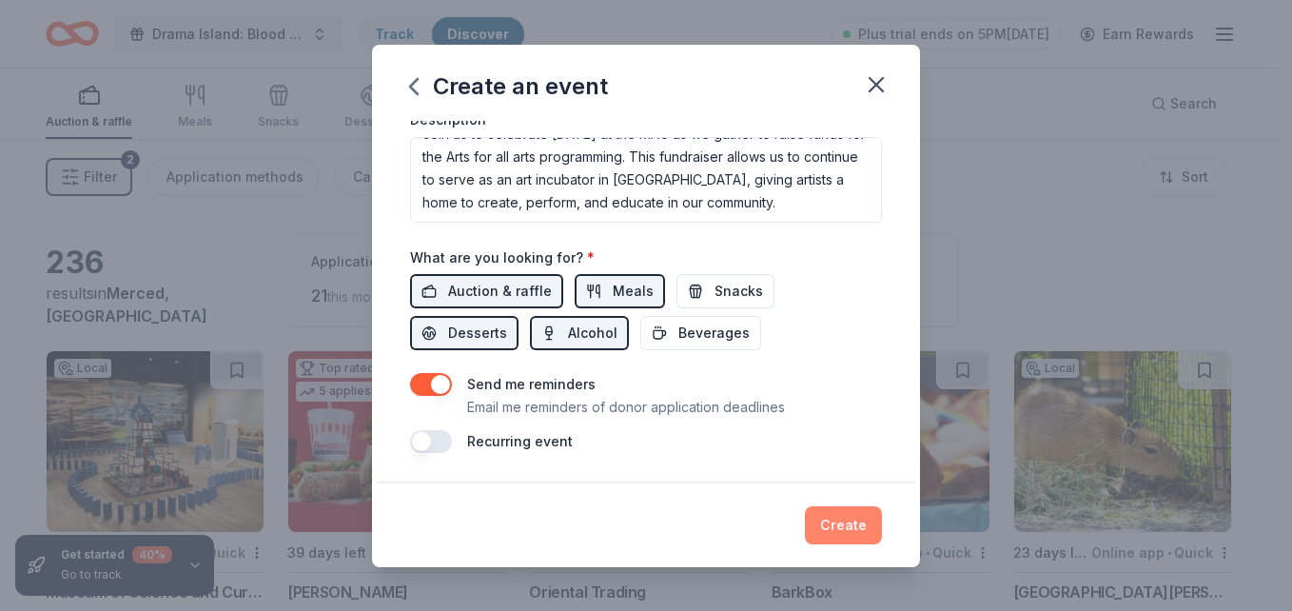
click at [840, 519] on button "Create" at bounding box center [843, 525] width 77 height 38
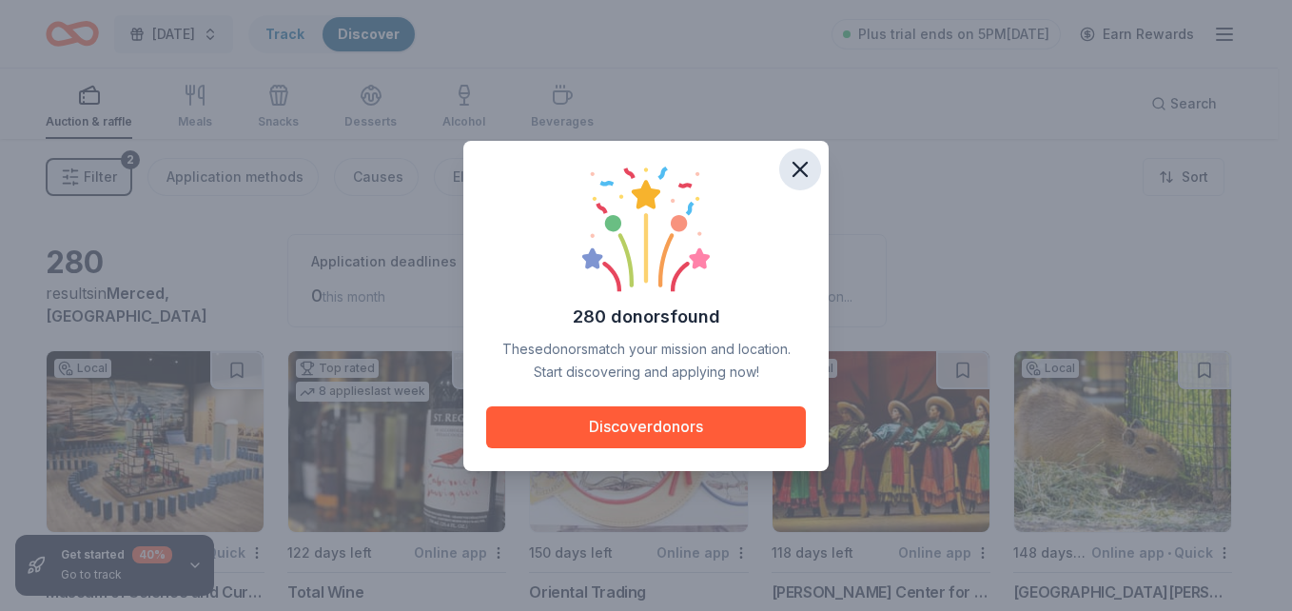
click at [791, 172] on icon "button" at bounding box center [800, 169] width 27 height 27
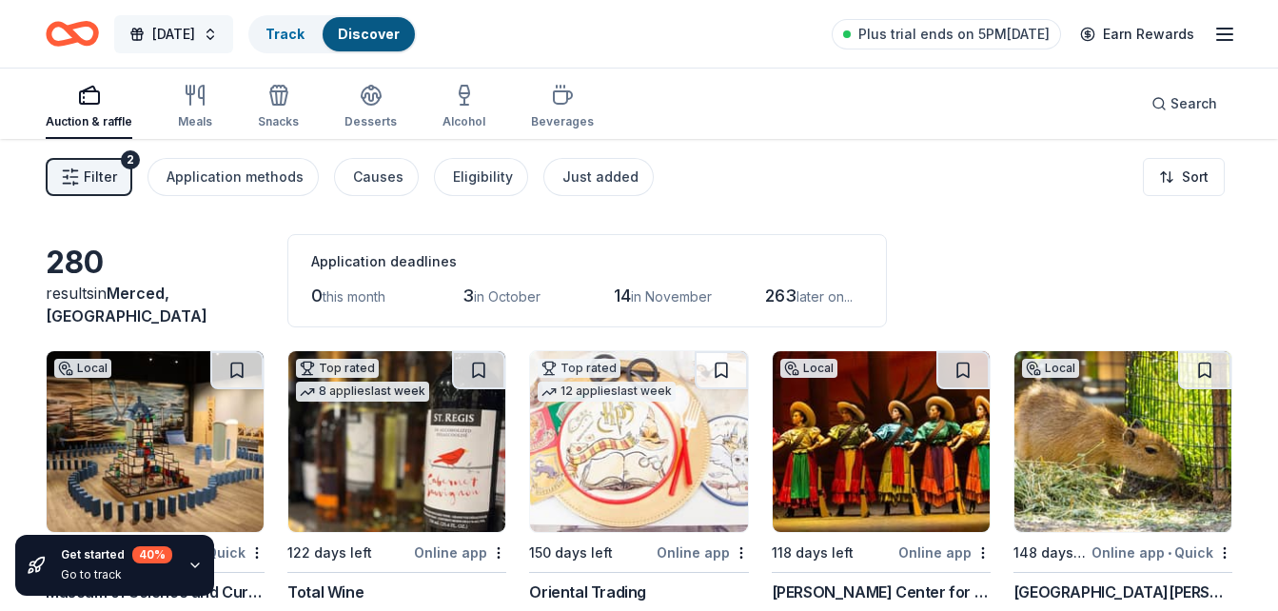
click at [233, 37] on button "[DATE]" at bounding box center [173, 34] width 119 height 38
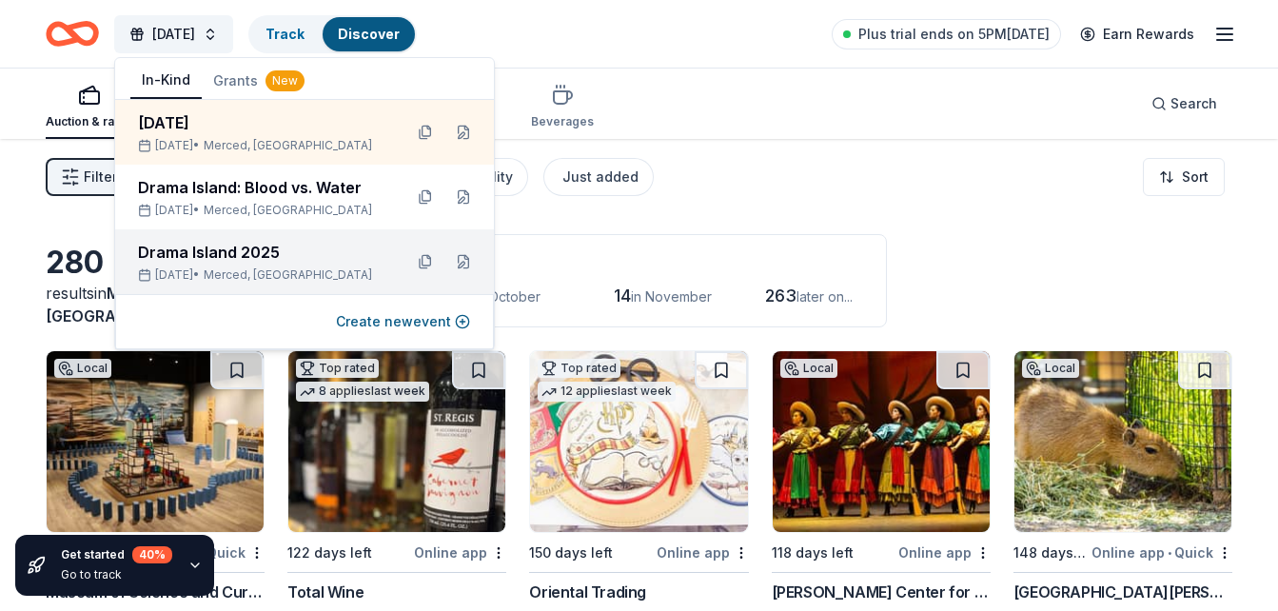
drag, startPoint x: 260, startPoint y: 195, endPoint x: 316, endPoint y: 290, distance: 110.5
click at [260, 195] on div "Drama Island: Blood vs. Water" at bounding box center [262, 187] width 249 height 23
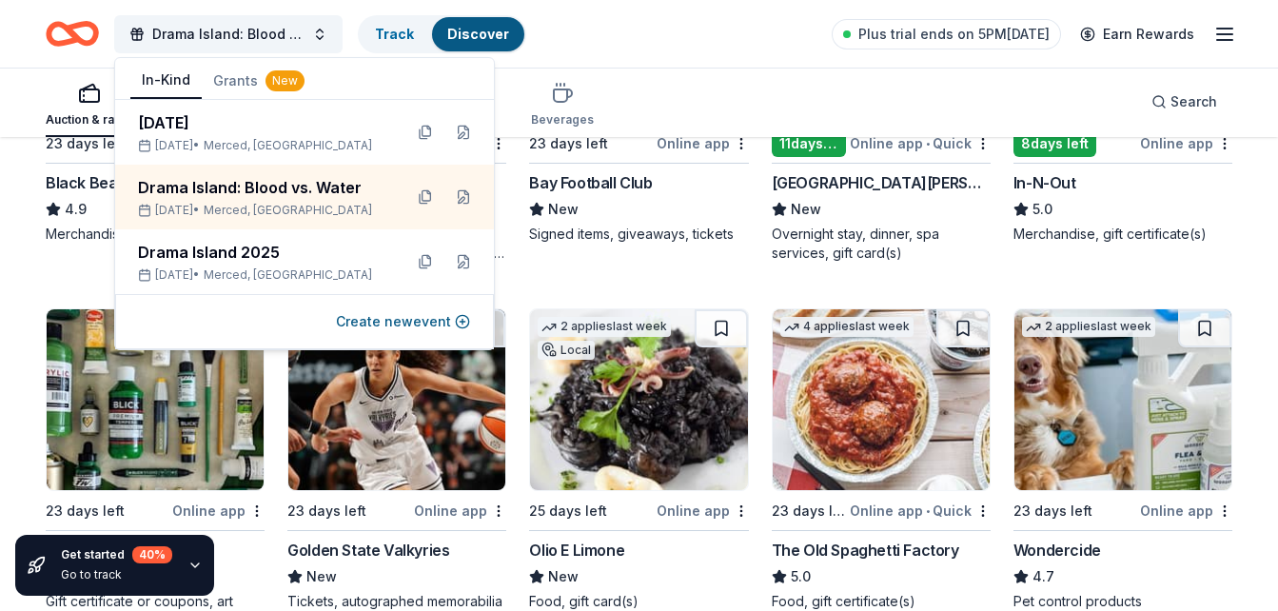
scroll to position [856, 0]
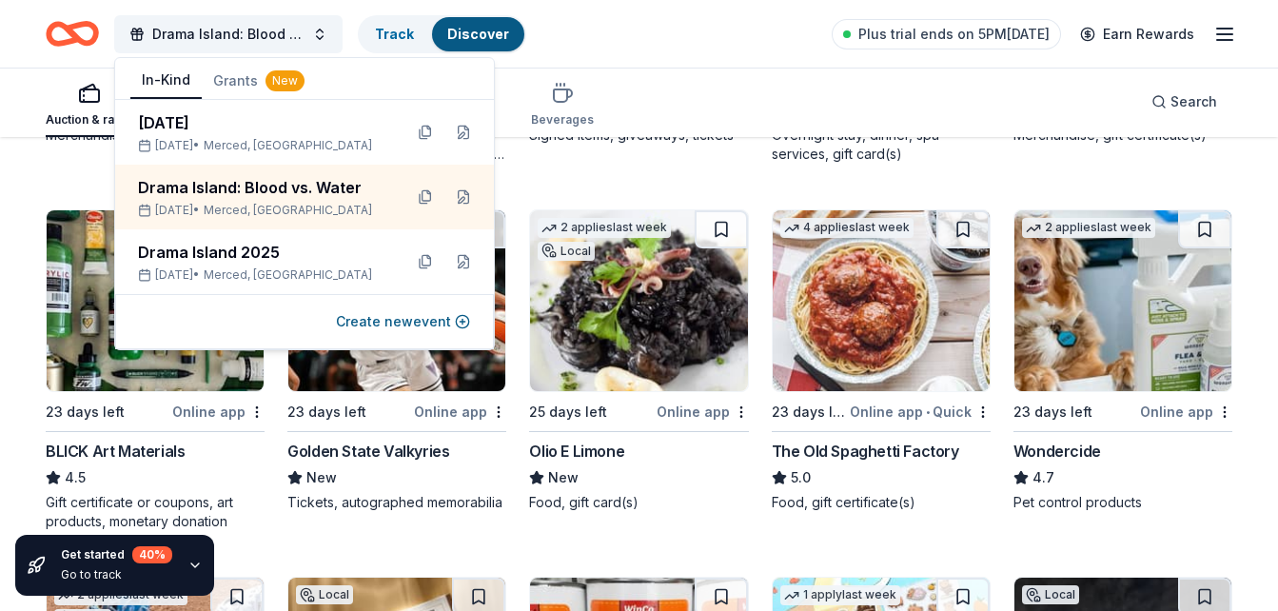
click at [667, 105] on div "Auction & raffle Meals Snacks Desserts Alcohol Beverages Search" at bounding box center [639, 102] width 1187 height 70
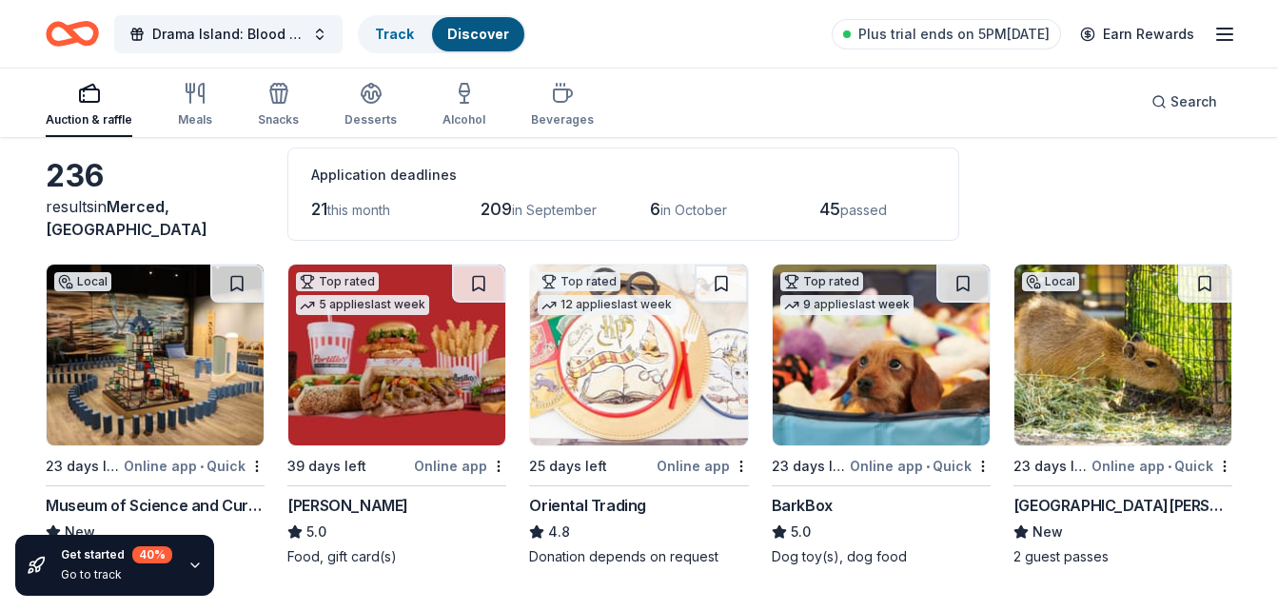
scroll to position [190, 0]
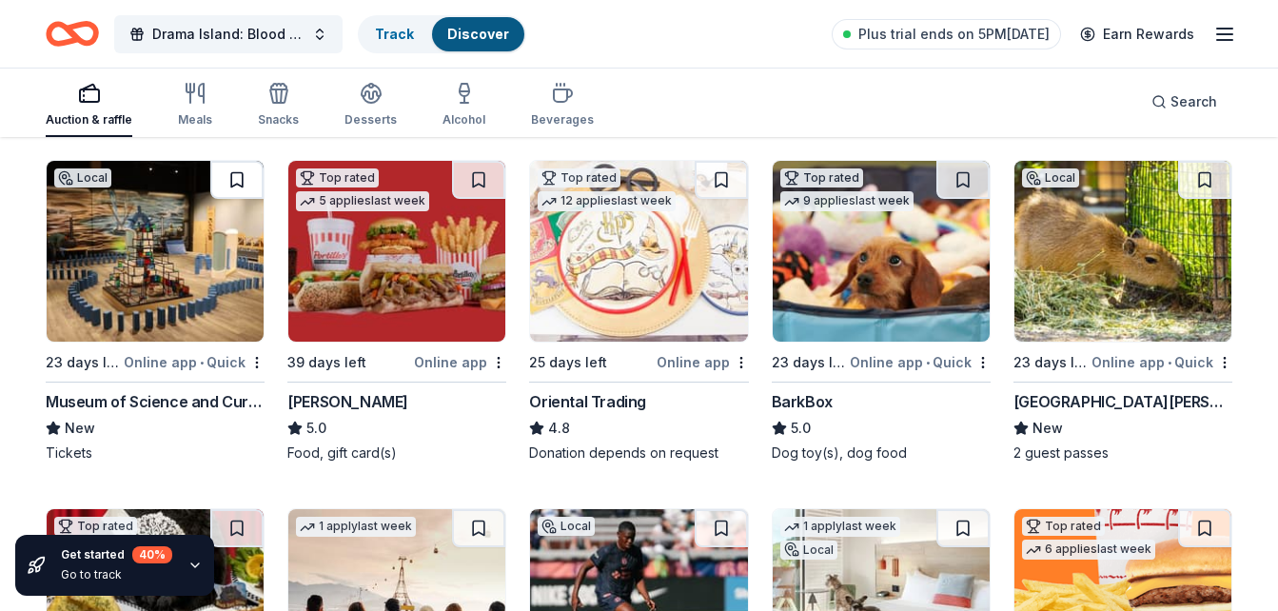
click at [242, 175] on button at bounding box center [236, 180] width 53 height 38
click at [1201, 181] on button at bounding box center [1204, 180] width 53 height 38
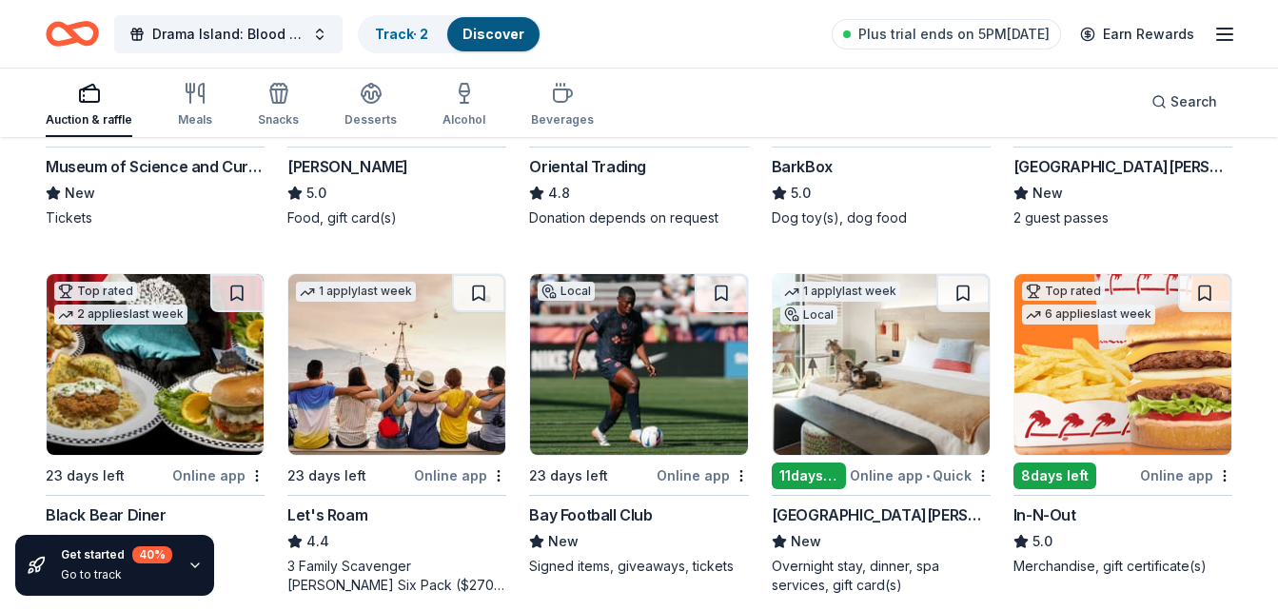
scroll to position [476, 0]
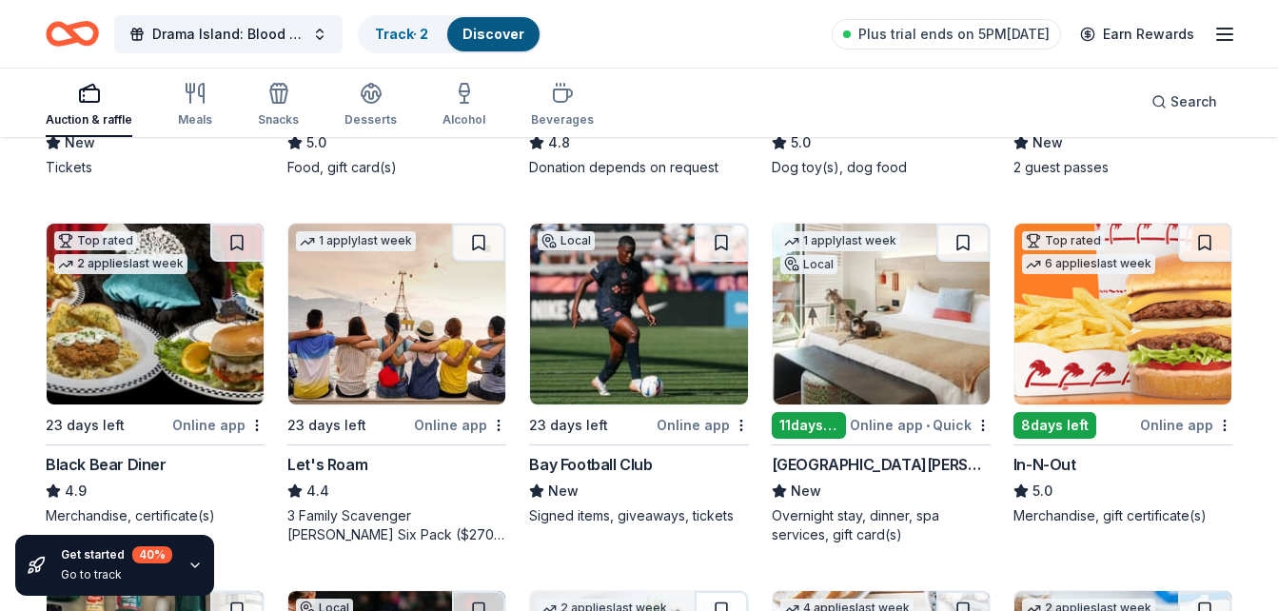
click at [1054, 461] on div "In-N-Out" at bounding box center [1044, 464] width 63 height 23
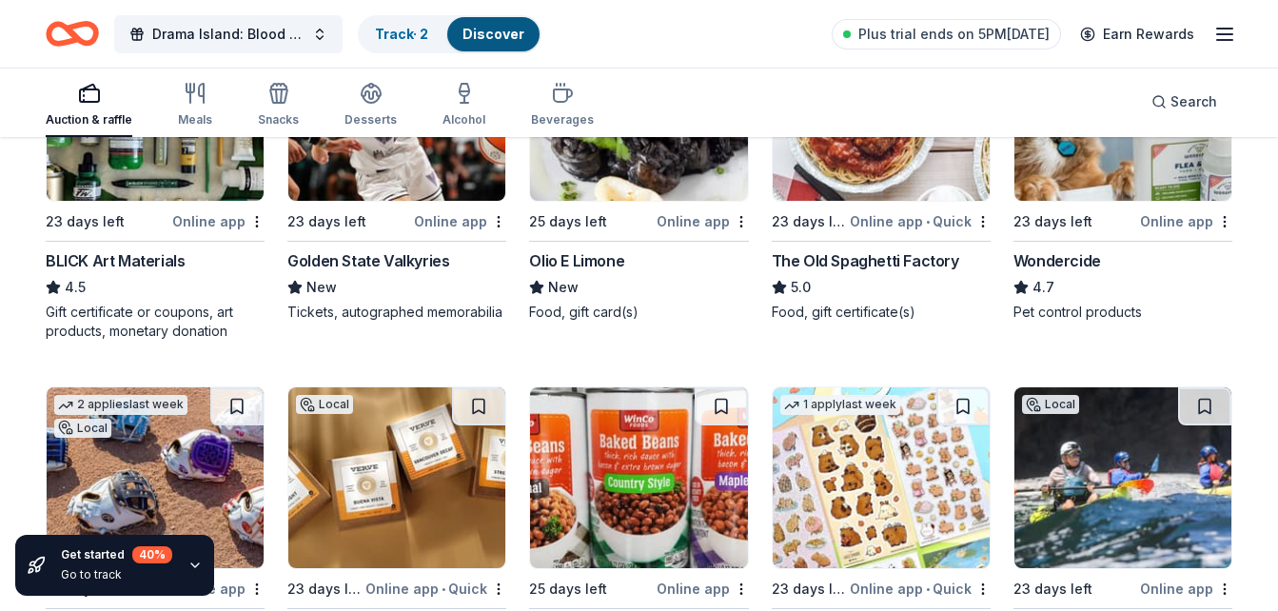
scroll to position [856, 0]
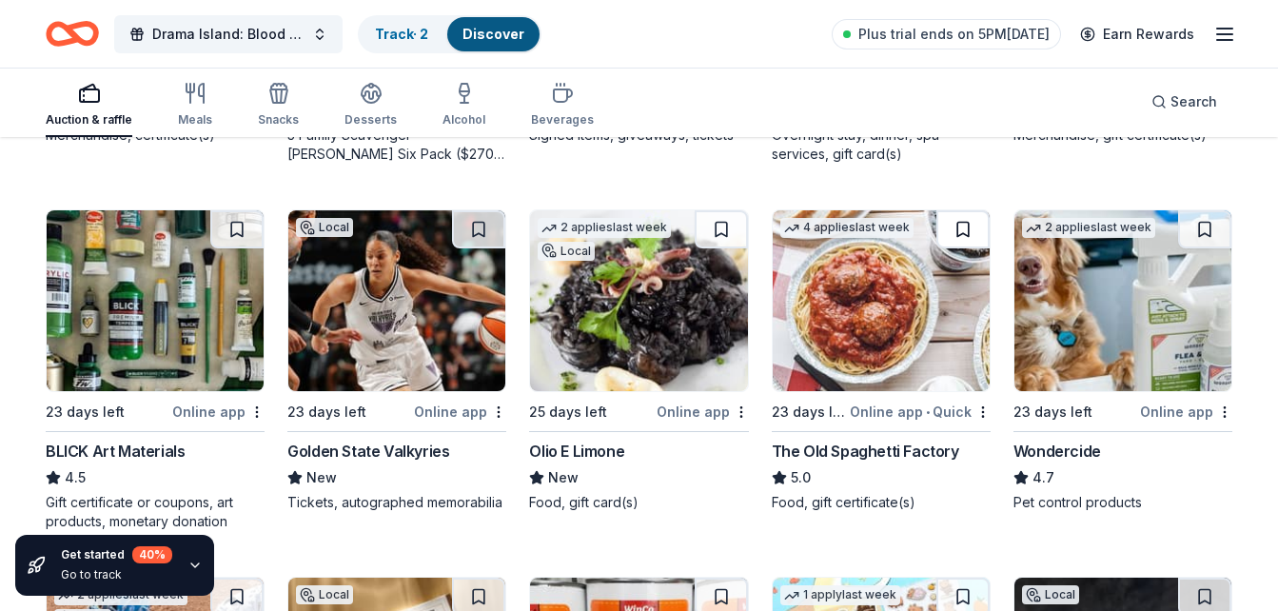
click at [958, 230] on button at bounding box center [962, 229] width 53 height 38
click at [820, 450] on div "The Old Spaghetti Factory" at bounding box center [865, 451] width 187 height 23
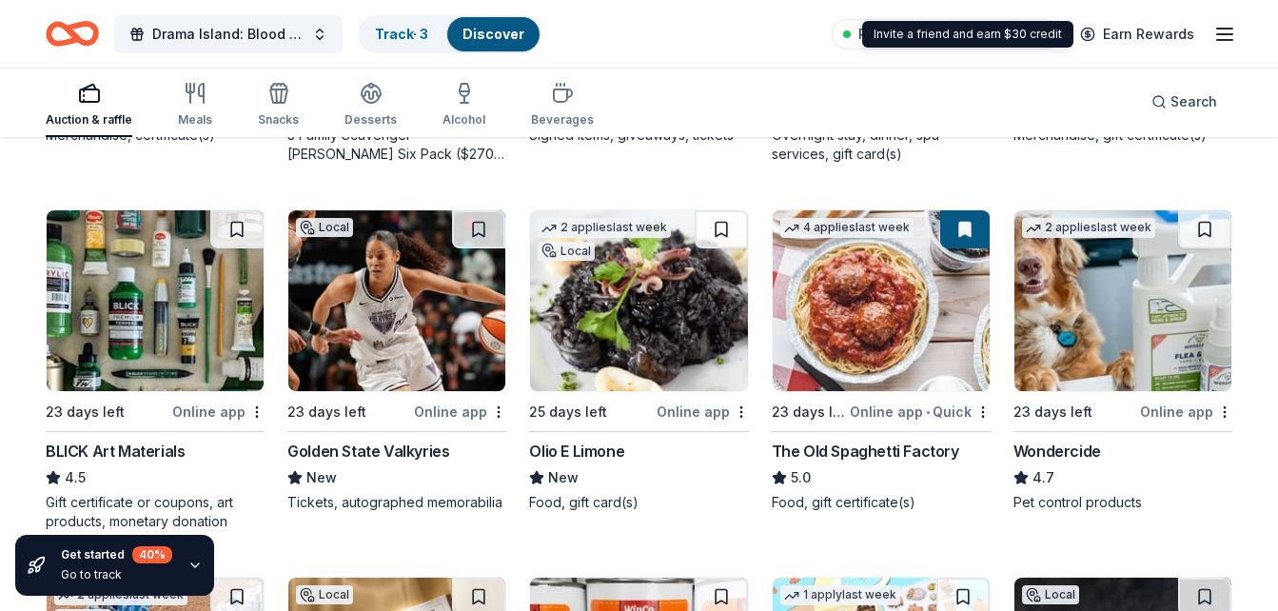
click at [1233, 30] on icon "button" at bounding box center [1224, 34] width 23 height 23
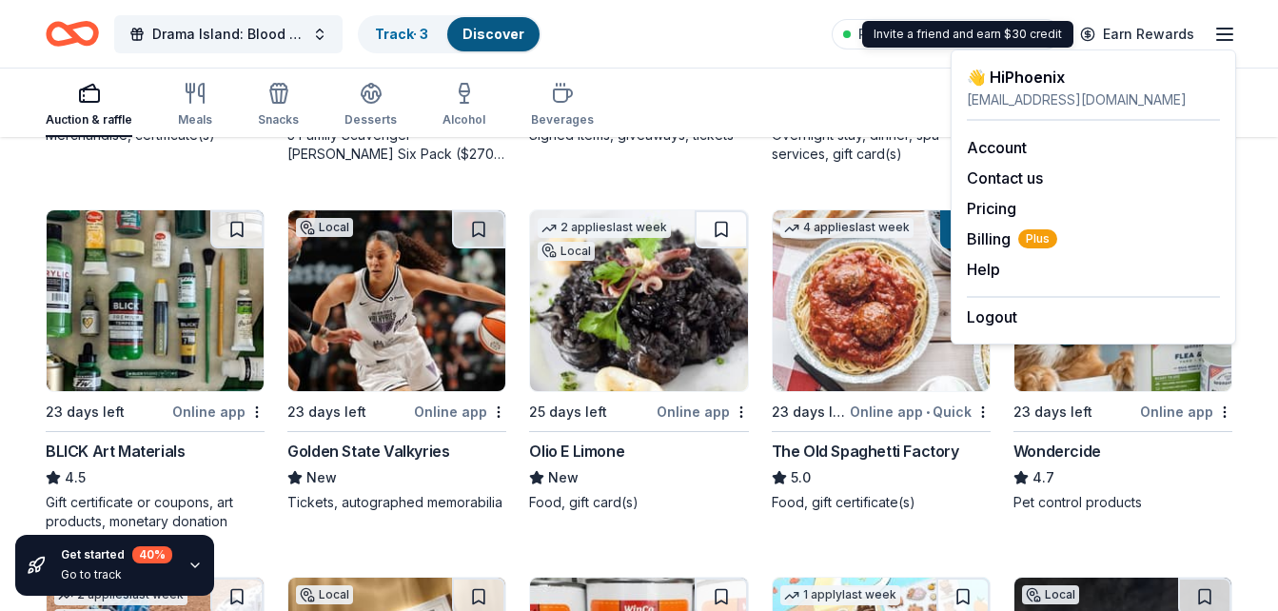
click at [800, 38] on div "Drama Island: Blood vs. Water Track · 3 Discover Plus trial ends on 5PM[DATE] E…" at bounding box center [639, 33] width 1187 height 45
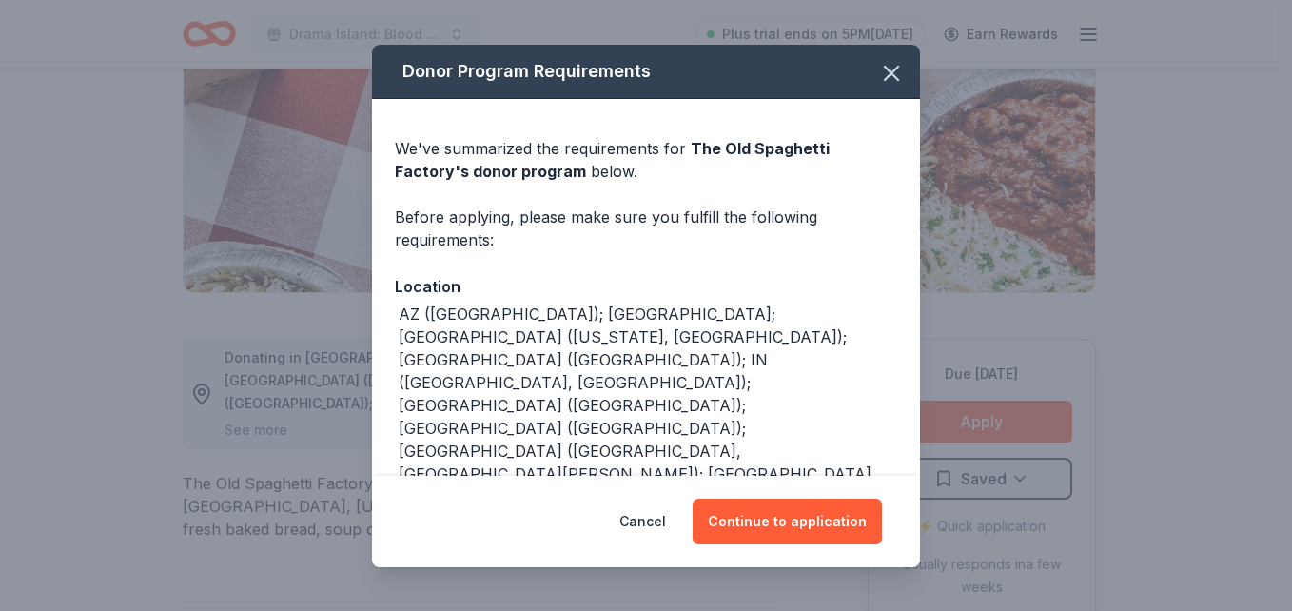
scroll to position [285, 0]
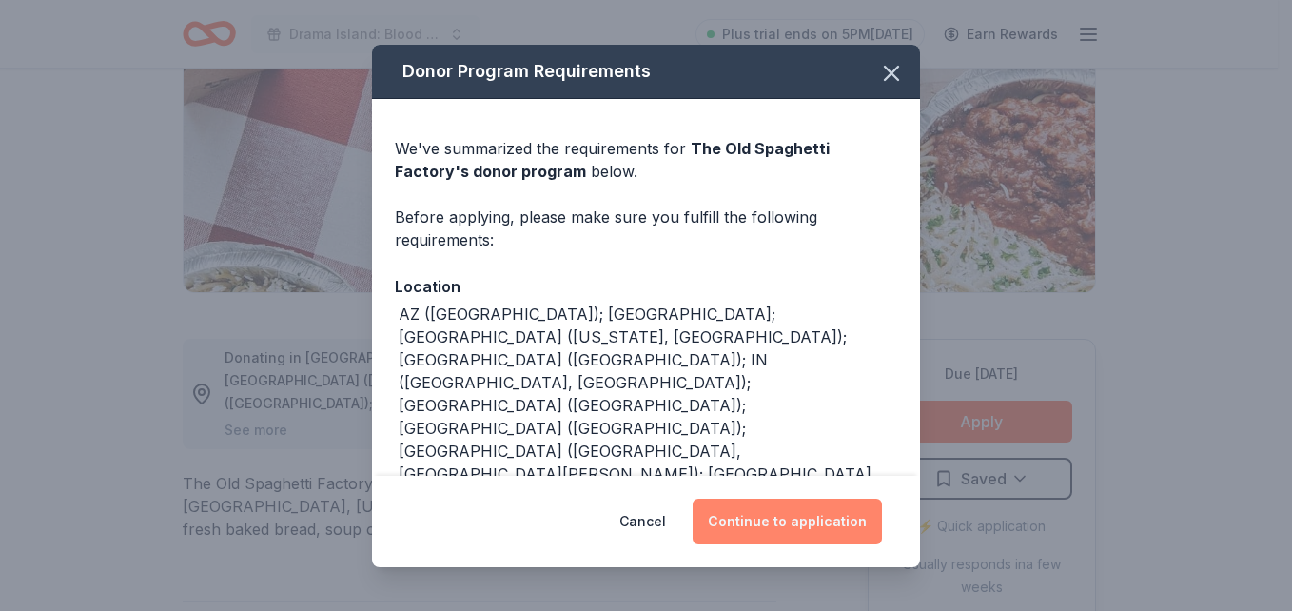
click at [757, 520] on button "Continue to application" at bounding box center [787, 522] width 189 height 46
